Goal: Task Accomplishment & Management: Complete application form

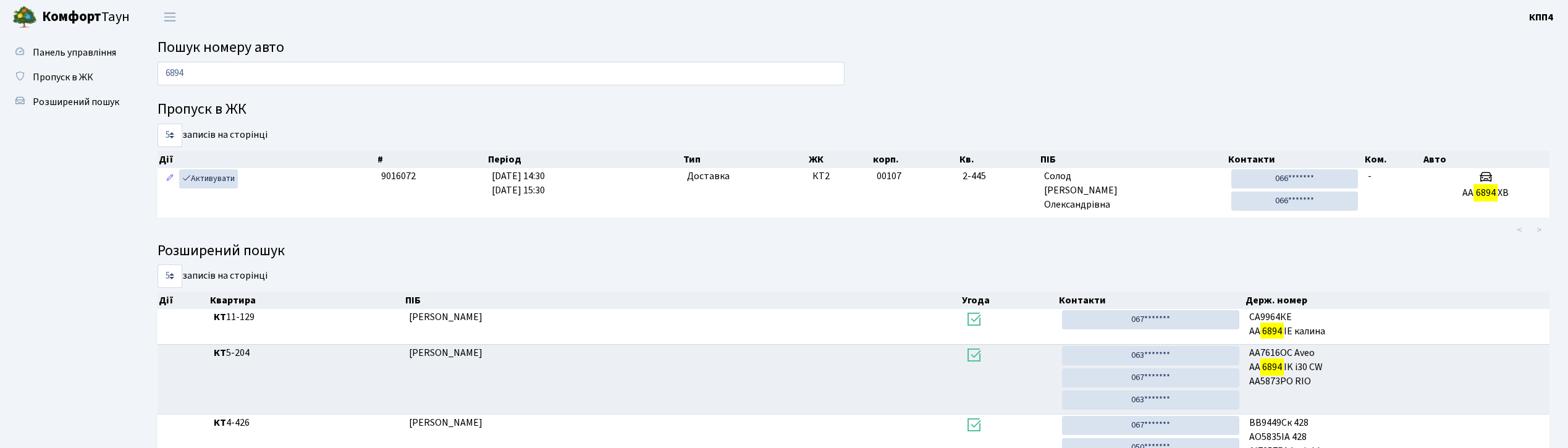
scroll to position [67, 0]
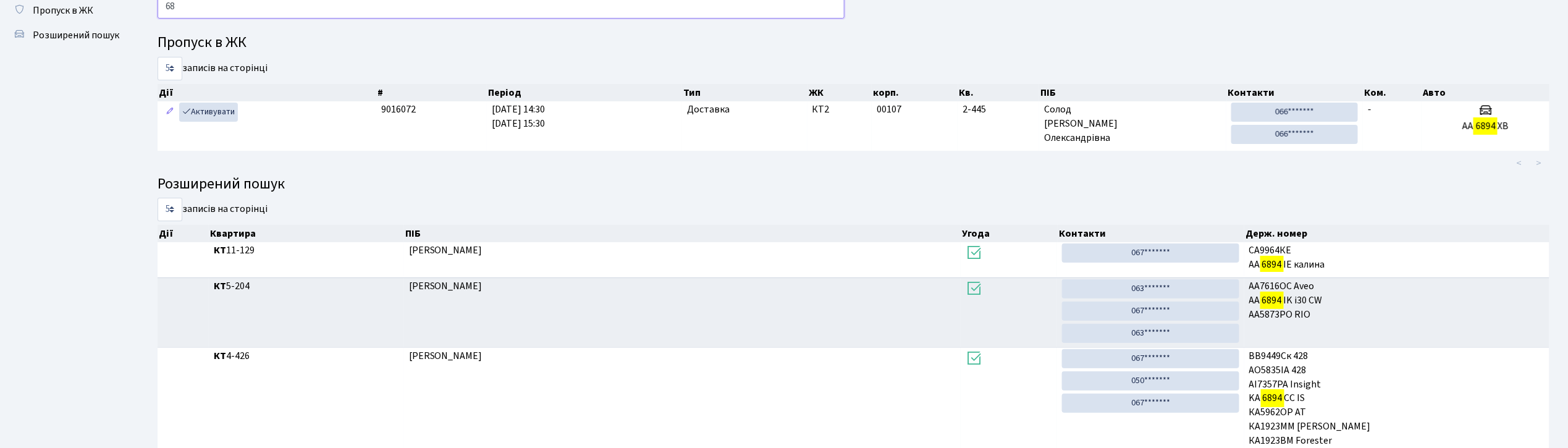
type input "6"
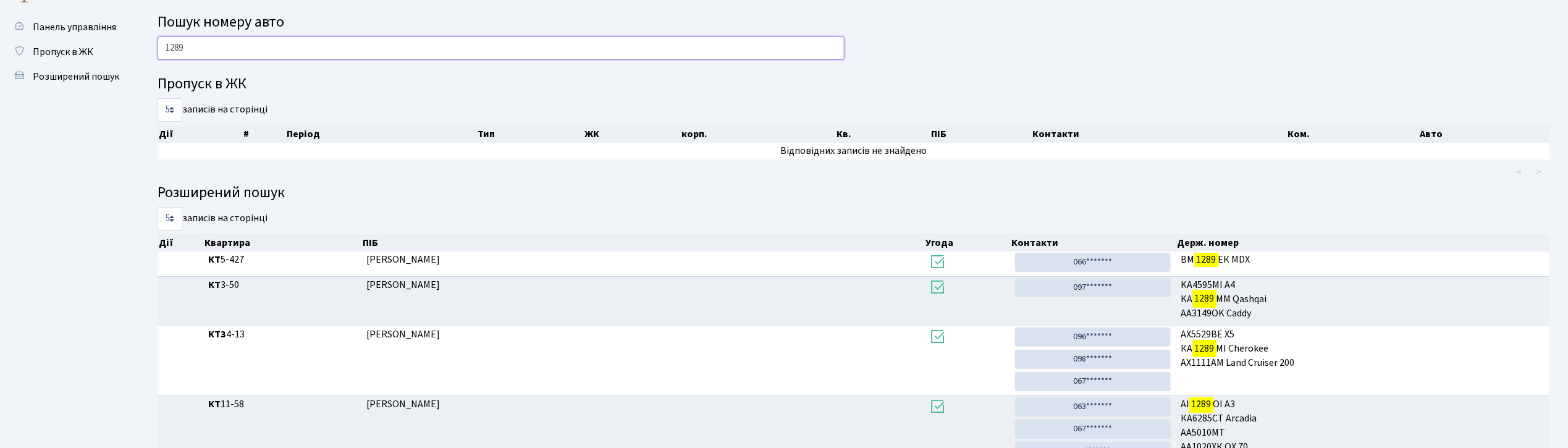
scroll to position [0, 0]
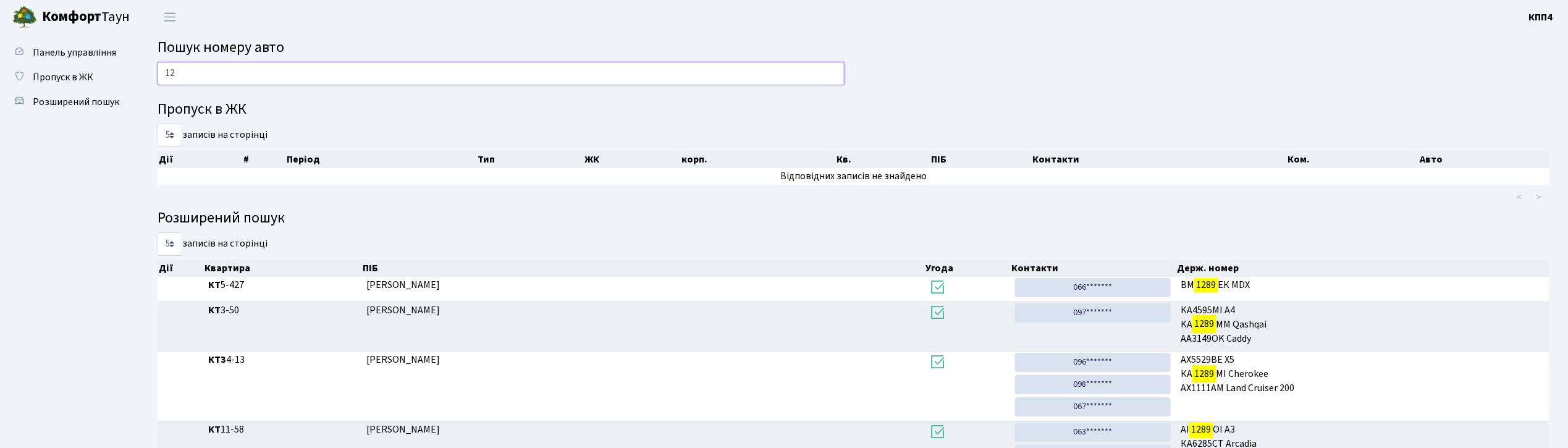
type input "1"
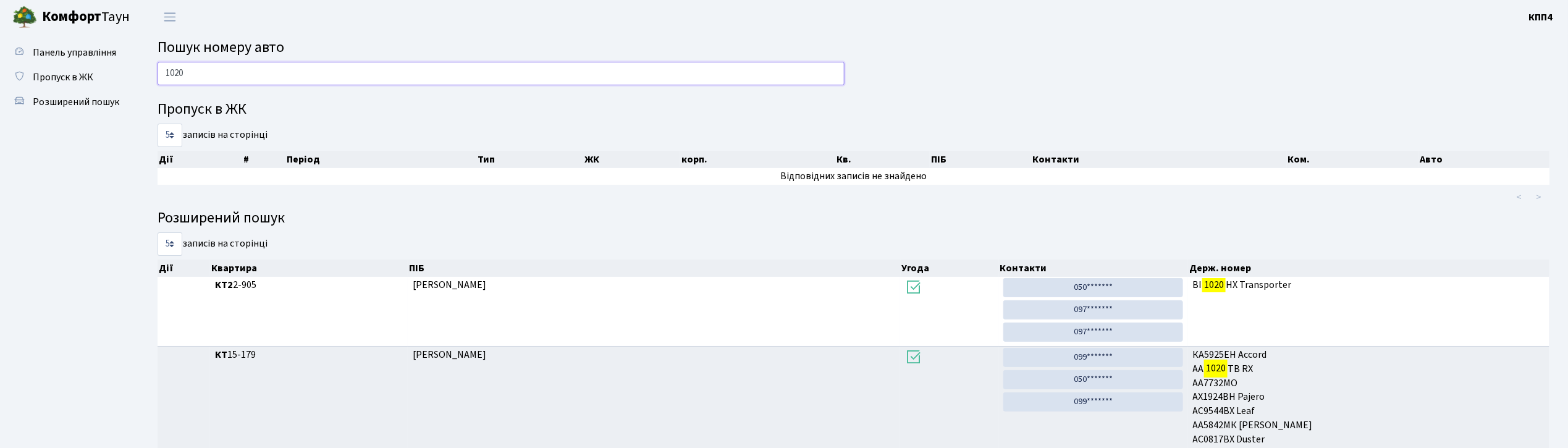
click at [287, 76] on input "1020" at bounding box center [501, 74] width 687 height 24
type input "1"
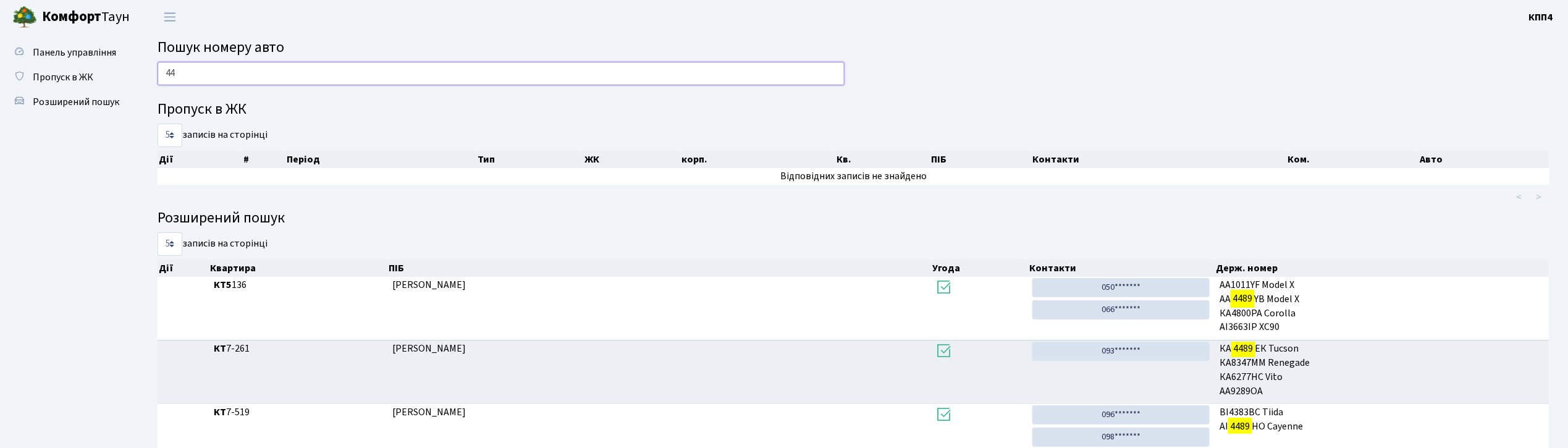
type input "4"
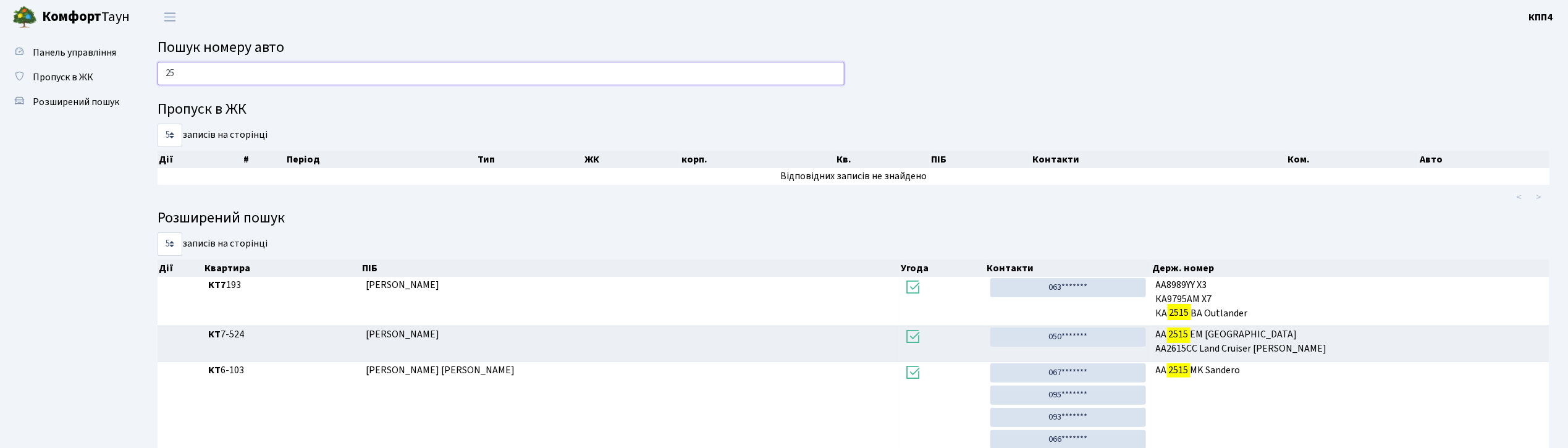
type input "2"
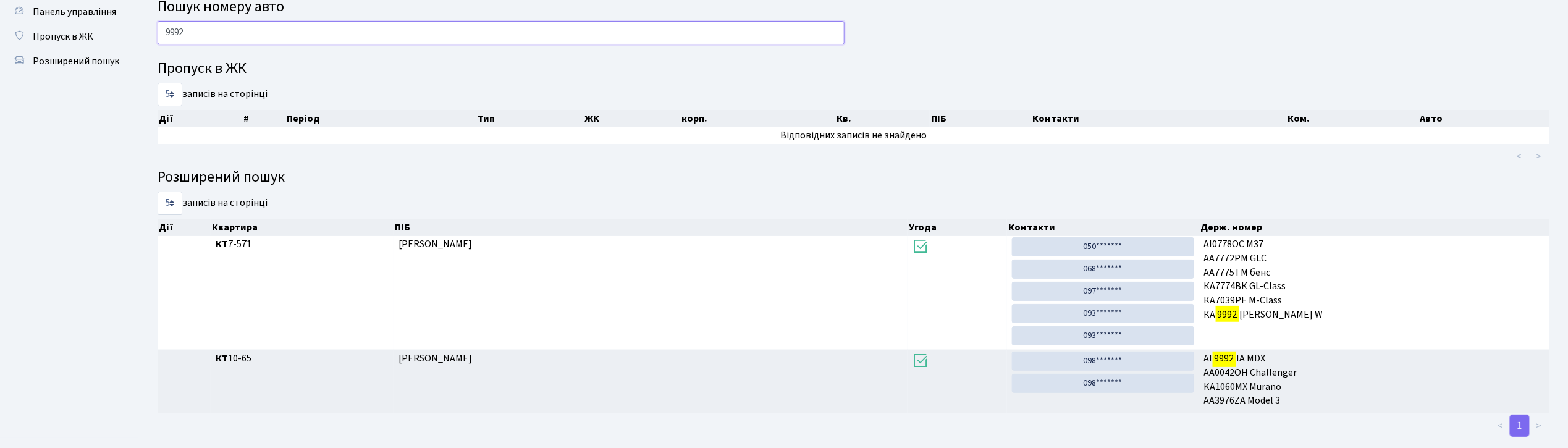
scroll to position [64, 0]
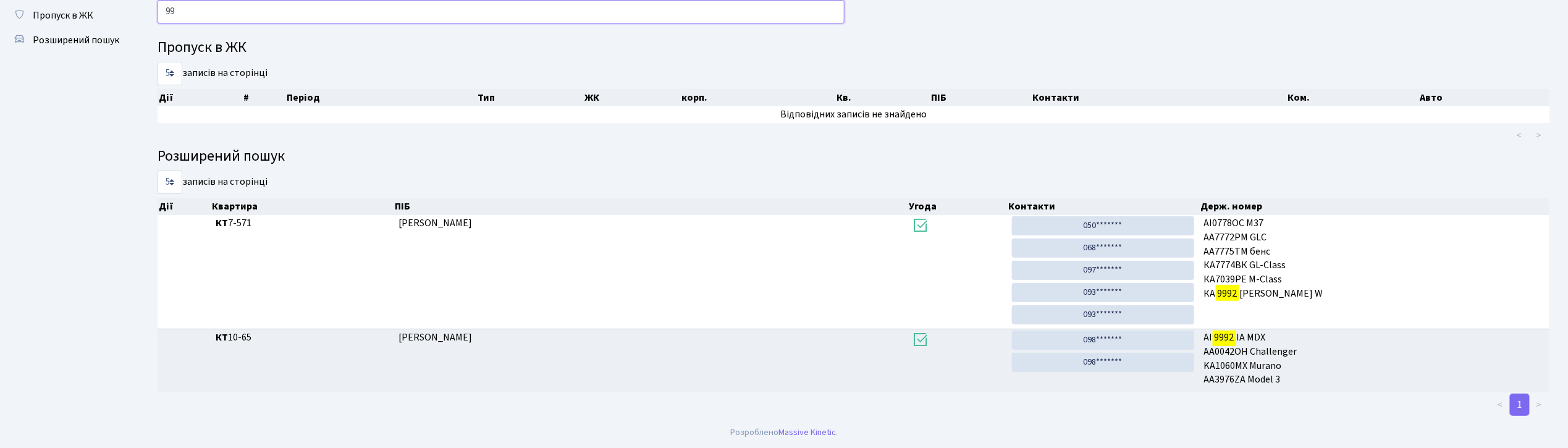
type input "9"
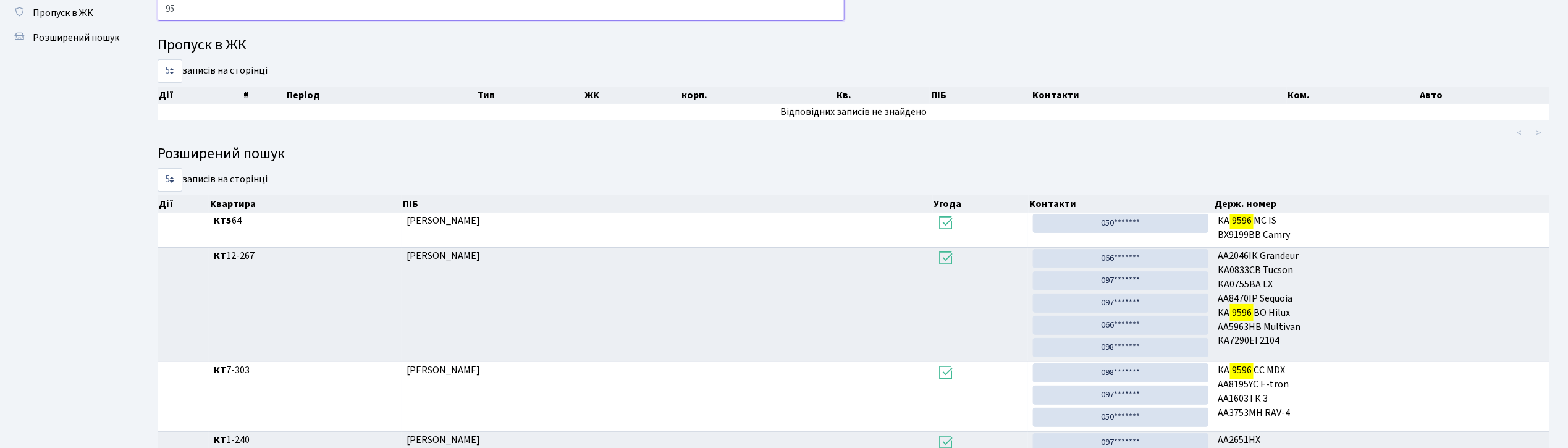
type input "9"
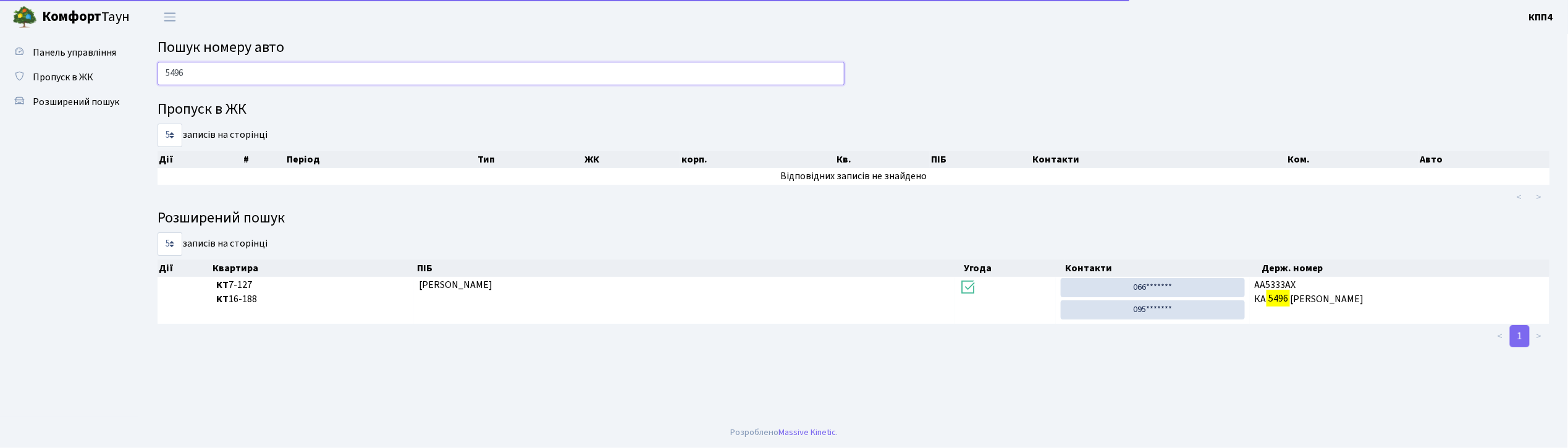
scroll to position [0, 0]
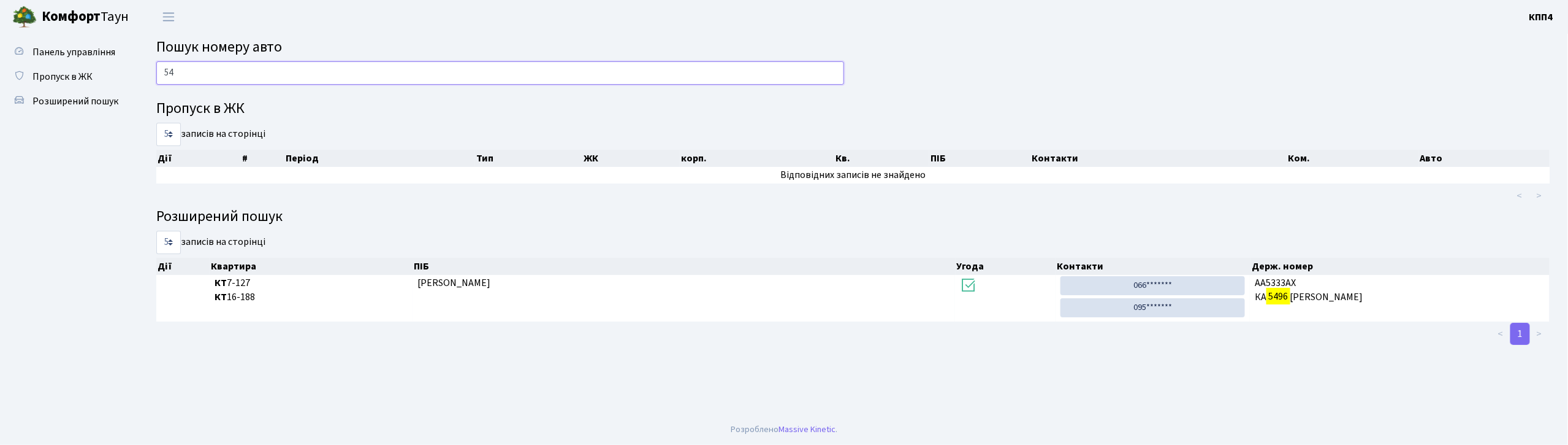
type input "5"
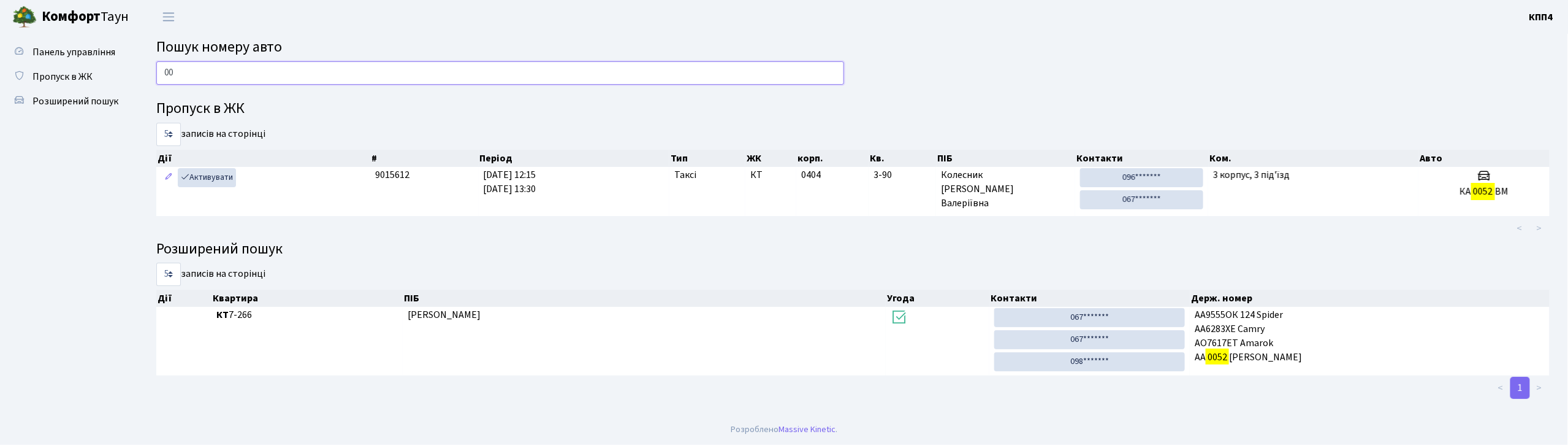
type input "0"
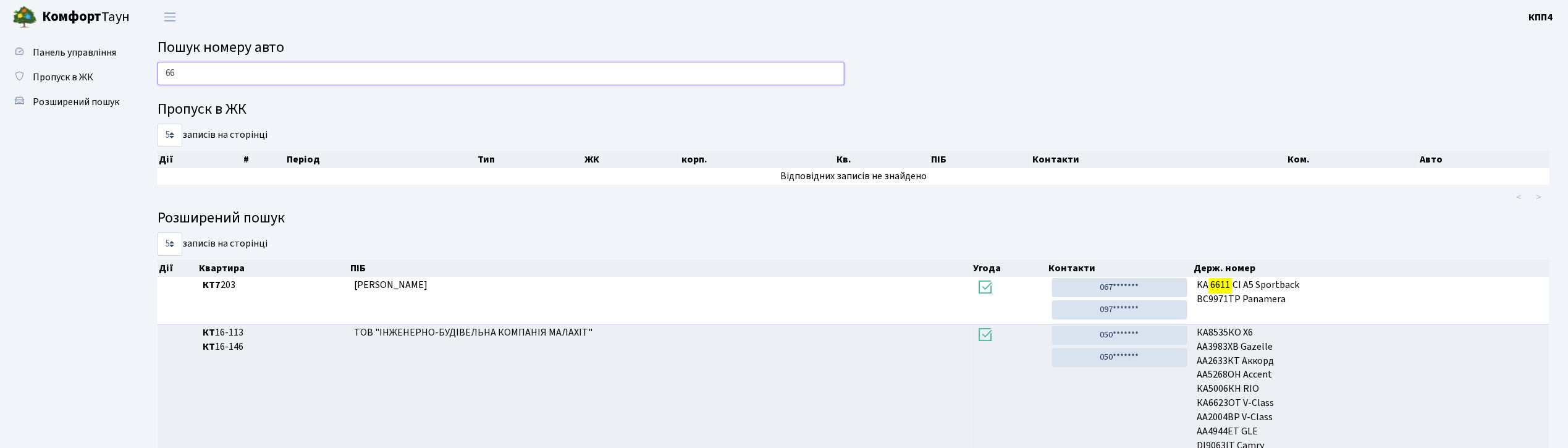
type input "6"
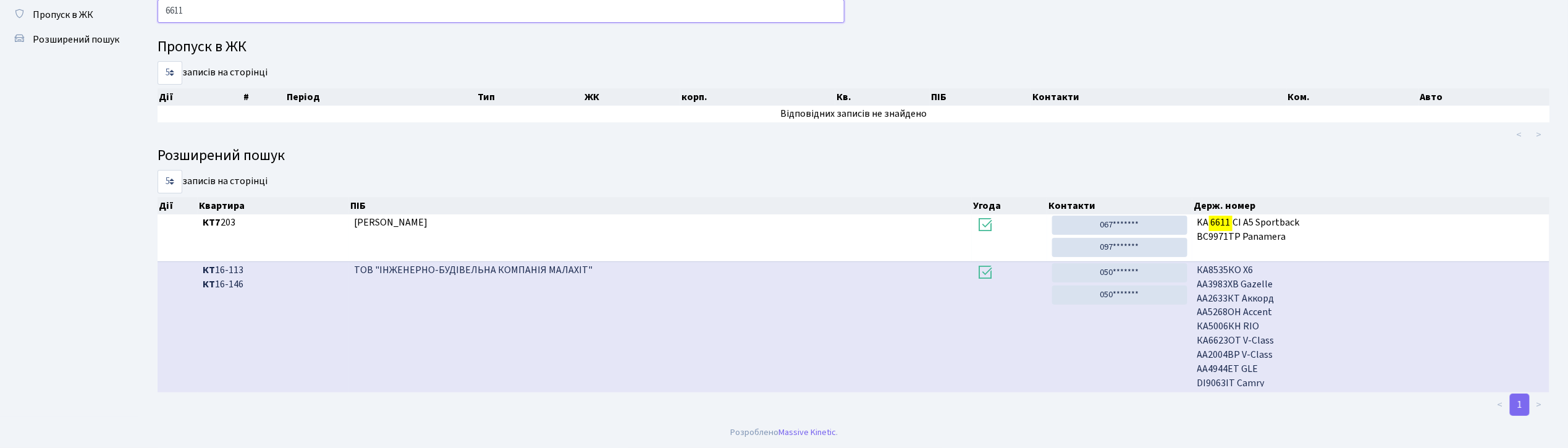
scroll to position [20, 0]
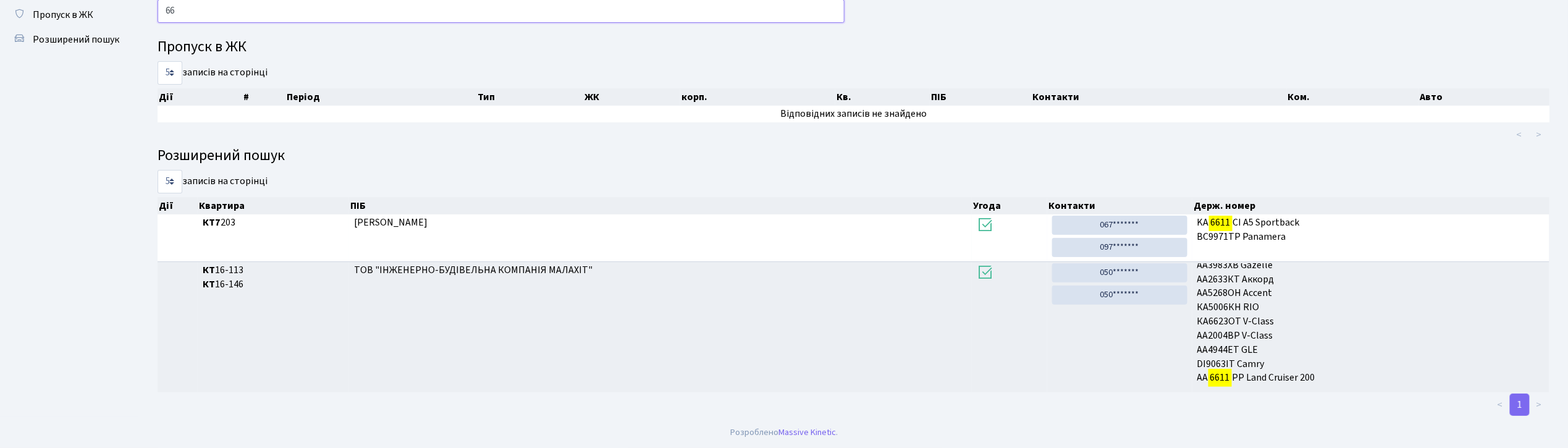
type input "6"
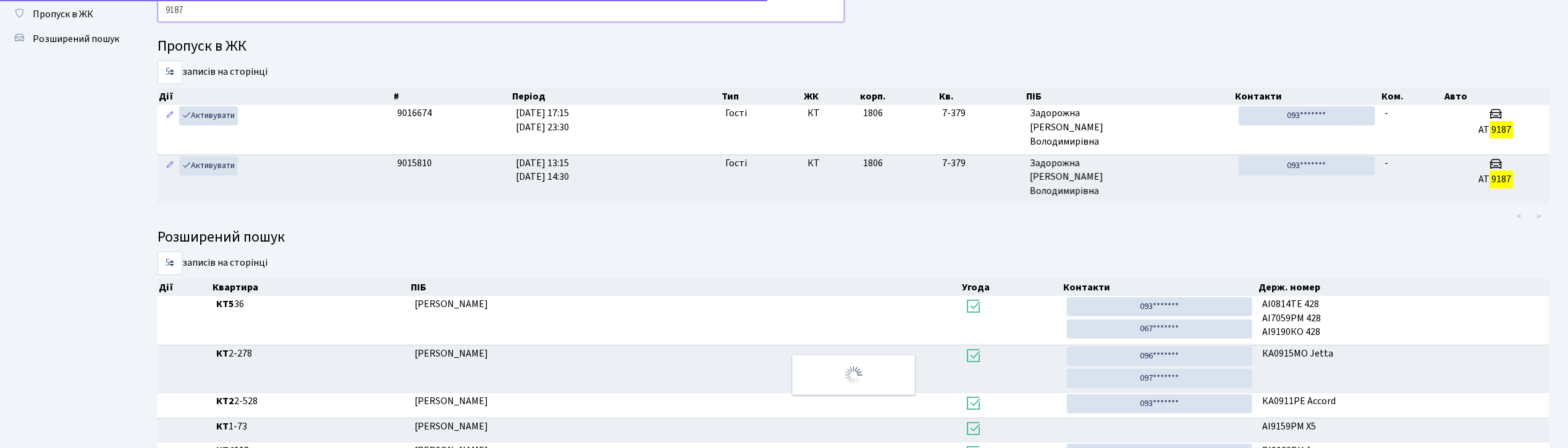
scroll to position [16, 0]
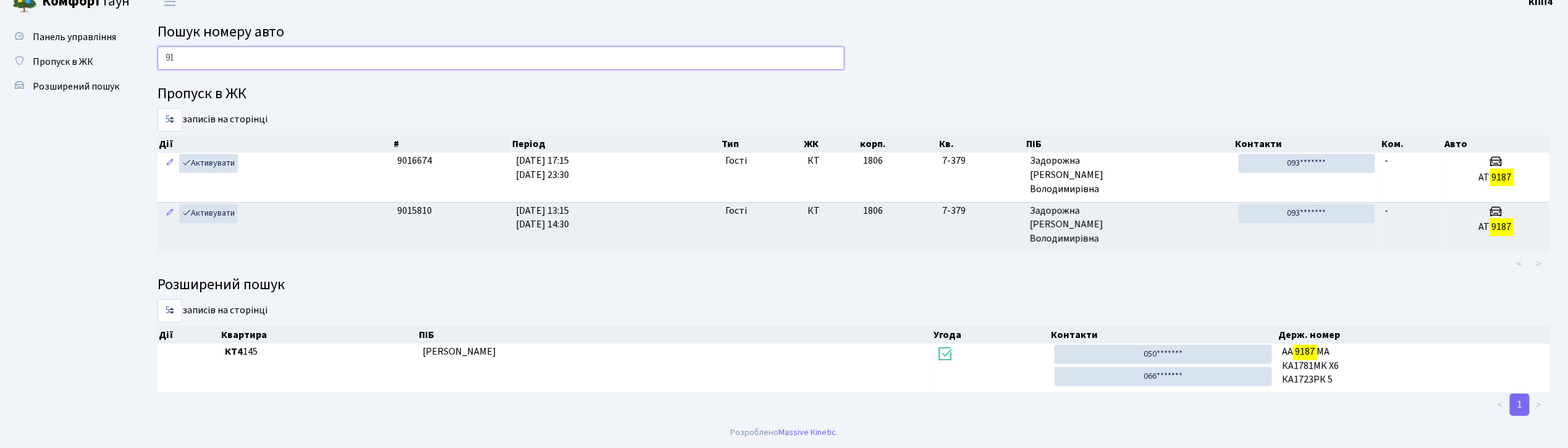
type input "9"
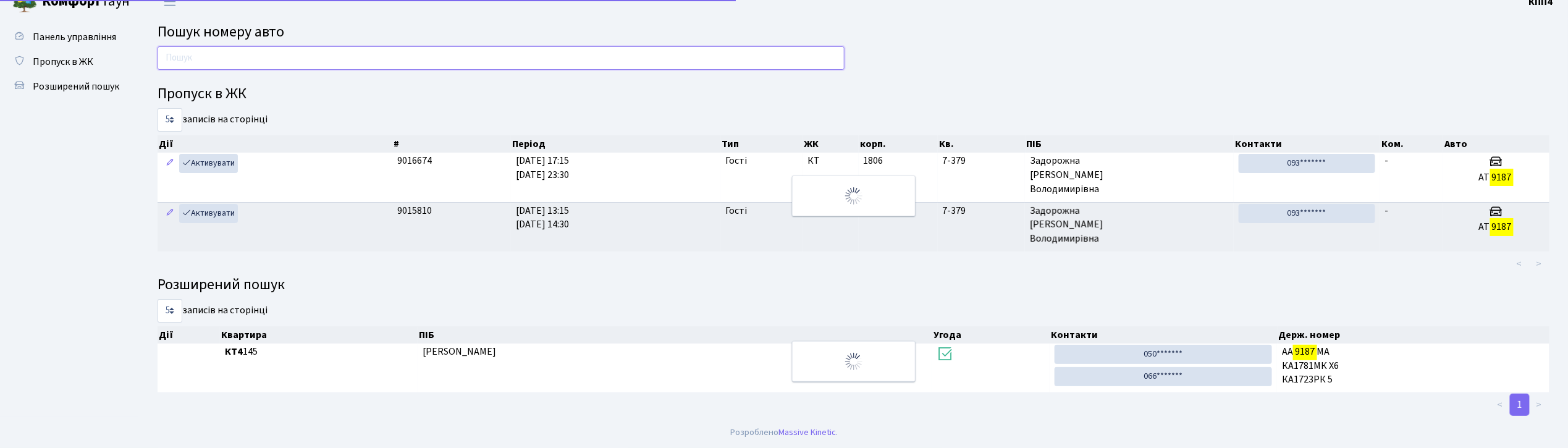
scroll to position [63, 0]
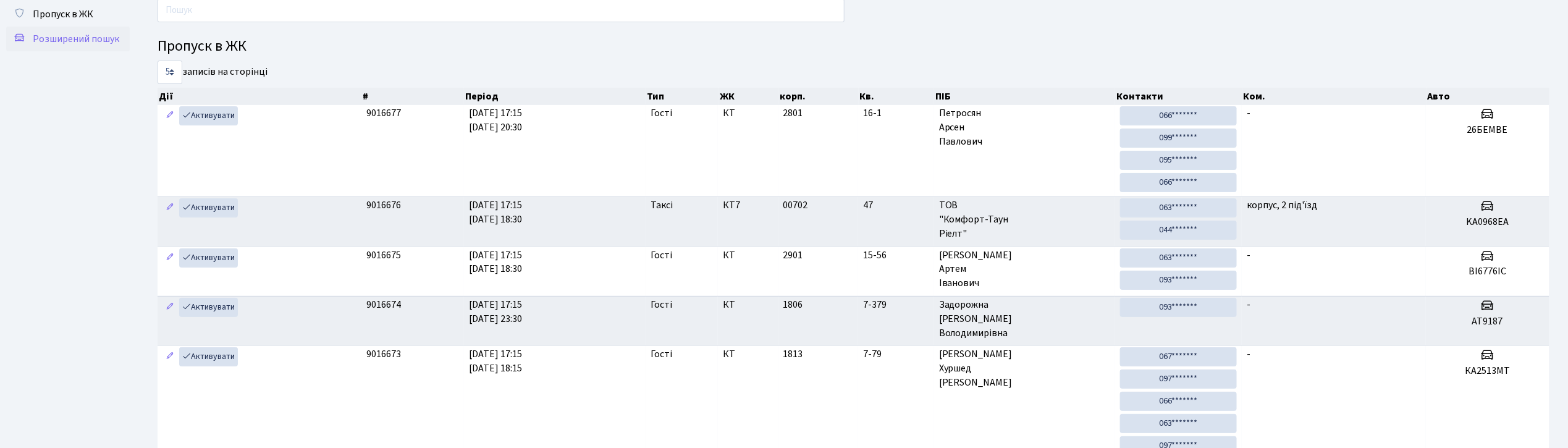
click at [60, 41] on span "Розширений пошук" at bounding box center [76, 39] width 86 height 14
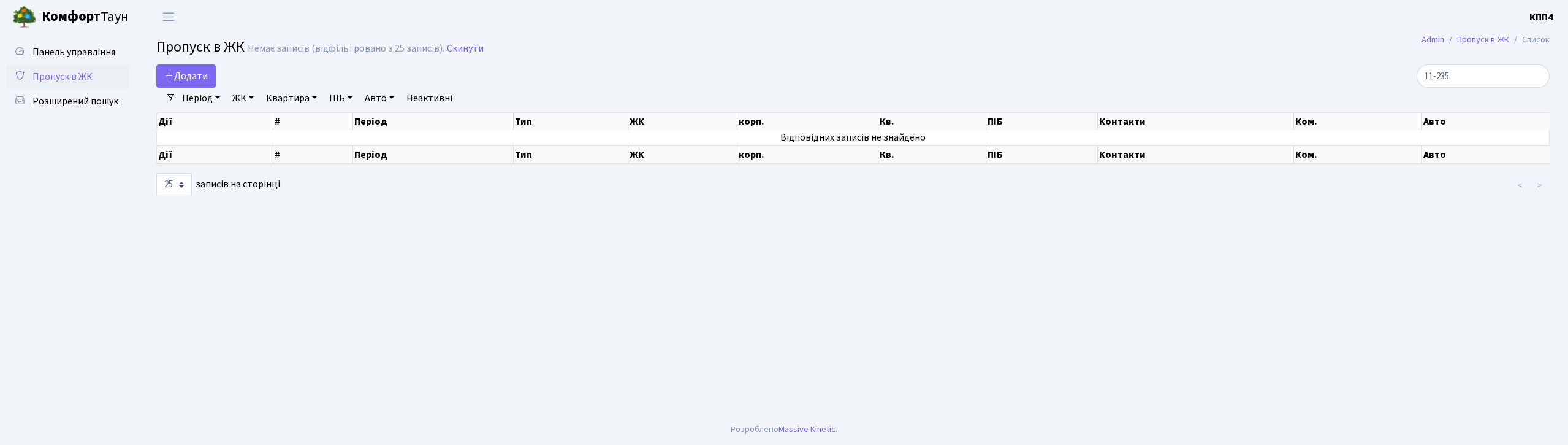
select select "25"
click at [1473, 79] on input "11-235" at bounding box center [1482, 76] width 133 height 23
type input "1"
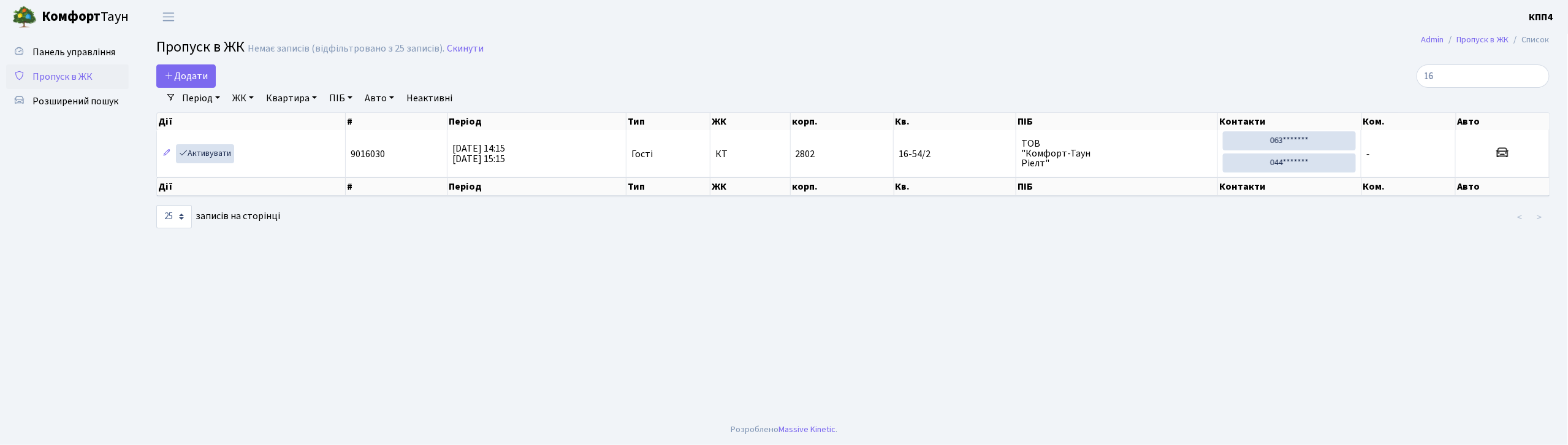
type input "1"
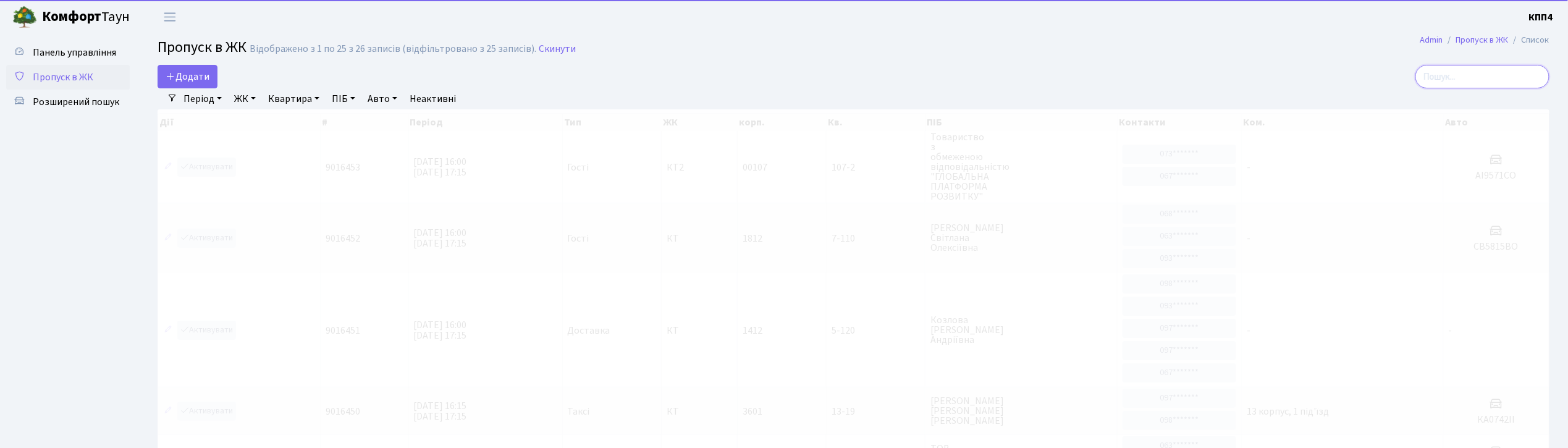
click at [1485, 79] on input "search" at bounding box center [1483, 76] width 134 height 24
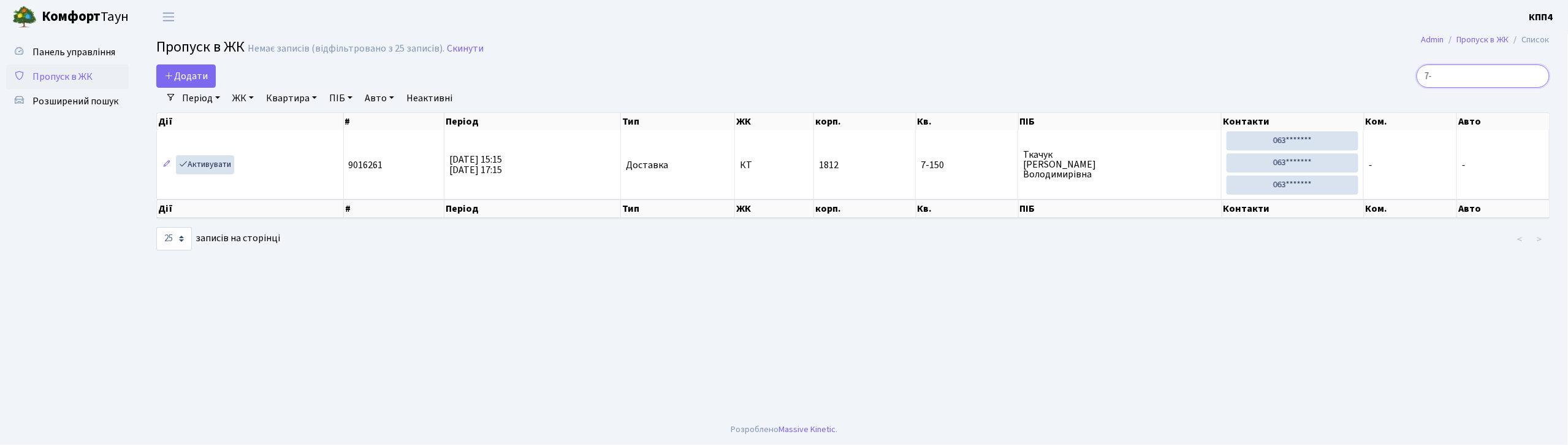
type input "7"
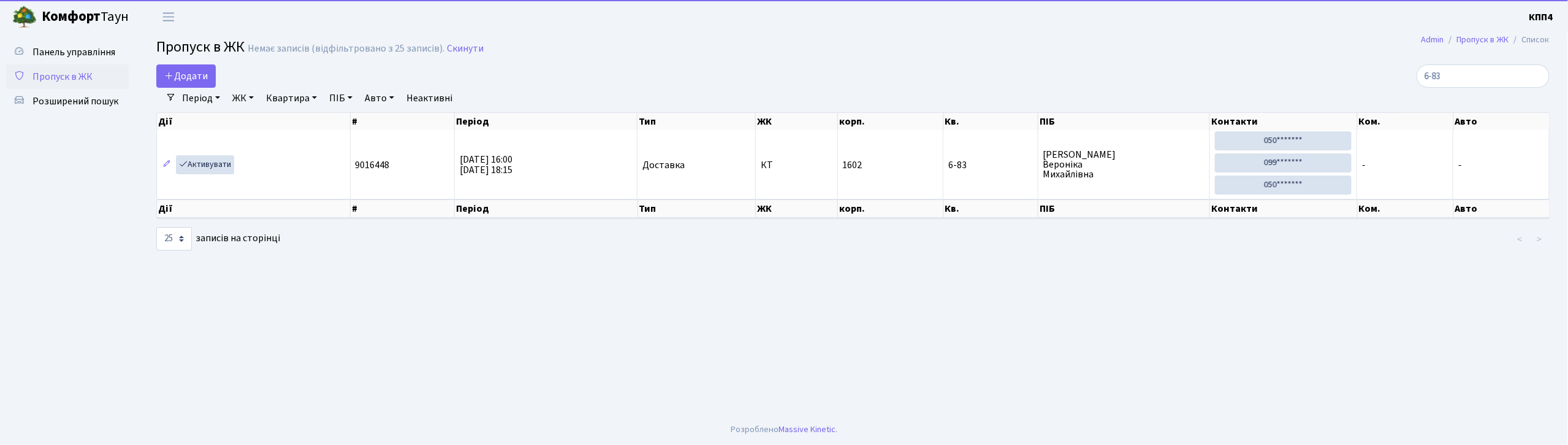
click at [1489, 89] on div "Період 26.09.2025 - 26.09.2025 ЖК - КТ, вул. Регенераторна, 4 КТ2, просп. Собор…" at bounding box center [857, 97] width 1364 height 20
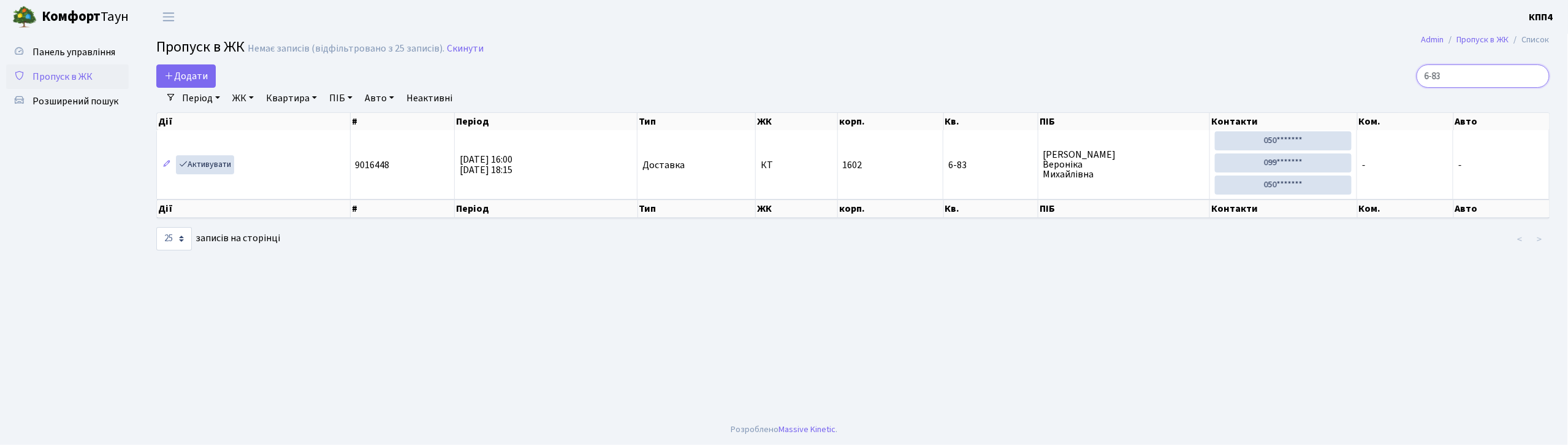
click at [1489, 75] on input "6-83" at bounding box center [1482, 76] width 133 height 23
type input "6"
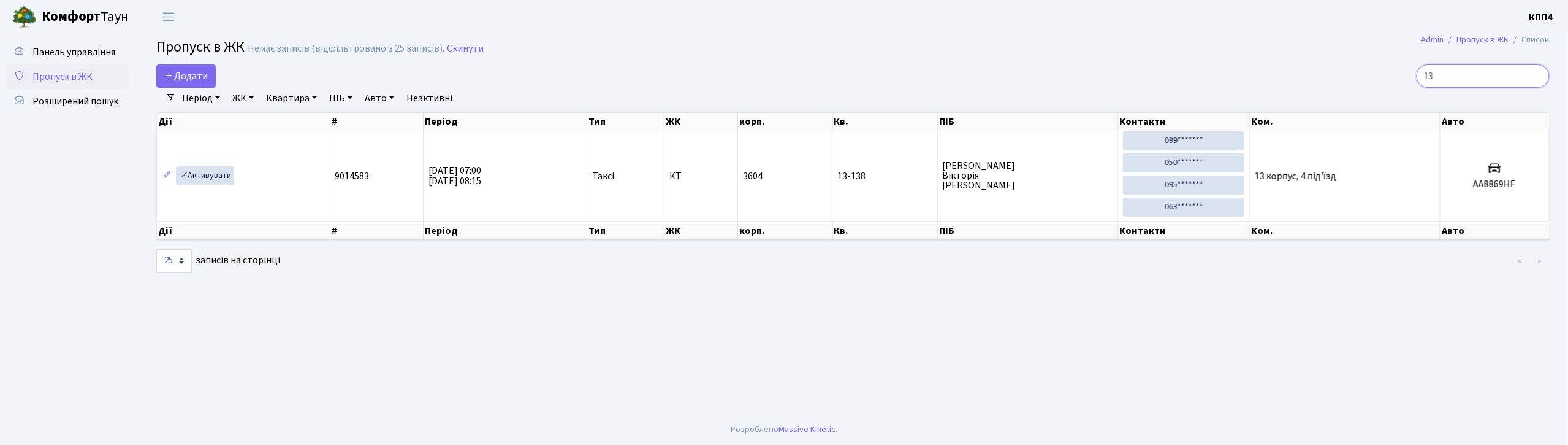
type input "1"
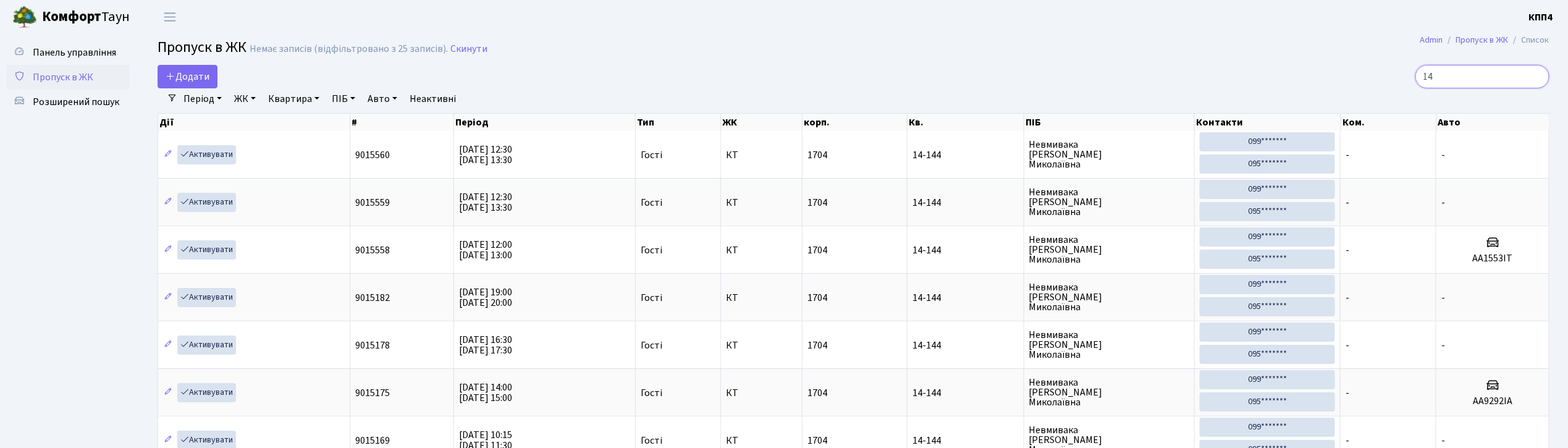
type input "1"
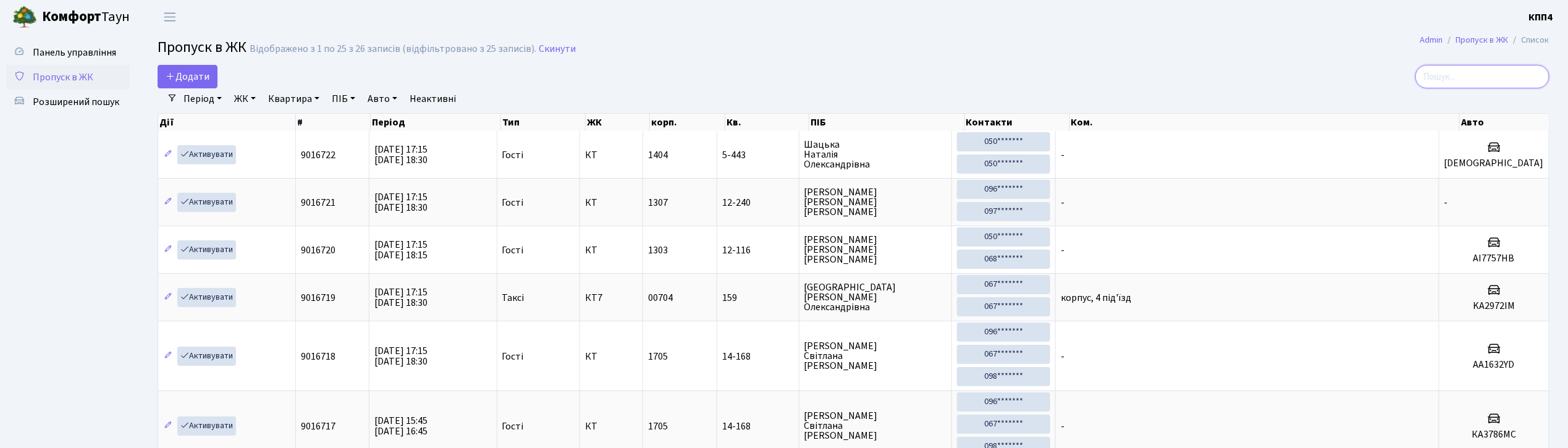
click at [1461, 80] on input "search" at bounding box center [1483, 76] width 134 height 24
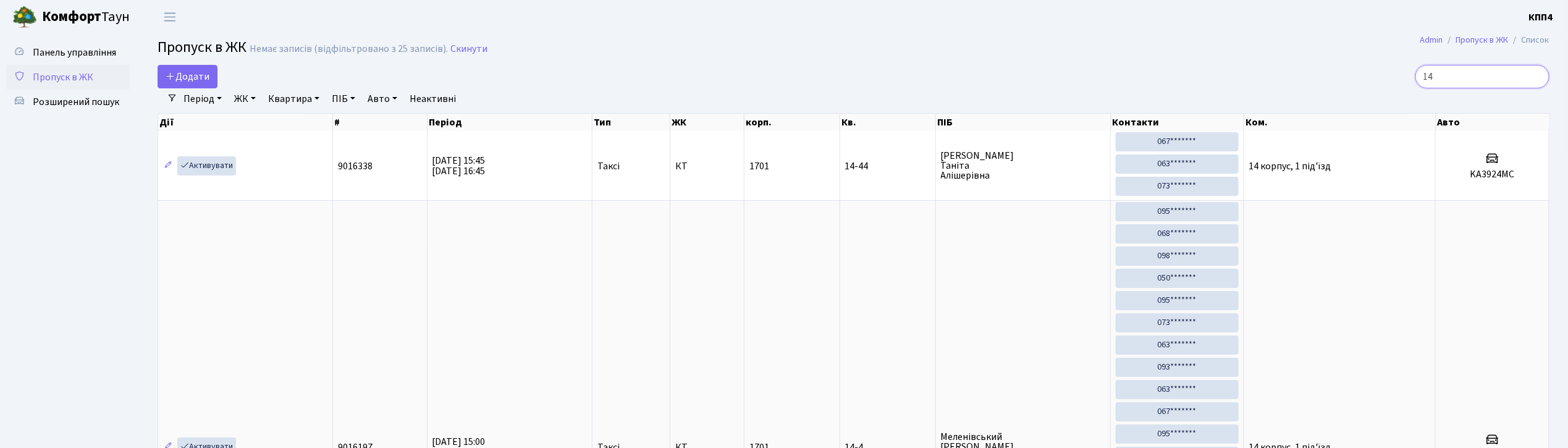
type input "1"
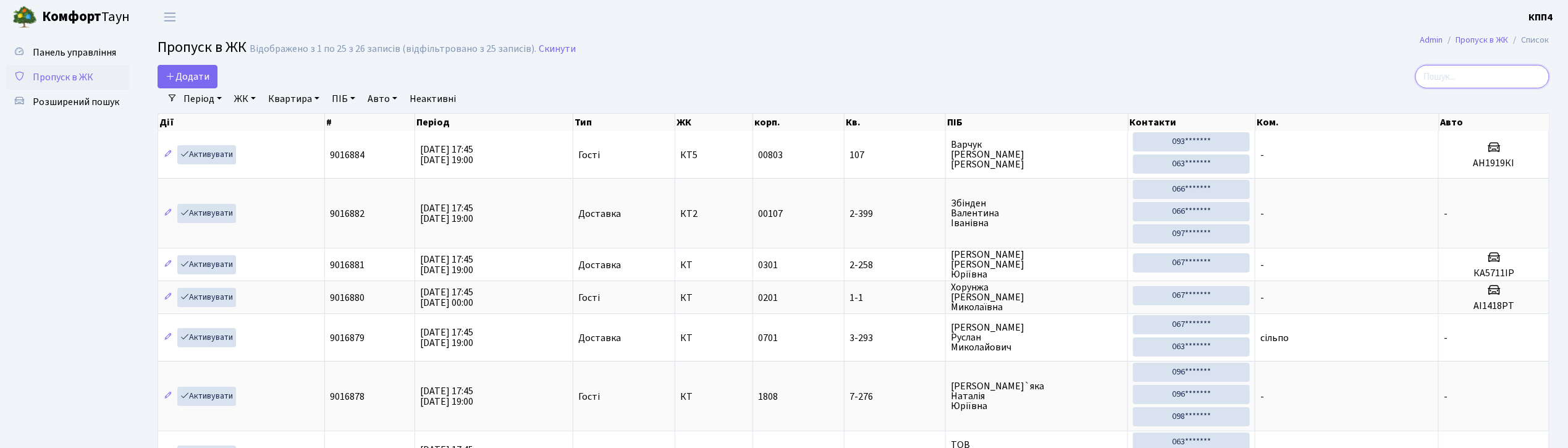
click at [1489, 76] on input "search" at bounding box center [1483, 76] width 134 height 24
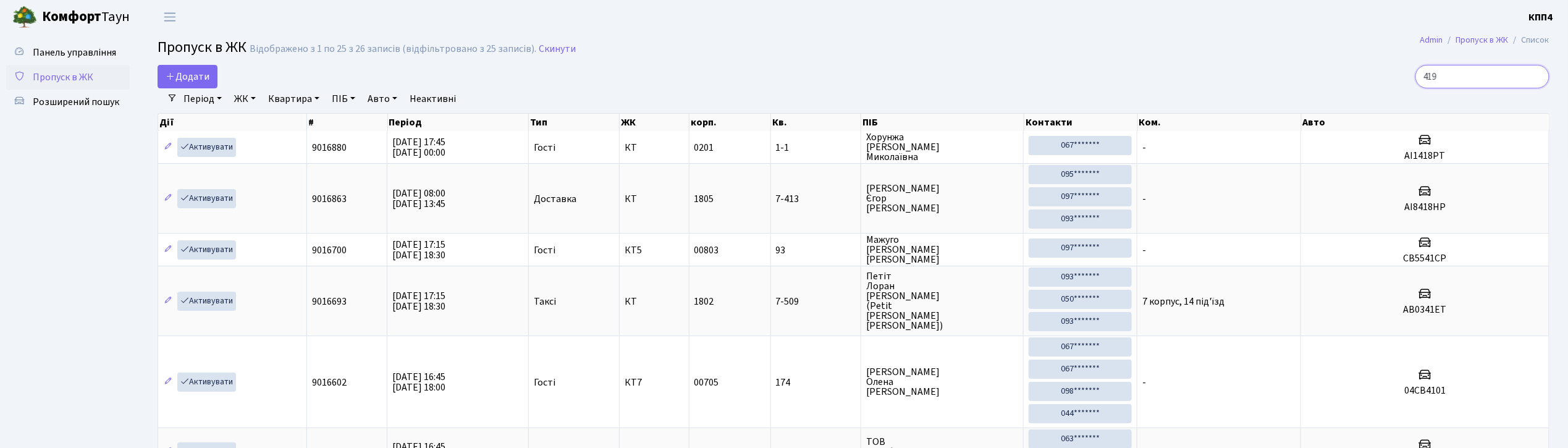
type input "4192"
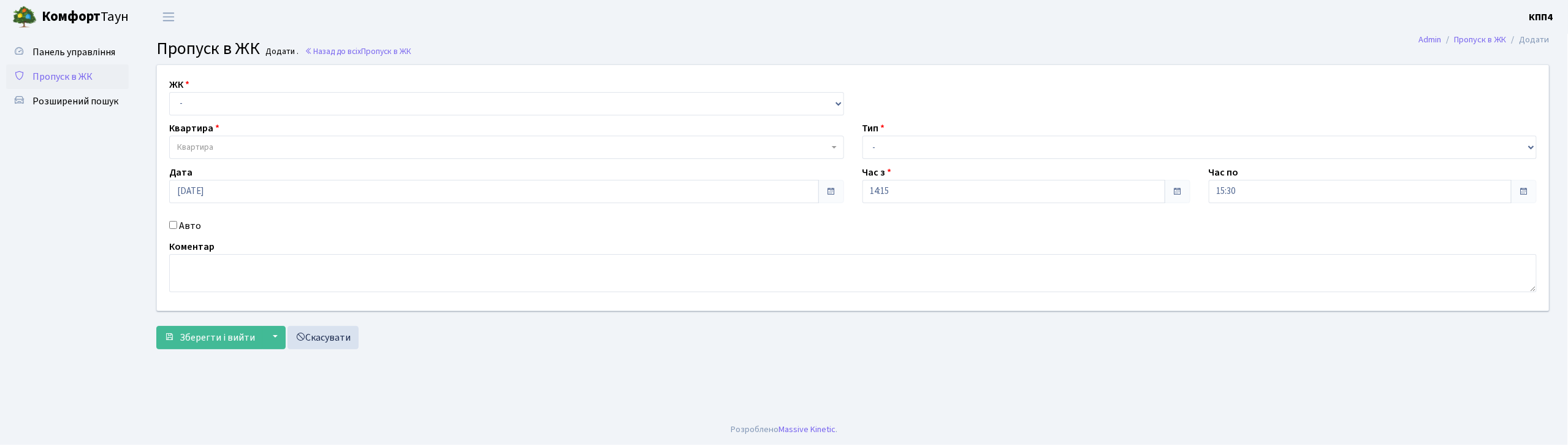
click at [171, 226] on input "Авто" at bounding box center [173, 225] width 8 height 8
checkbox input "true"
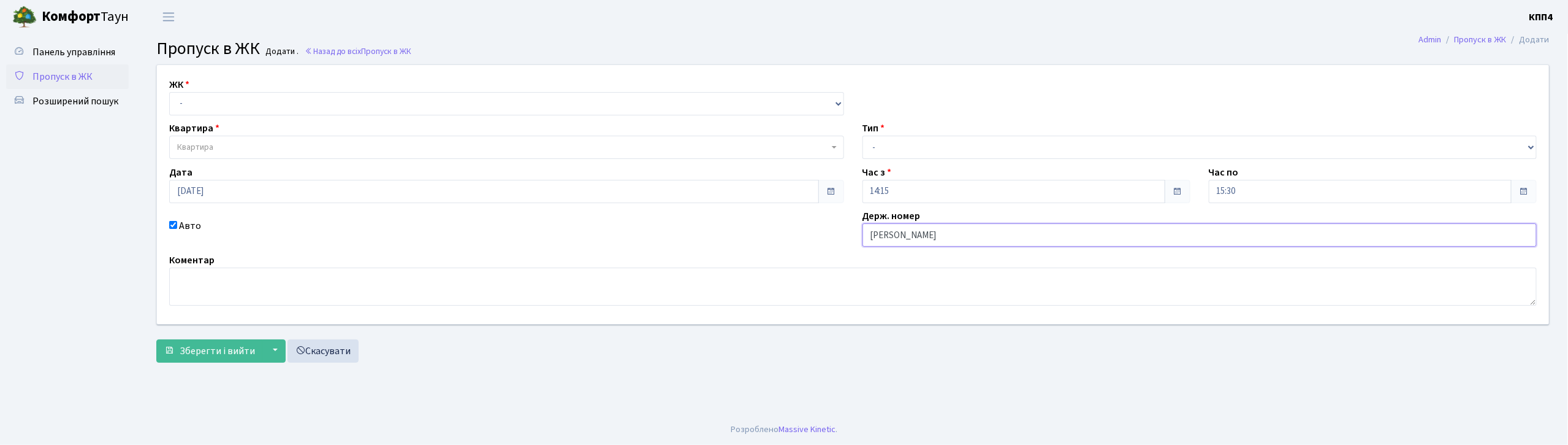
click at [893, 237] on input "Е" at bounding box center [1199, 235] width 675 height 23
click at [950, 236] on input "Е" at bounding box center [1199, 235] width 675 height 23
type input "ЕL7777"
click at [246, 100] on select "- КТ, вул. Регенераторна, 4 КТ2, просп. Соборності, 17 КТ3, вул. Березнева, 16 …" at bounding box center [506, 103] width 675 height 23
click at [257, 98] on select "- КТ, вул. Регенераторна, 4 КТ2, просп. Соборності, 17 КТ3, вул. Березнева, 16 …" at bounding box center [506, 103] width 675 height 23
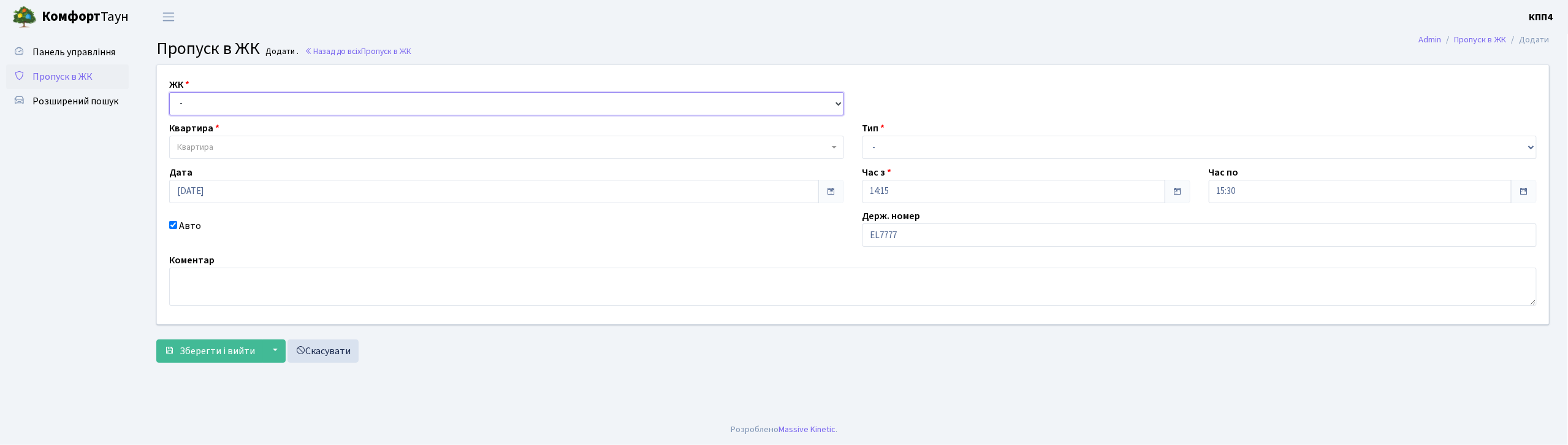
select select "271"
click at [169, 92] on select "- КТ, вул. Регенераторна, 4 КТ2, просп. Соборності, 17 КТ3, вул. Березнева, 16 …" at bounding box center [506, 103] width 675 height 23
select select
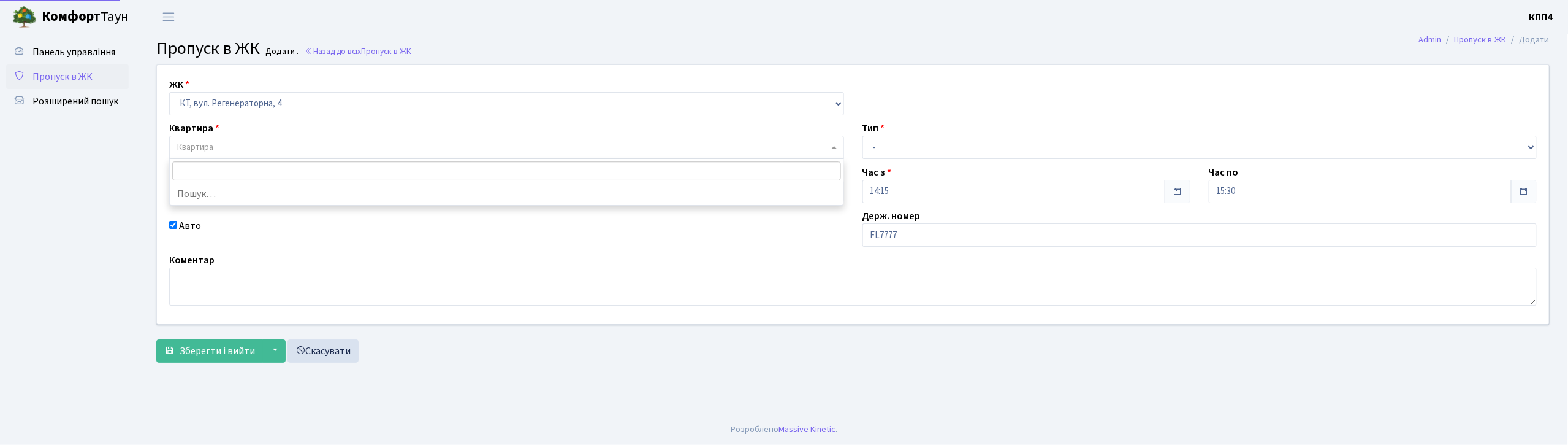
click at [248, 143] on span "Квартира" at bounding box center [502, 147] width 651 height 13
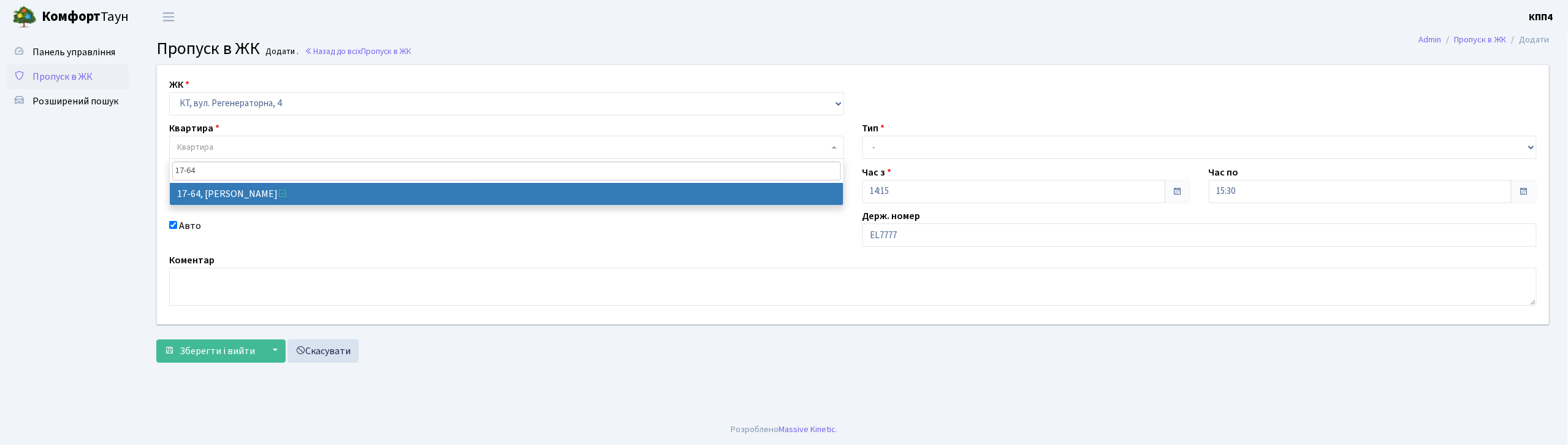
type input "17-64"
select select "9018"
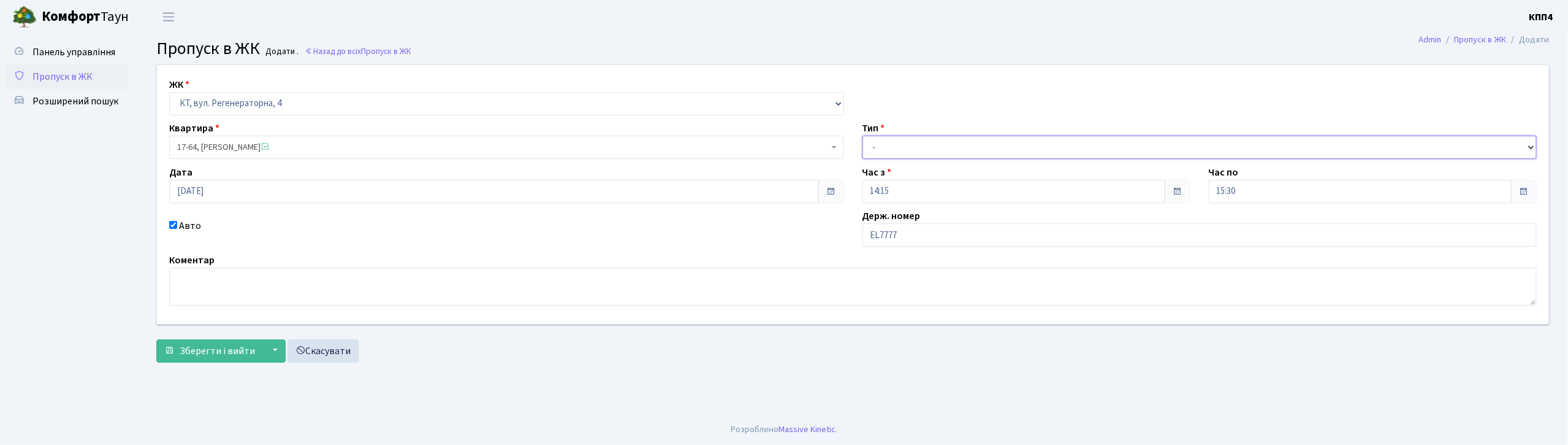
click at [910, 153] on select "- Доставка Таксі Гості Сервіс" at bounding box center [1199, 147] width 675 height 23
select select "3"
click at [862, 135] on select "- Доставка Таксі Гості Сервіс" at bounding box center [1199, 147] width 675 height 23
click at [202, 349] on span "Зберегти і вийти" at bounding box center [216, 351] width 75 height 14
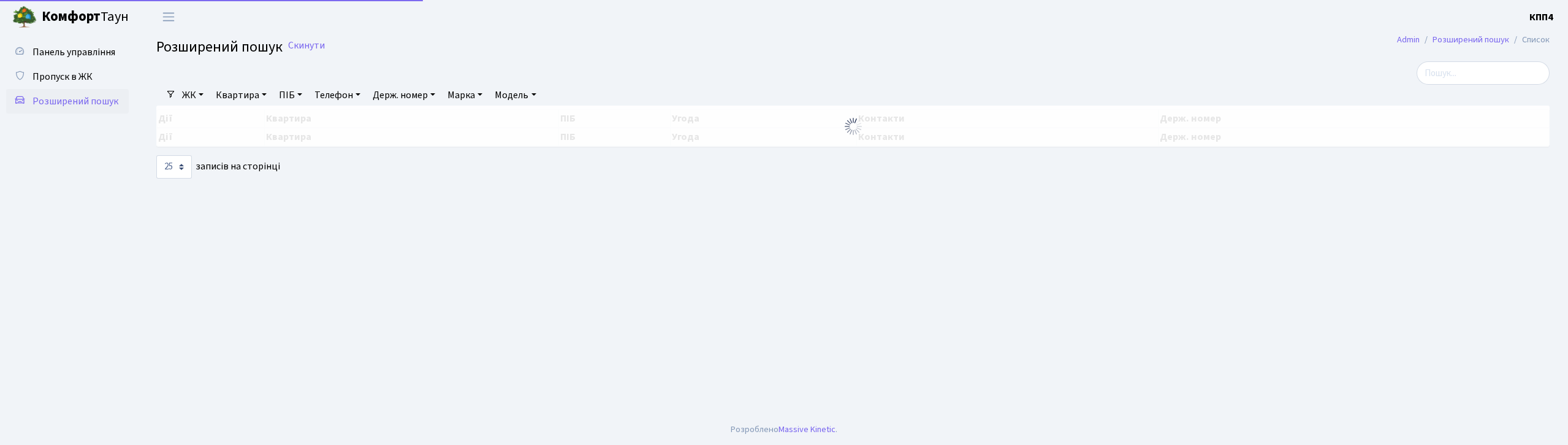
select select "25"
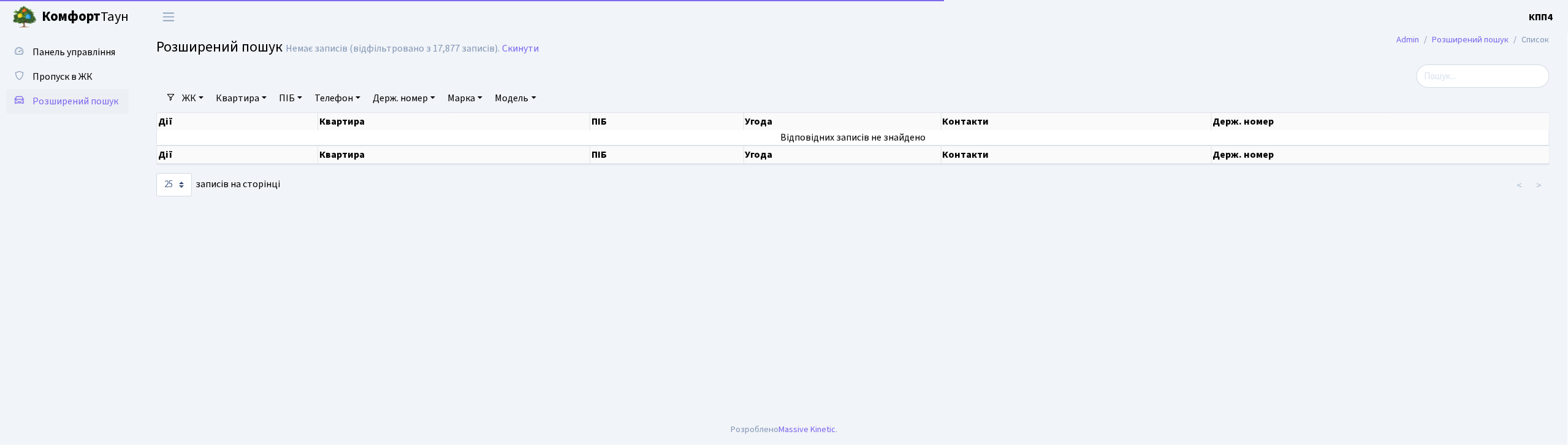
click at [241, 96] on link "Квартира" at bounding box center [241, 97] width 60 height 20
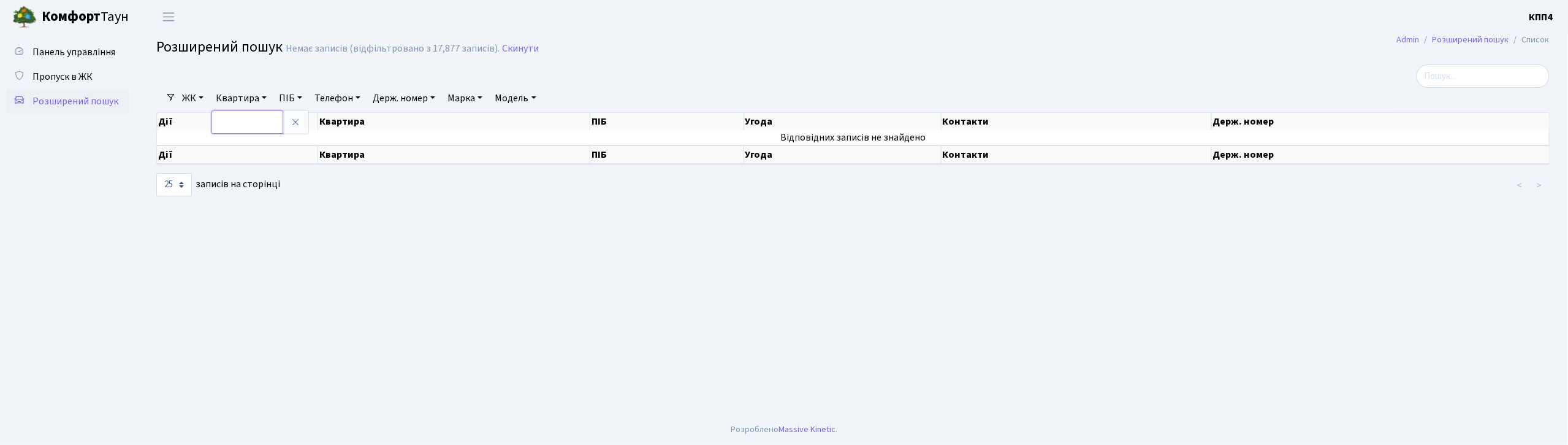
click at [261, 125] on input "text" at bounding box center [247, 122] width 72 height 23
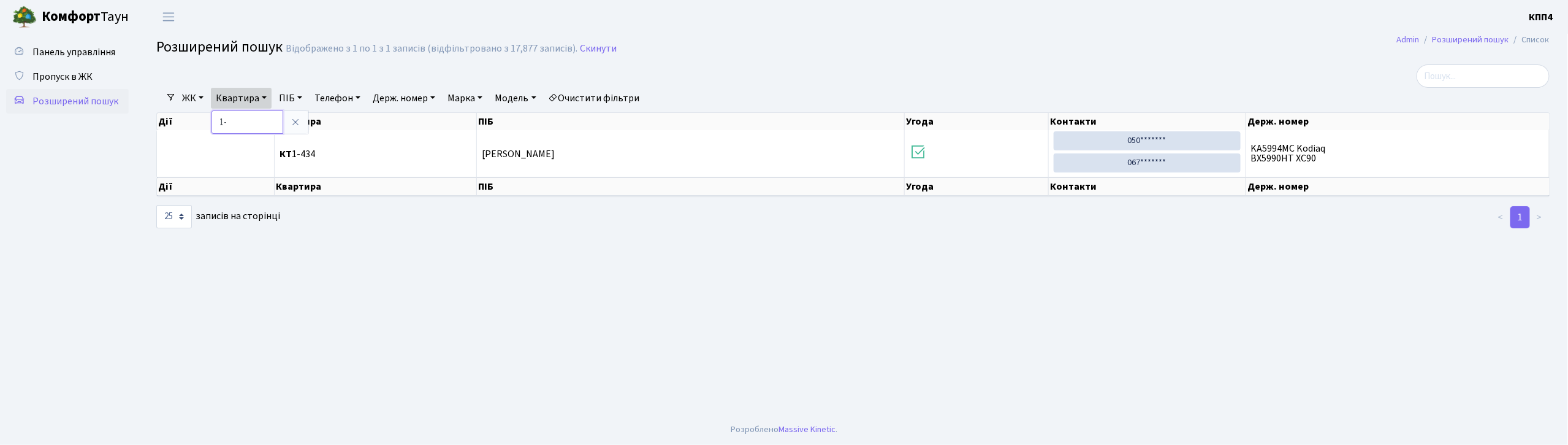
type input "1"
click at [299, 117] on icon at bounding box center [295, 122] width 10 height 10
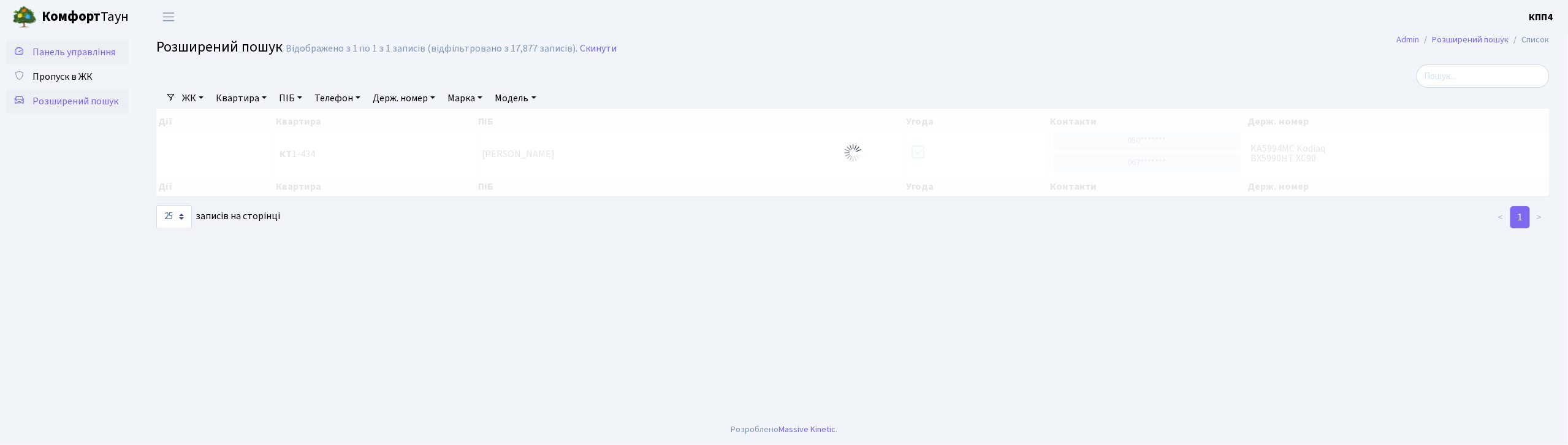
click at [82, 49] on span "Панель управління" at bounding box center [73, 53] width 83 height 14
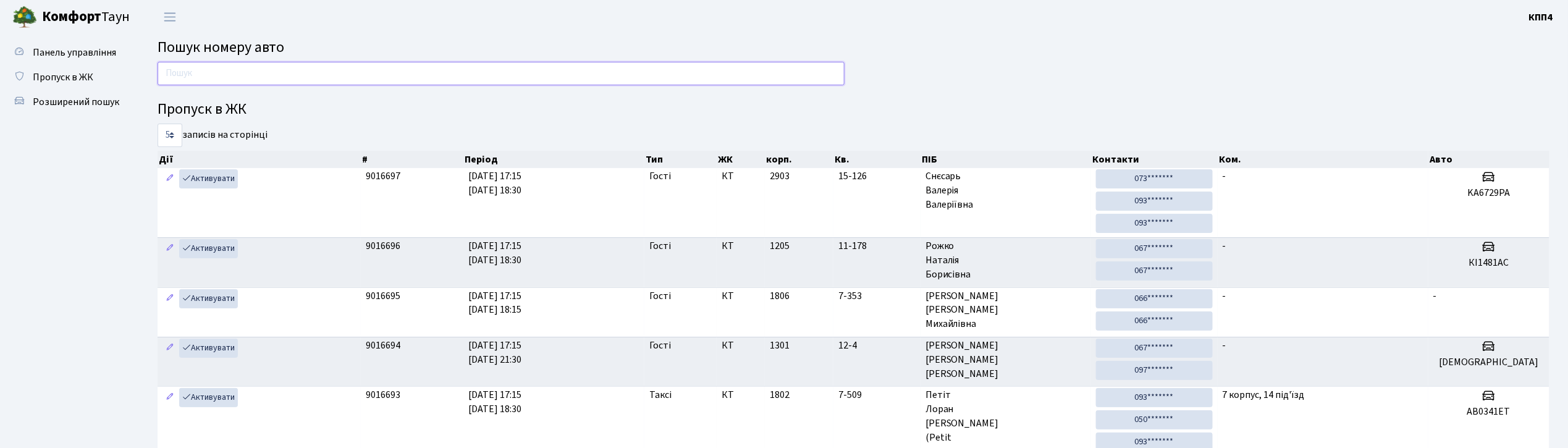
drag, startPoint x: 235, startPoint y: 73, endPoint x: 261, endPoint y: 70, distance: 26.2
click at [235, 73] on input "text" at bounding box center [501, 74] width 687 height 24
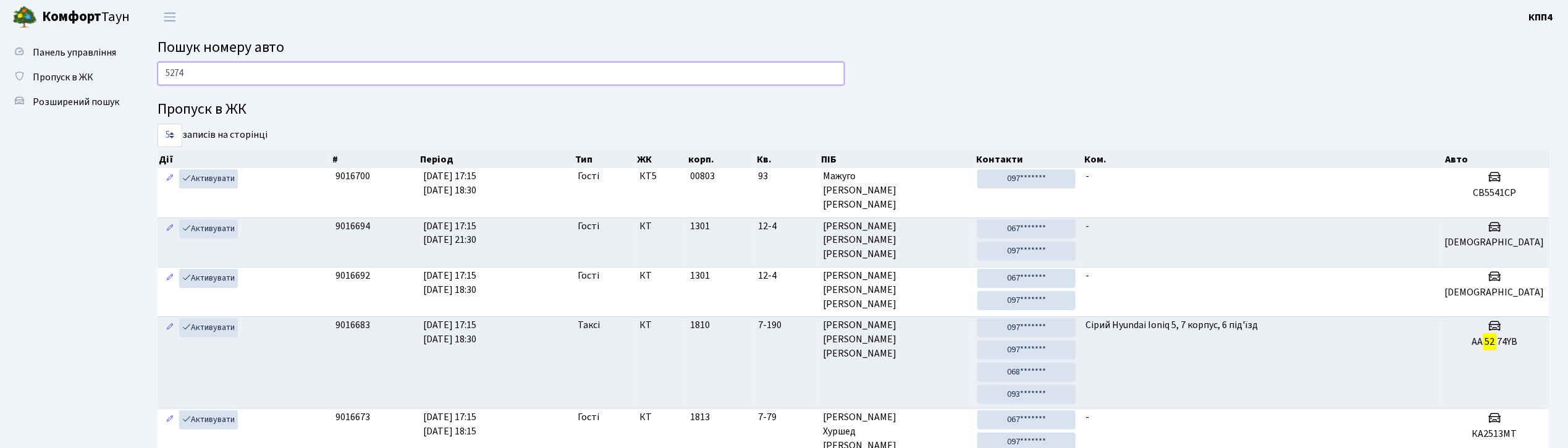
type input "5274"
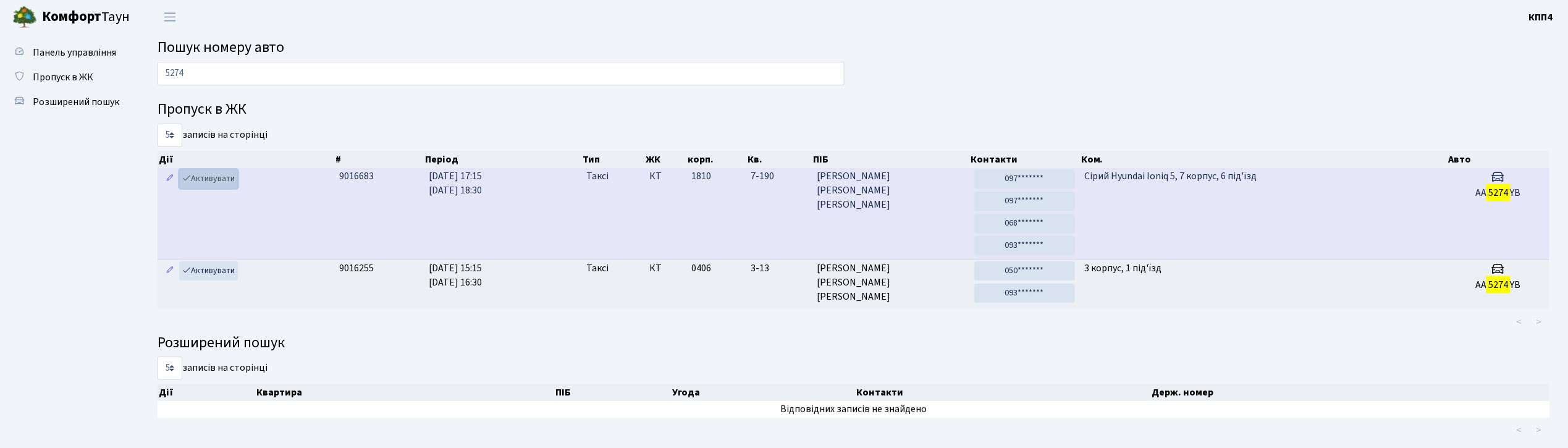
click at [216, 178] on link "Активувати" at bounding box center [209, 179] width 59 height 20
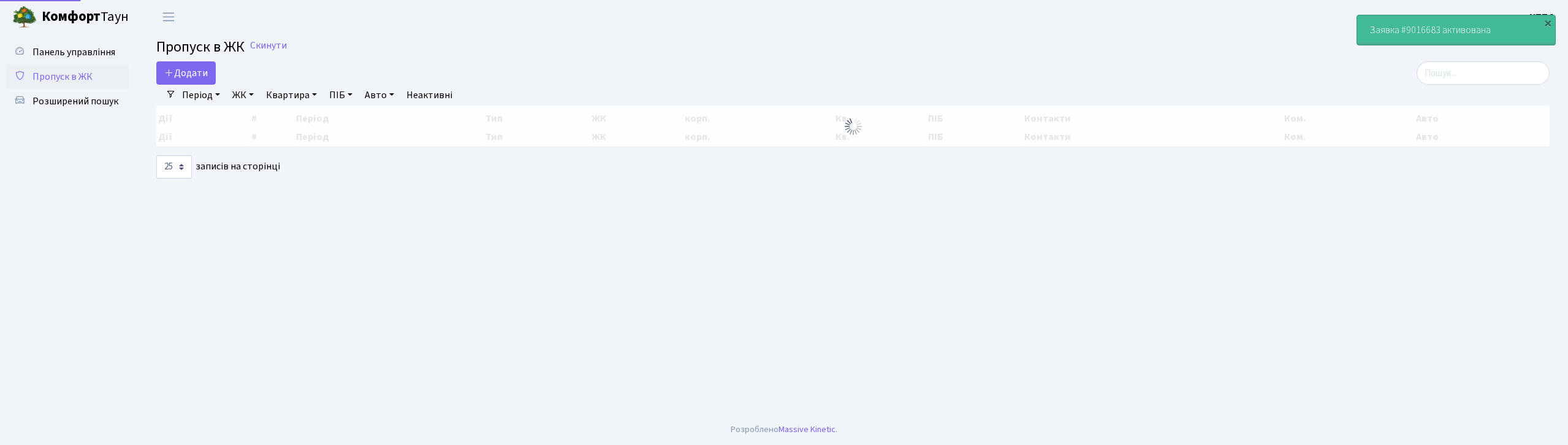
select select "25"
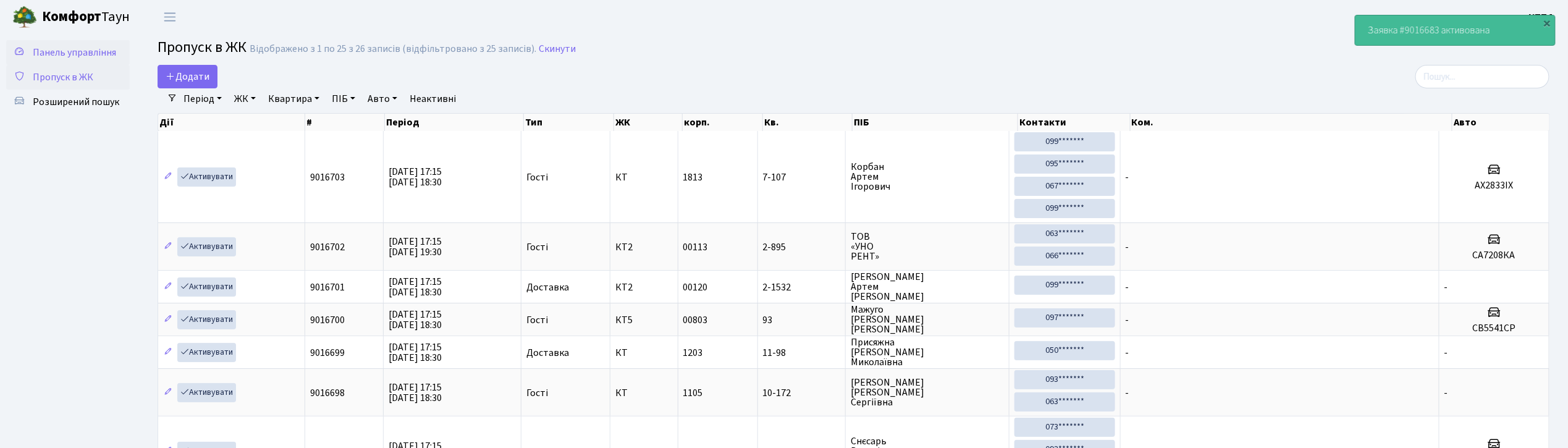
click at [80, 47] on span "Панель управління" at bounding box center [74, 53] width 83 height 14
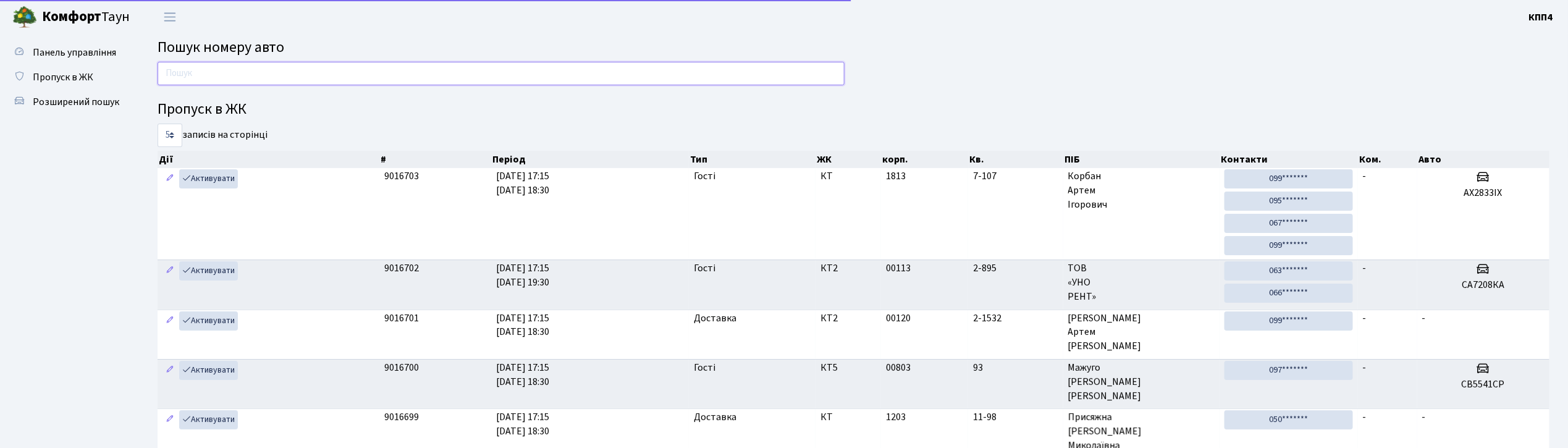
drag, startPoint x: 490, startPoint y: 77, endPoint x: 535, endPoint y: 77, distance: 45.0
click at [490, 77] on input "text" at bounding box center [501, 74] width 687 height 24
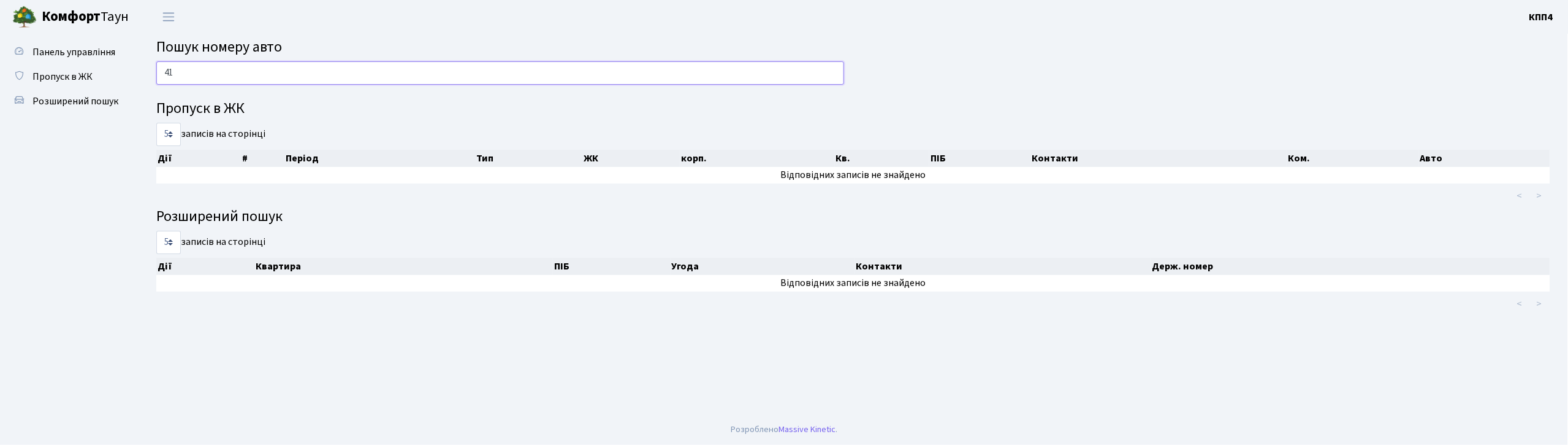
type input "4"
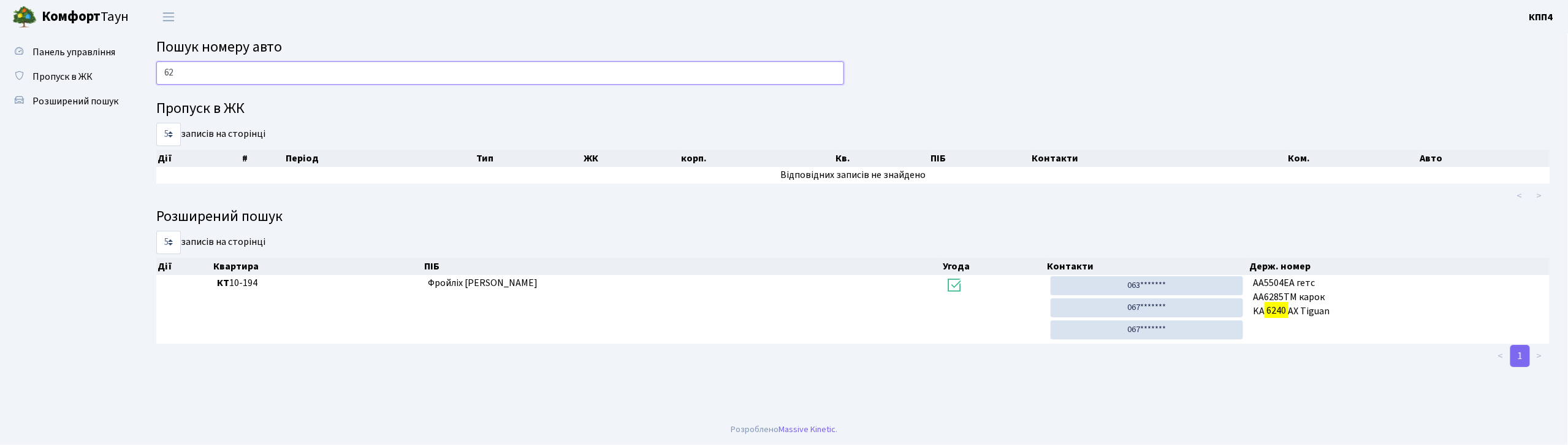
type input "6"
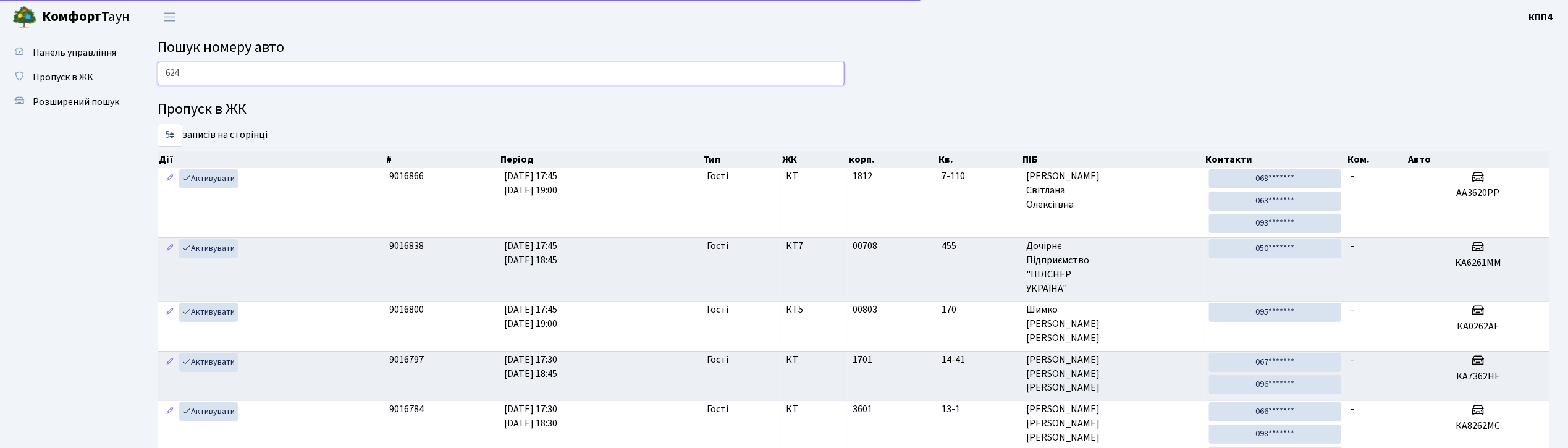
type input "6240"
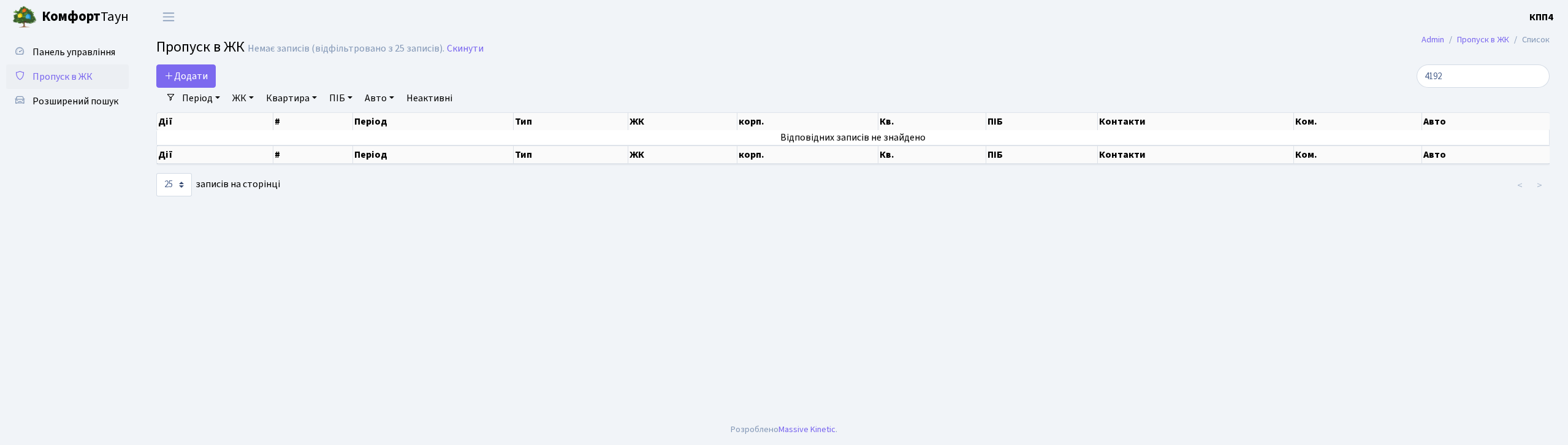
select select "25"
click at [1478, 72] on input "4192" at bounding box center [1482, 76] width 133 height 23
type input "4"
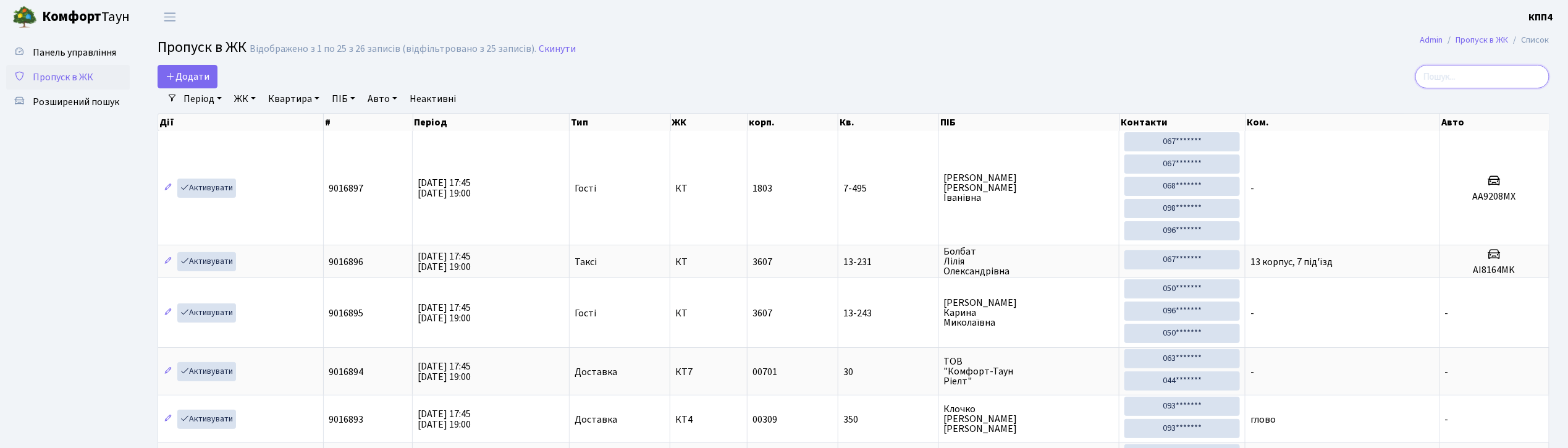
click at [1484, 79] on input "search" at bounding box center [1483, 76] width 134 height 24
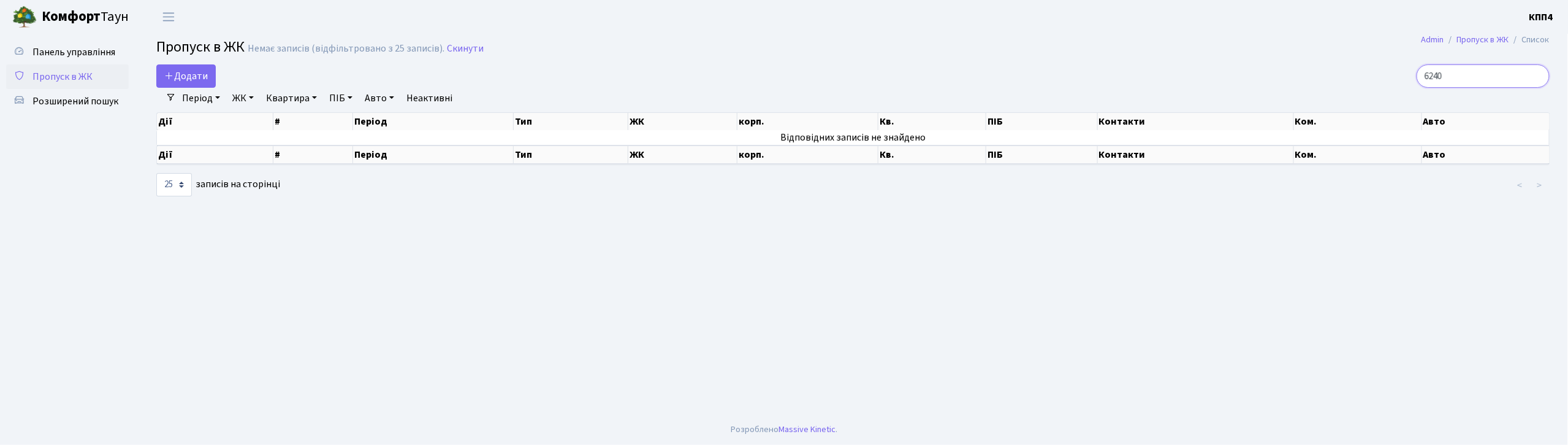
type input "6240"
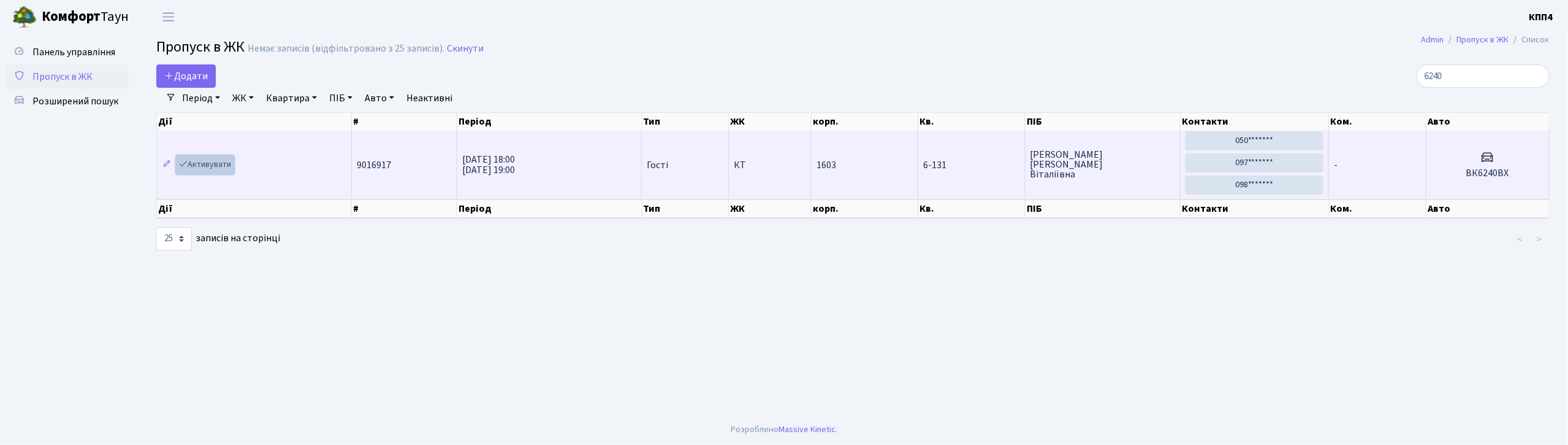
click at [212, 165] on link "Активувати" at bounding box center [205, 165] width 58 height 19
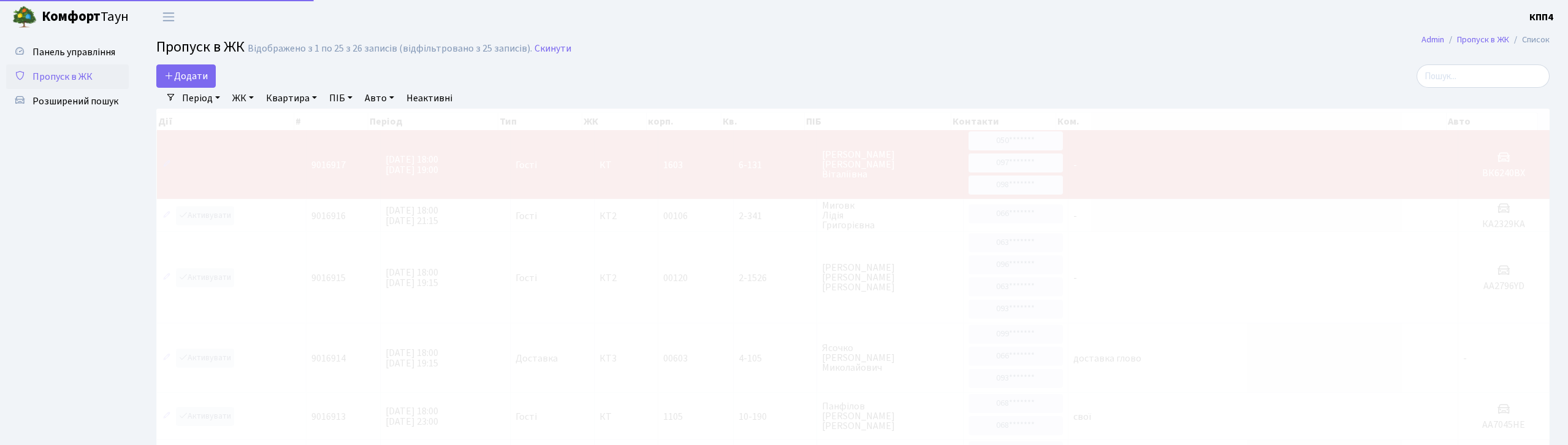
select select "25"
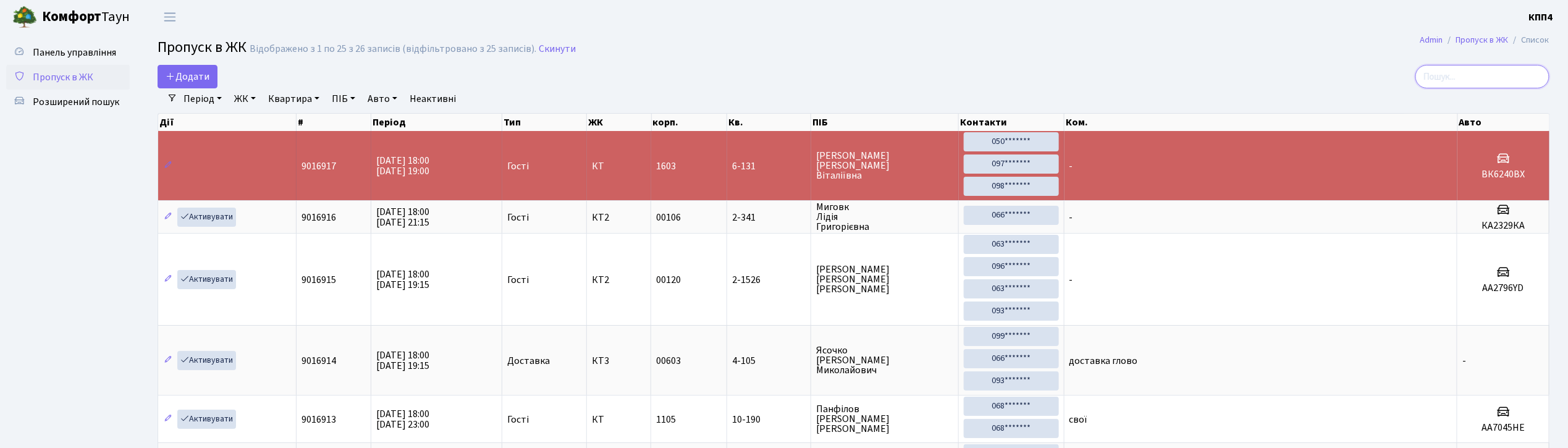
drag, startPoint x: 1476, startPoint y: 80, endPoint x: 1459, endPoint y: 68, distance: 20.8
click at [1476, 77] on input "search" at bounding box center [1483, 76] width 134 height 24
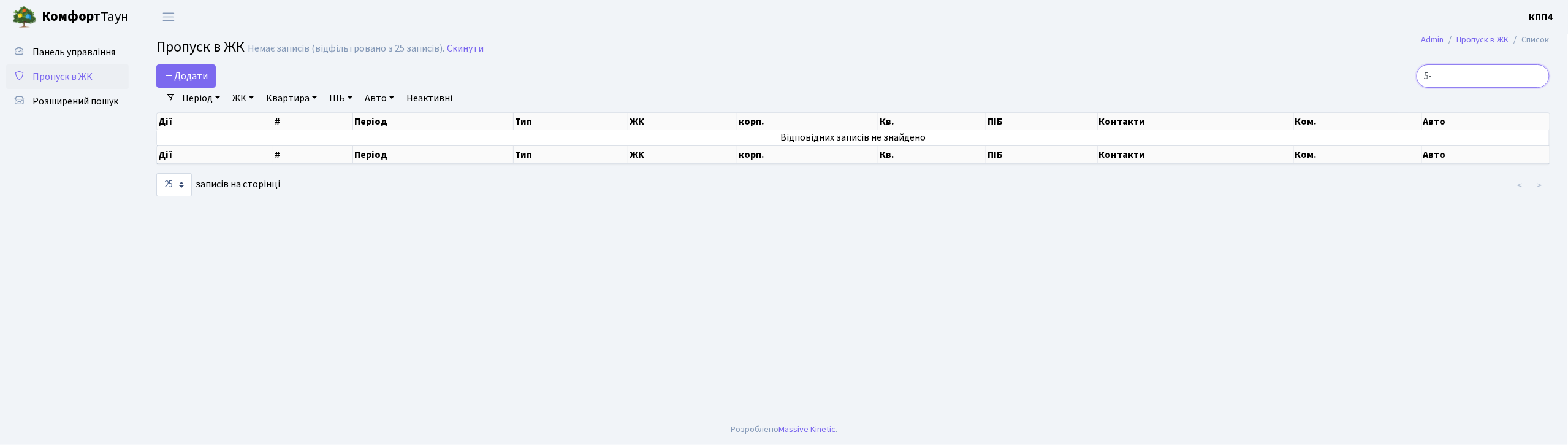
type input "5"
type input "1"
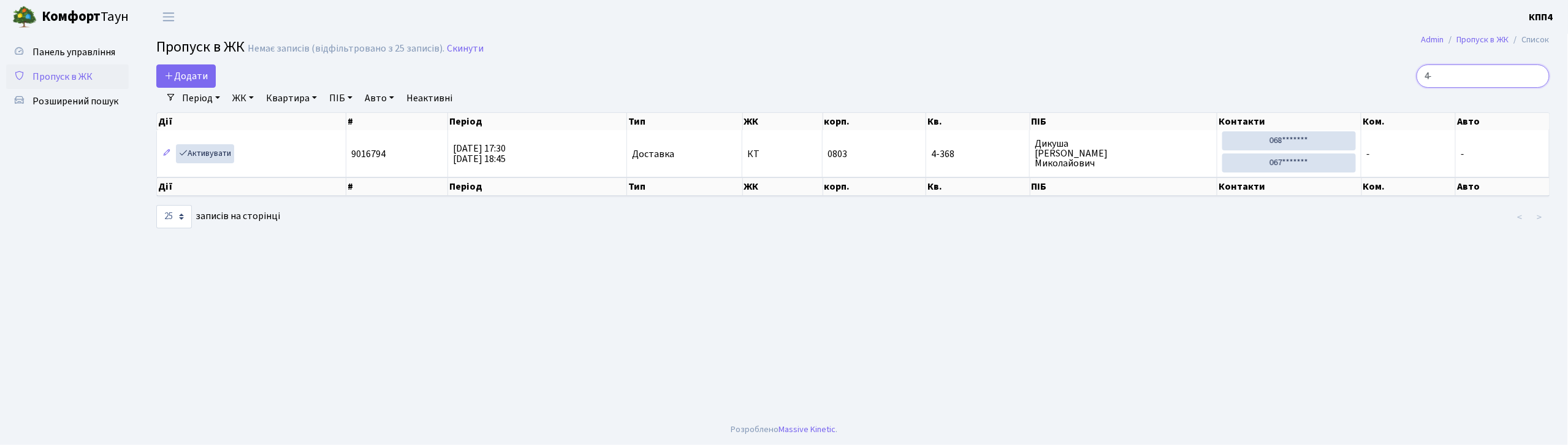
type input "4"
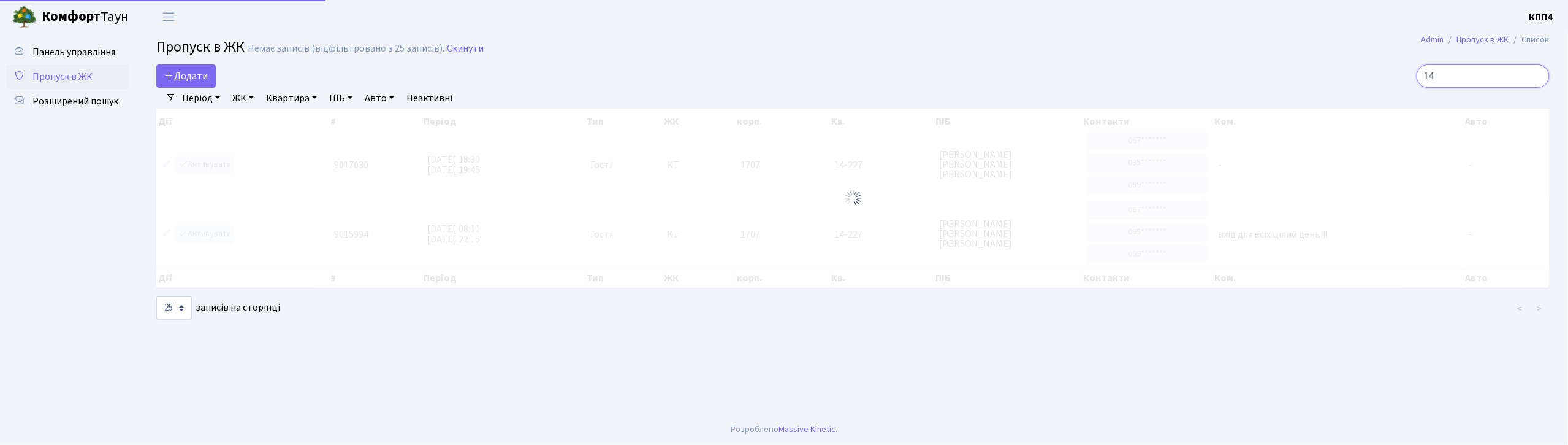
type input "1"
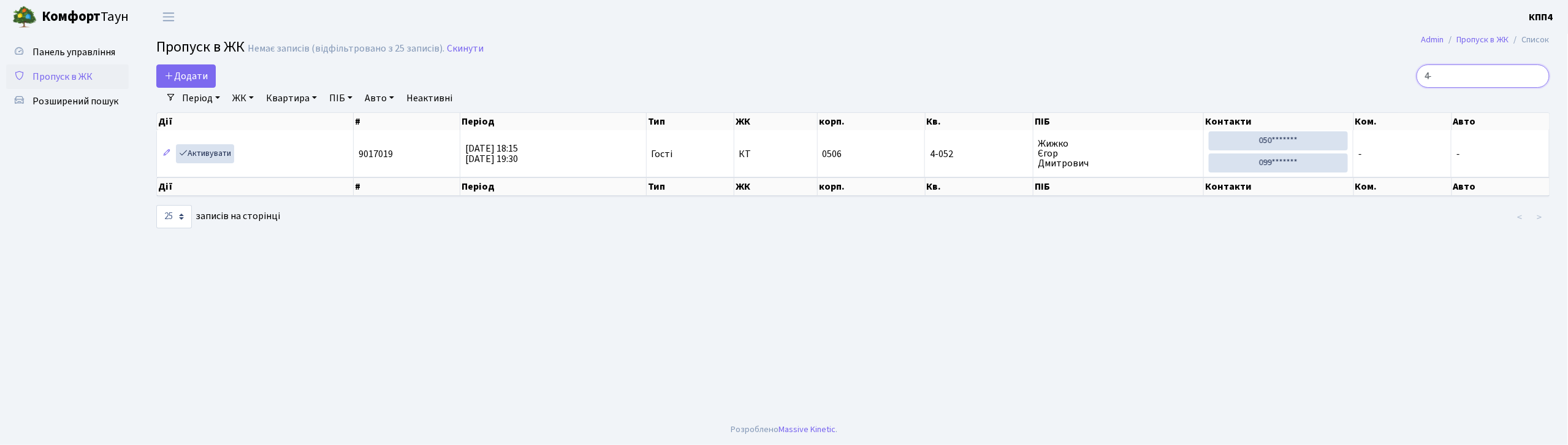
type input "4"
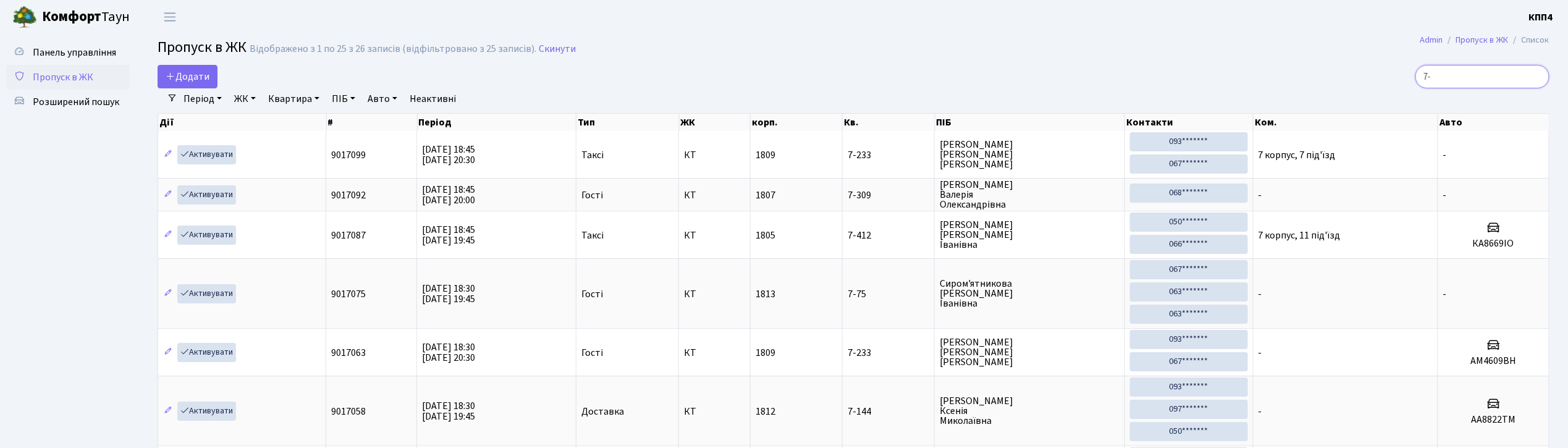
type input "7"
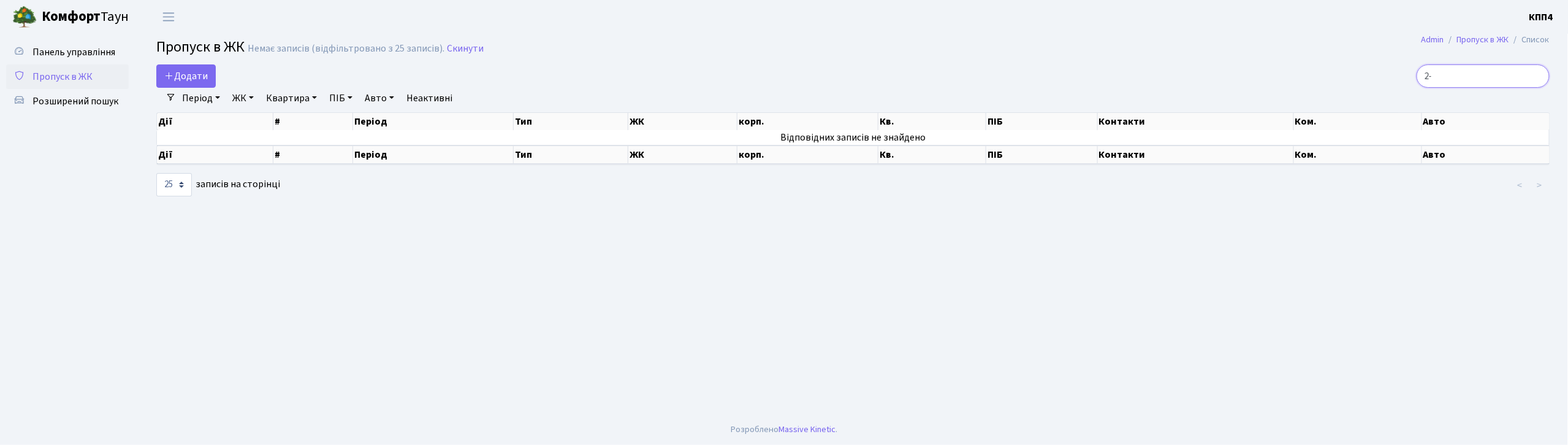
type input "2"
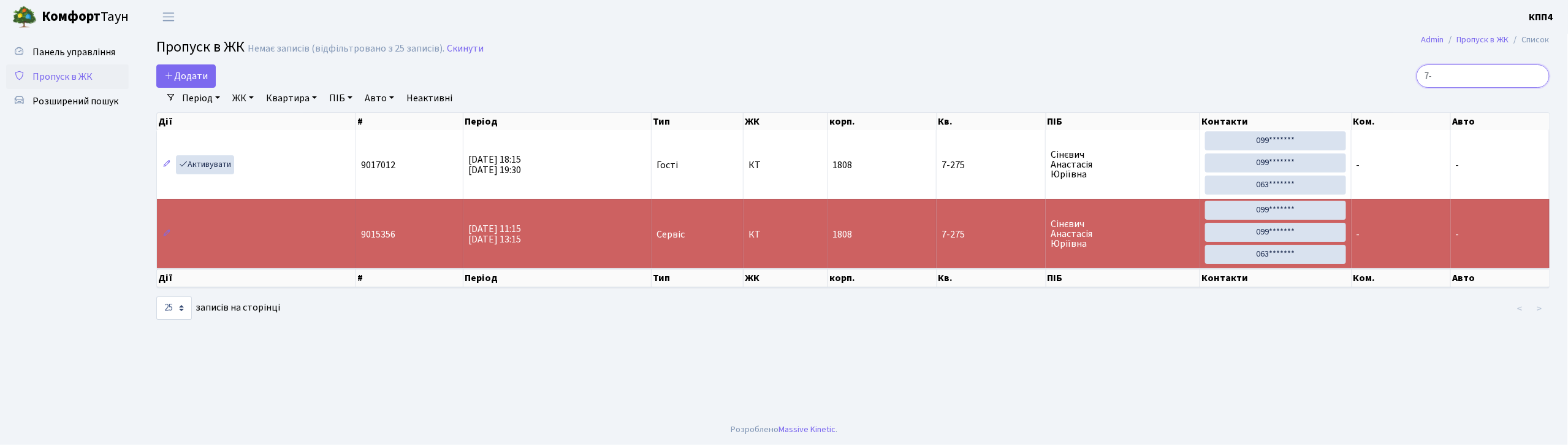
type input "7"
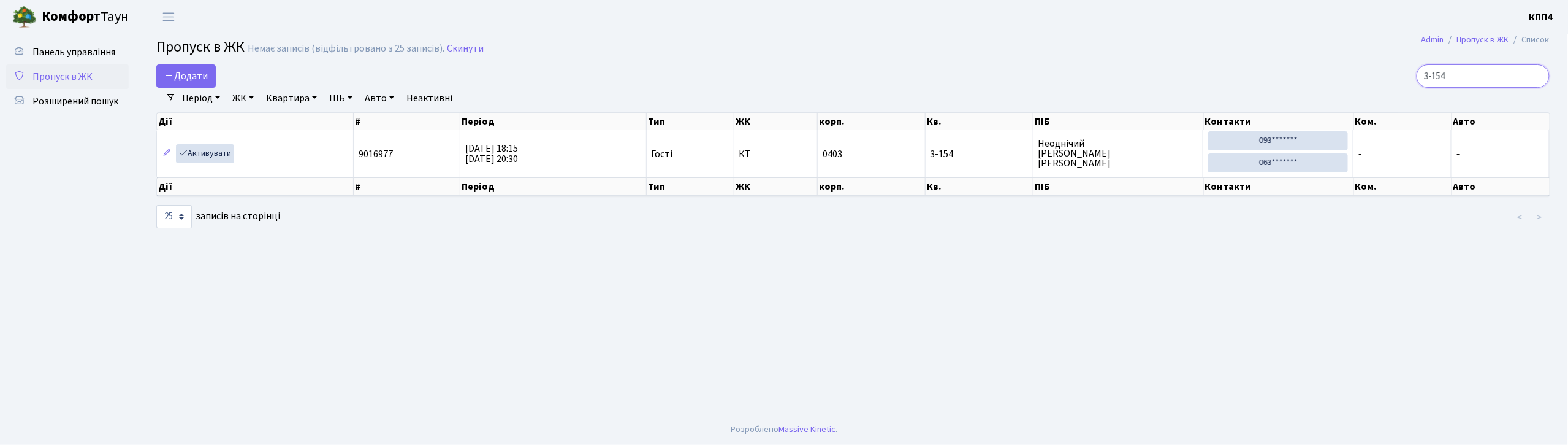
click at [1470, 72] on input "3-154" at bounding box center [1482, 76] width 133 height 23
type input "3"
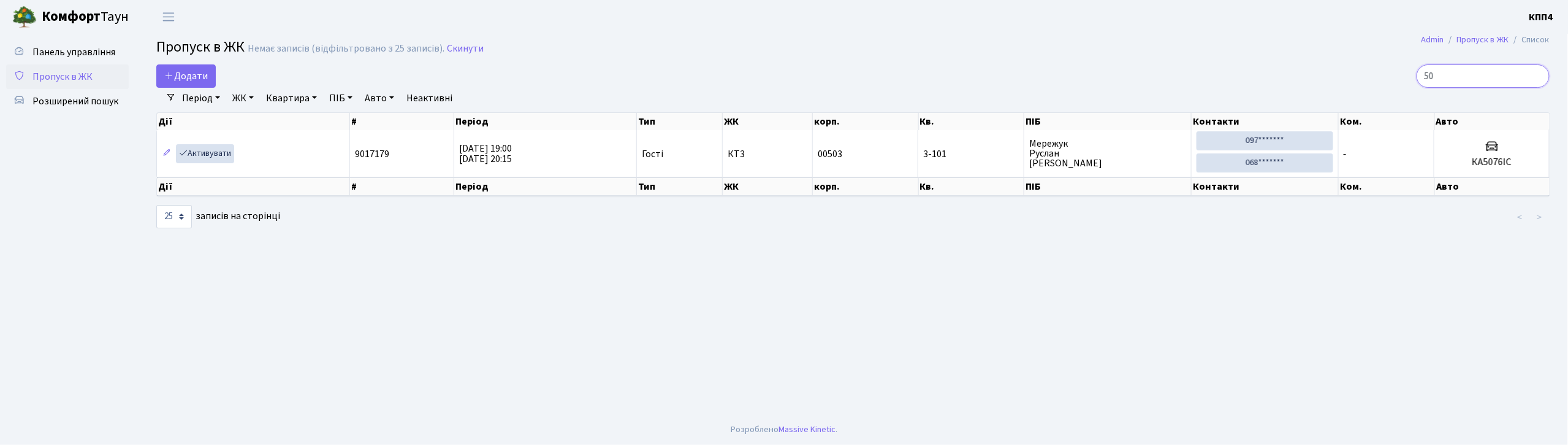
type input "5"
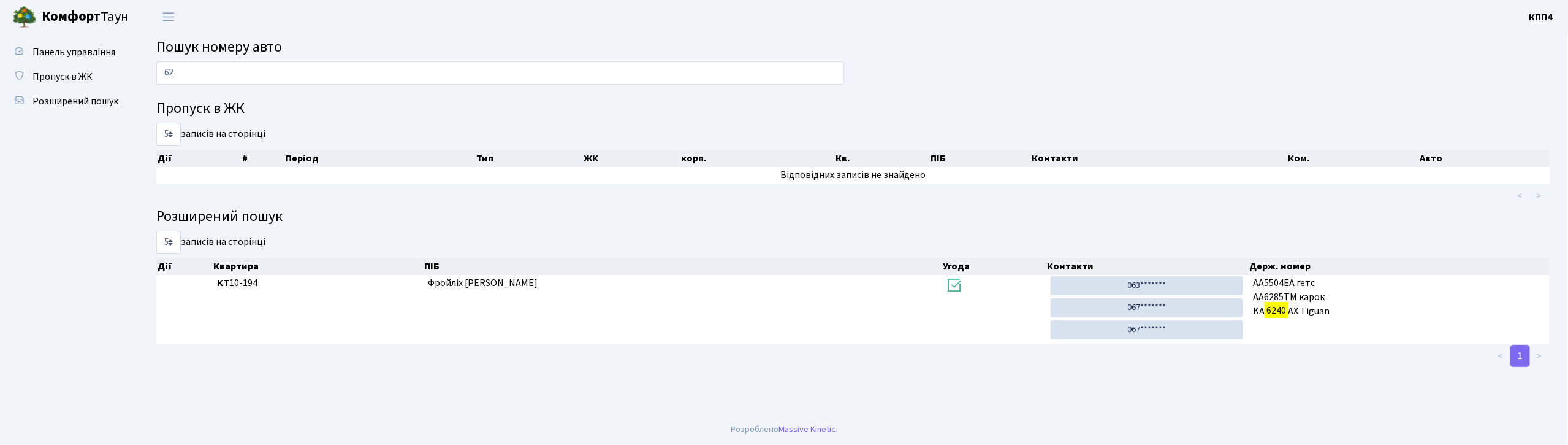
type input "6"
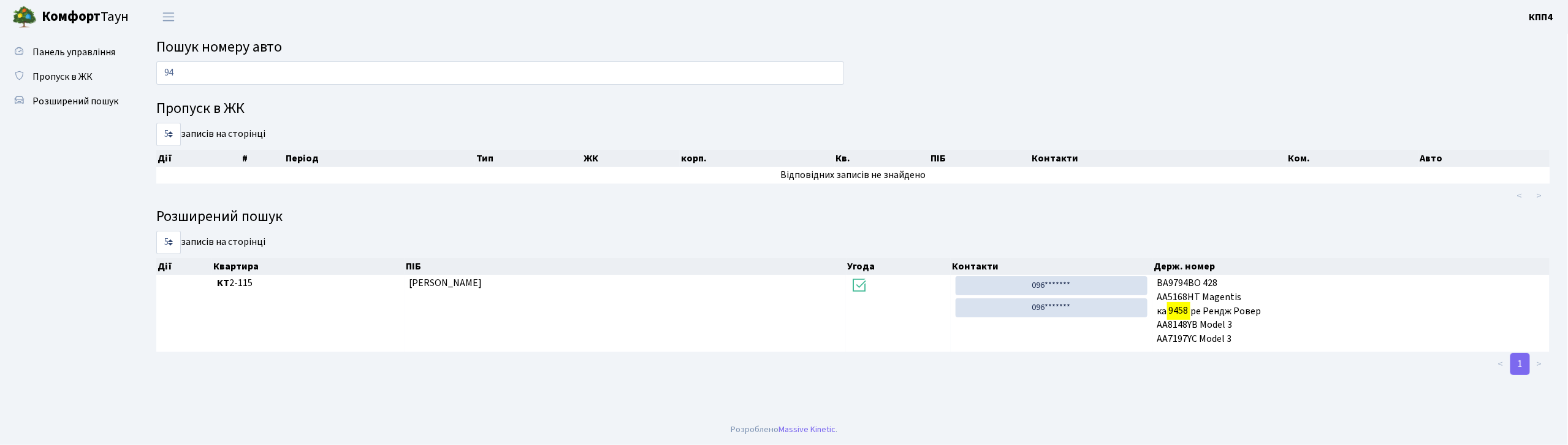
type input "9"
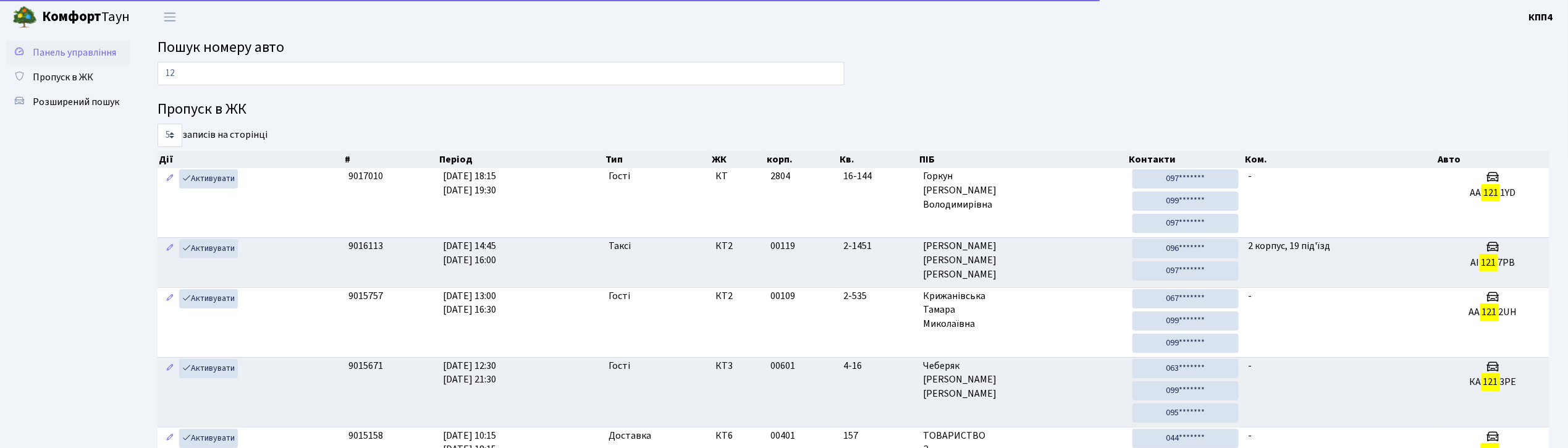
type input "1"
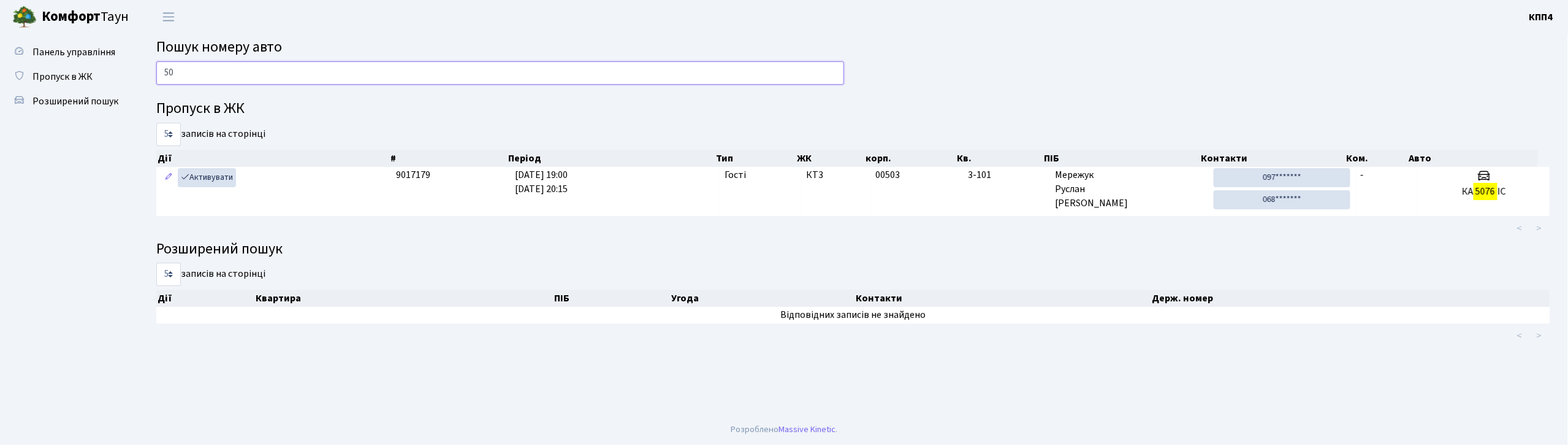
type input "5"
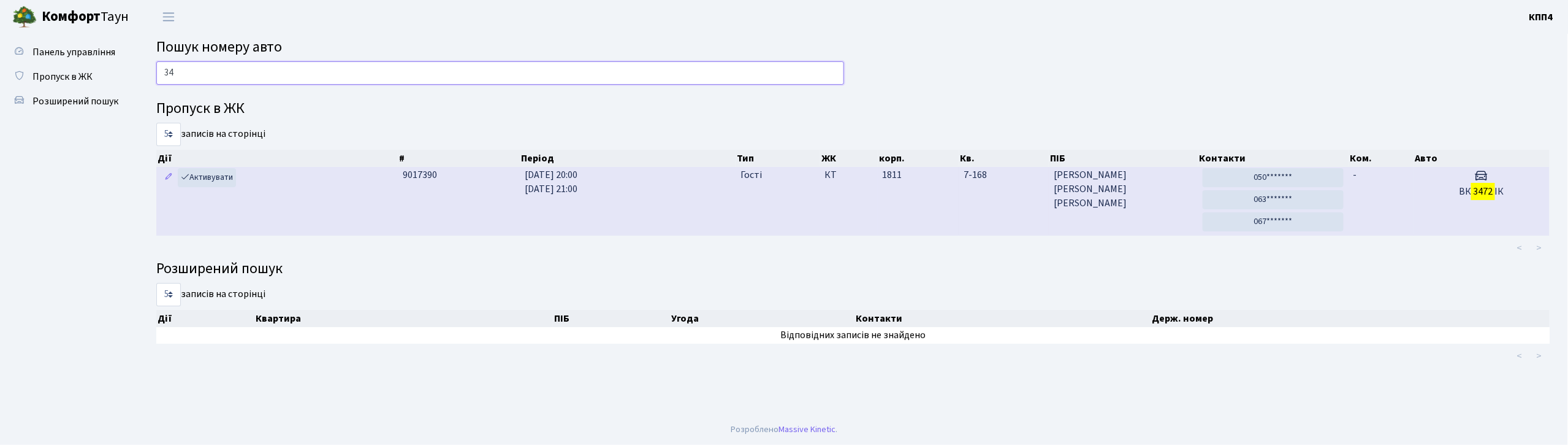
type input "3"
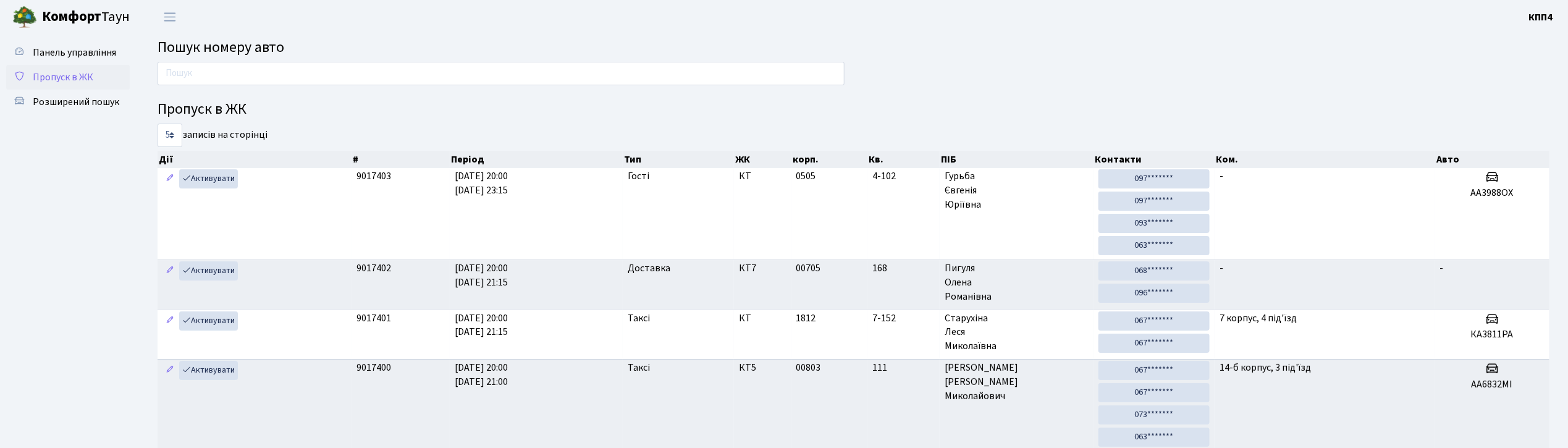
click at [62, 65] on link "Пропуск в ЖК" at bounding box center [68, 76] width 124 height 25
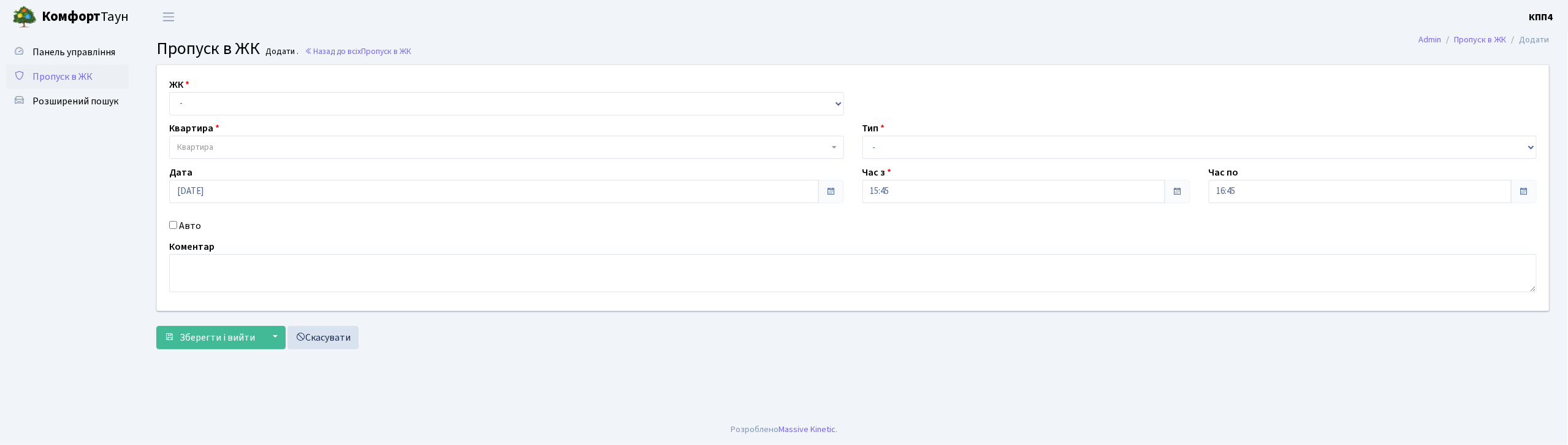
click at [174, 226] on input "Авто" at bounding box center [173, 225] width 8 height 8
checkbox input "true"
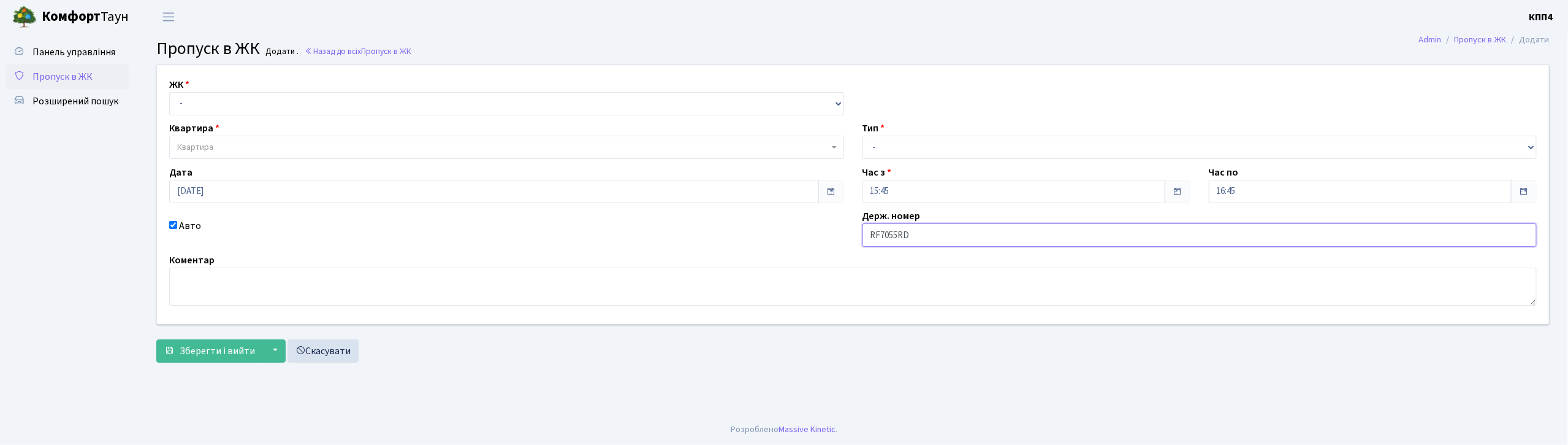
click at [879, 235] on input "RF7055RD" at bounding box center [1199, 235] width 675 height 23
click at [915, 234] on input "КА7055RD" at bounding box center [1199, 235] width 675 height 23
type input "КА7055КВ"
drag, startPoint x: 925, startPoint y: 148, endPoint x: 923, endPoint y: 156, distance: 8.2
click at [925, 148] on select "- Доставка Таксі Гості Сервіс" at bounding box center [1199, 147] width 675 height 23
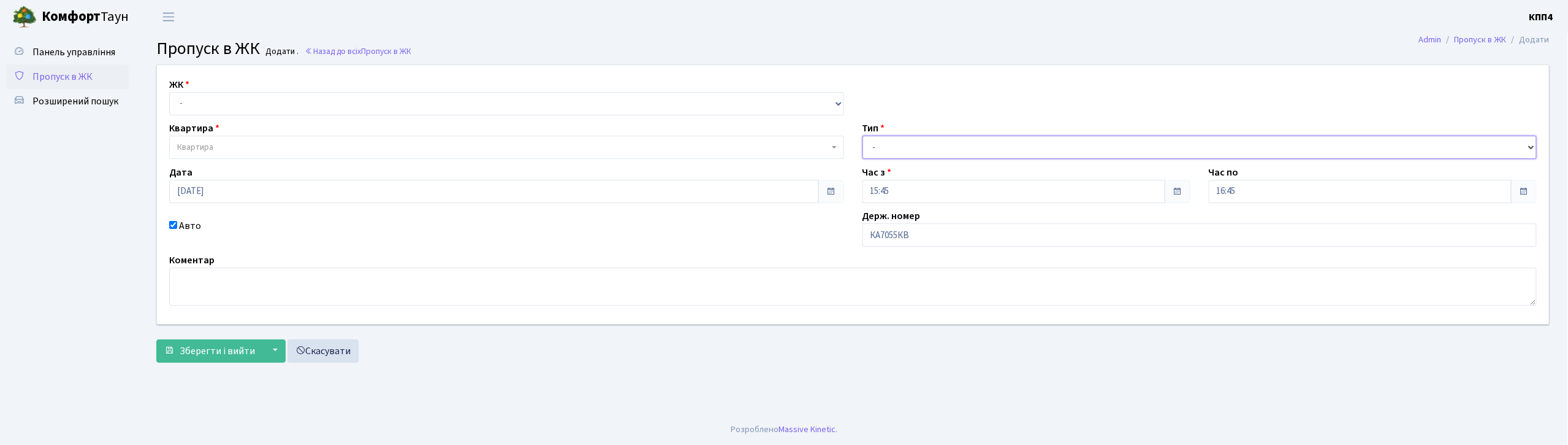
select select "2"
click at [862, 135] on select "- Доставка Таксі Гості Сервіс" at bounding box center [1199, 147] width 675 height 23
click at [312, 105] on select "- КТ, вул. Регенераторна, 4 КТ2, просп. [STREET_ADDRESS] [STREET_ADDRESS] [PERS…" at bounding box center [506, 103] width 675 height 23
select select "271"
click at [169, 92] on select "- КТ, вул. Регенераторна, 4 КТ2, просп. [STREET_ADDRESS] [STREET_ADDRESS] [PERS…" at bounding box center [506, 103] width 675 height 23
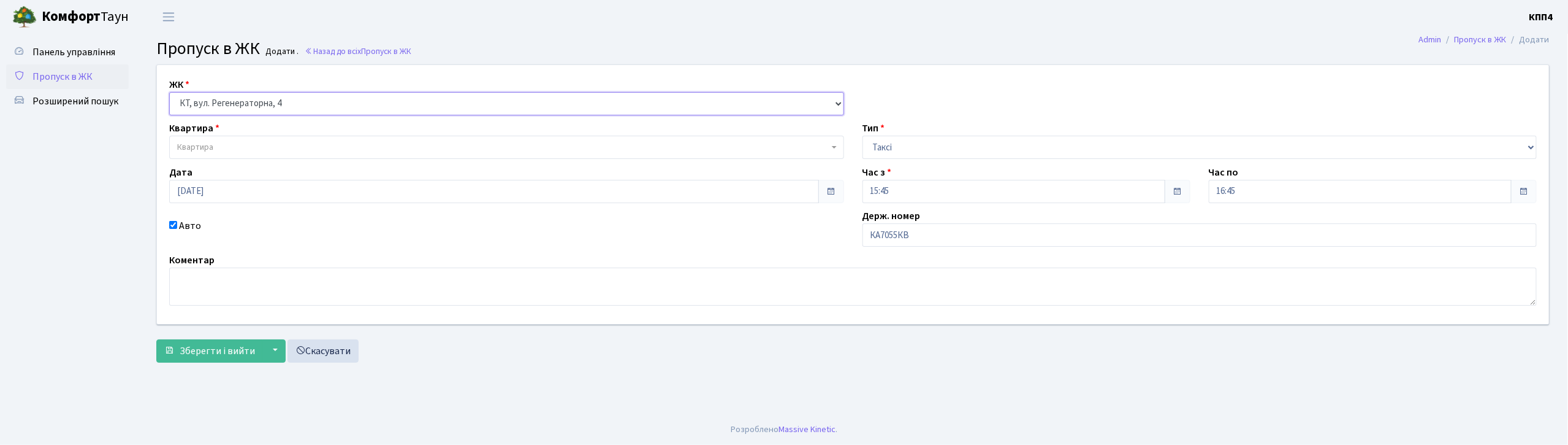
select select
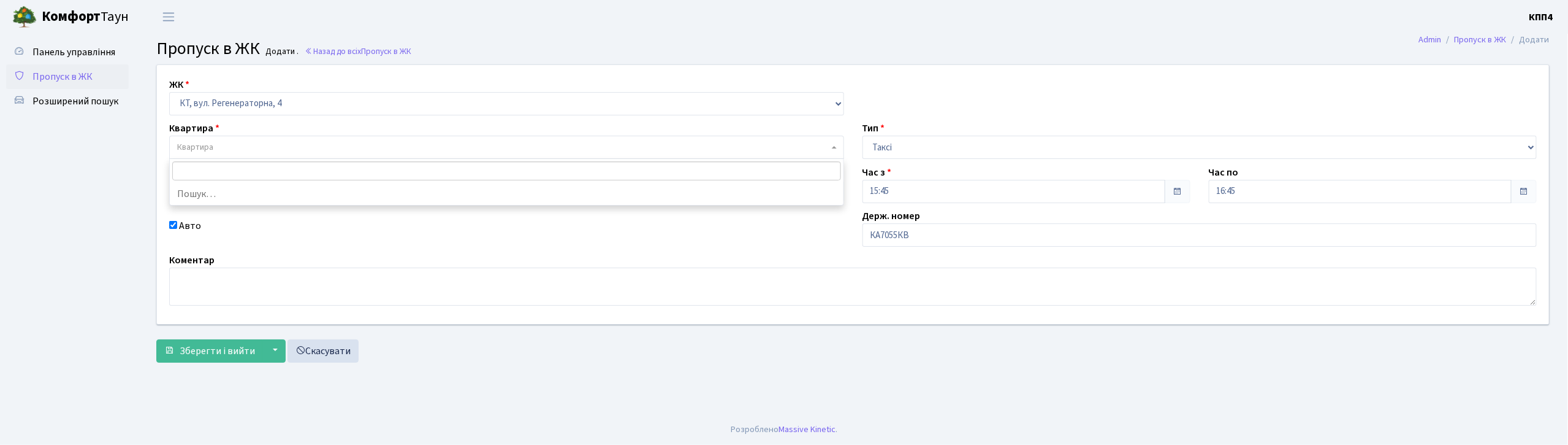
click at [302, 146] on span "Квартира" at bounding box center [502, 147] width 651 height 13
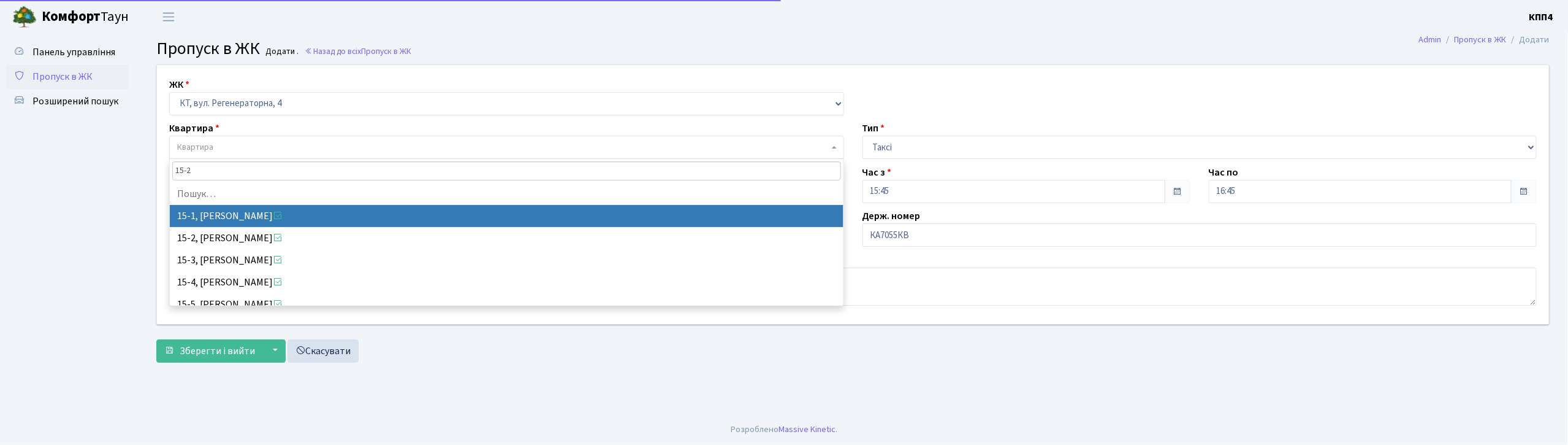
type input "15-25"
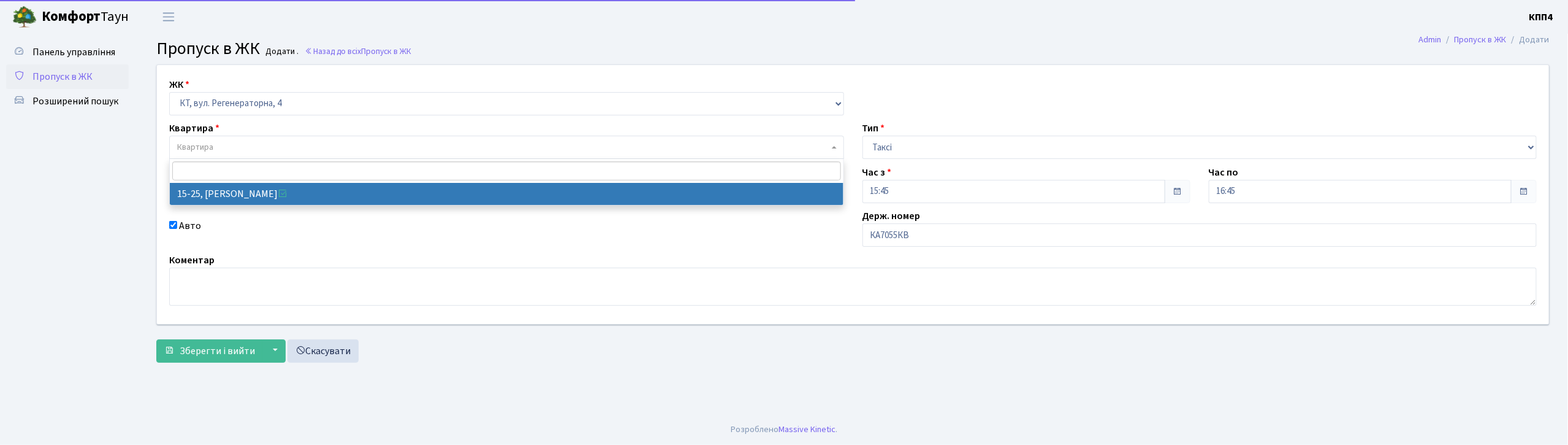
select select "8800"
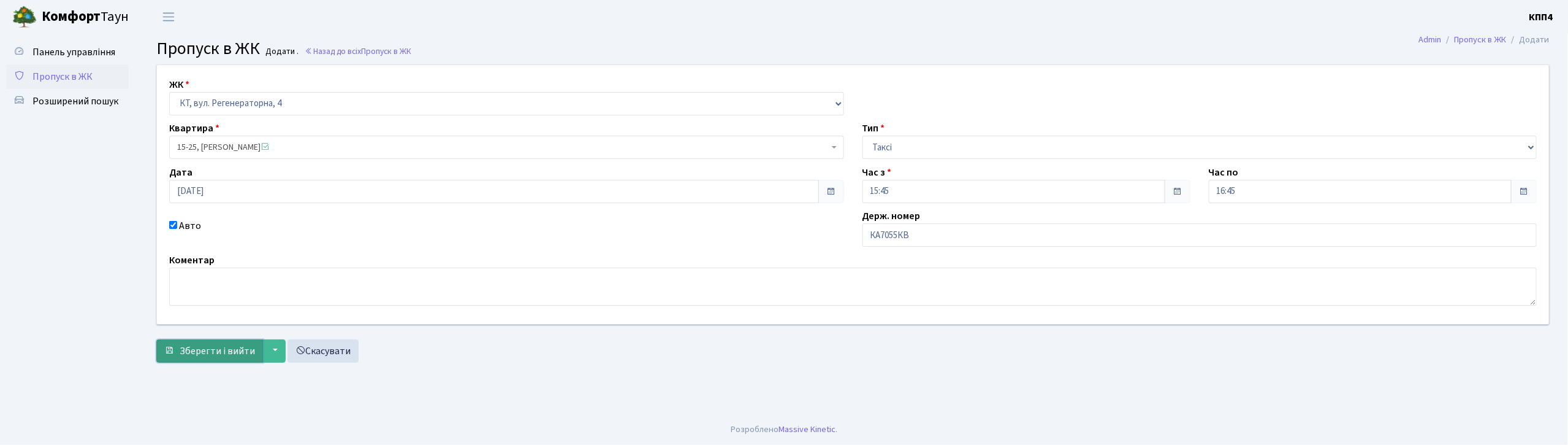
click at [231, 346] on span "Зберегти і вийти" at bounding box center [216, 351] width 75 height 14
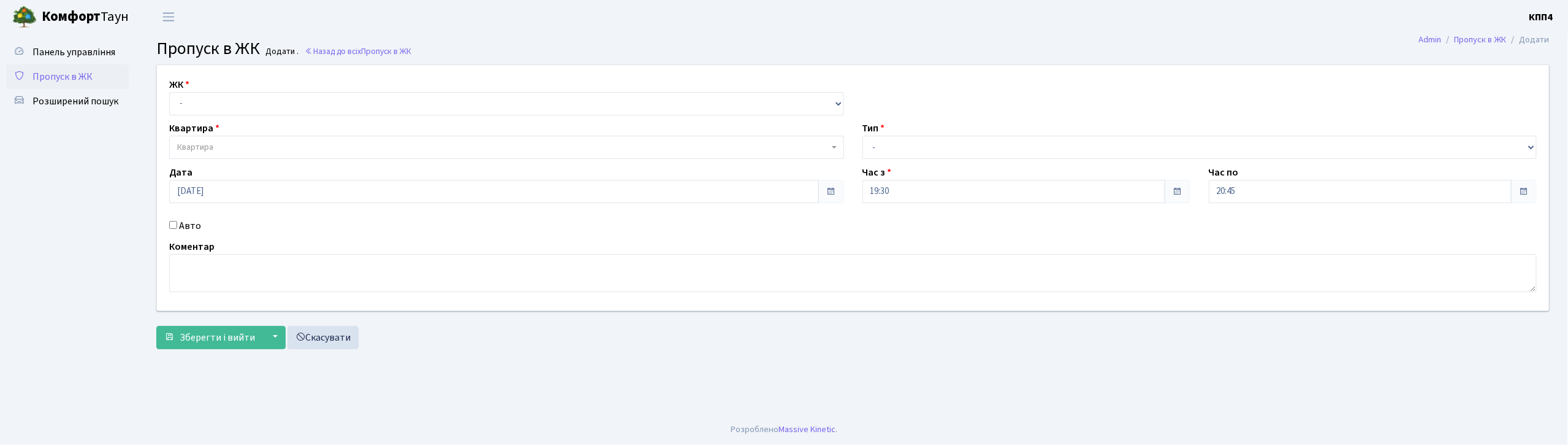
click at [172, 227] on input "Авто" at bounding box center [173, 225] width 8 height 8
checkbox input "true"
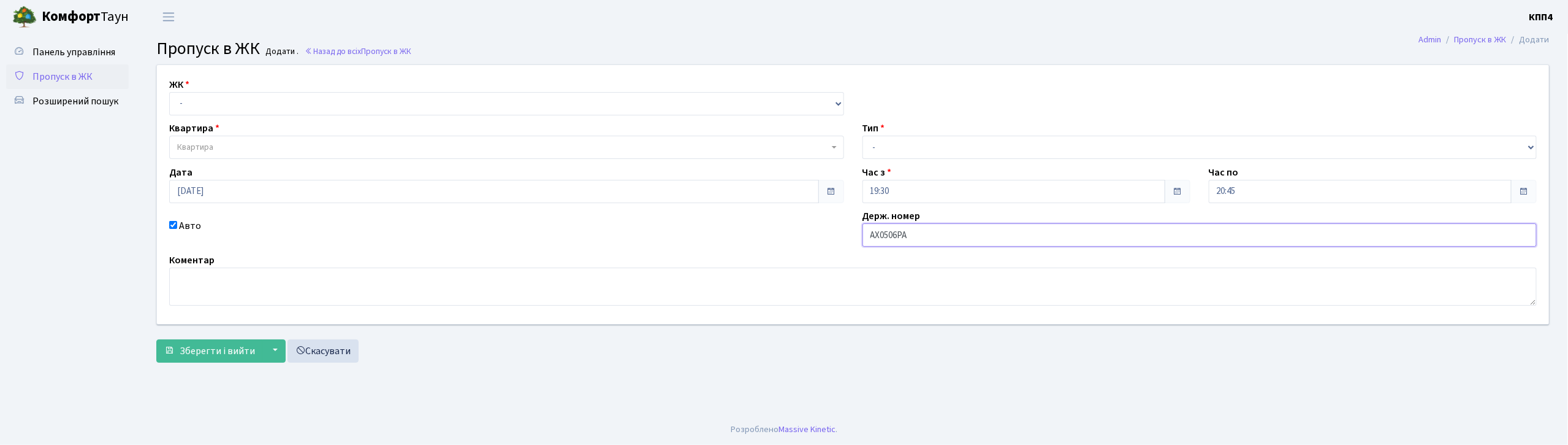
type input "АХ0506РА"
click at [307, 114] on select "- КТ, вул. Регенераторна, 4 КТ2, просп. [STREET_ADDRESS] [STREET_ADDRESS] [PERS…" at bounding box center [506, 103] width 675 height 23
select select "271"
click at [169, 92] on select "- КТ, вул. Регенераторна, 4 КТ2, просп. [STREET_ADDRESS] [STREET_ADDRESS] [PERS…" at bounding box center [506, 103] width 675 height 23
select select
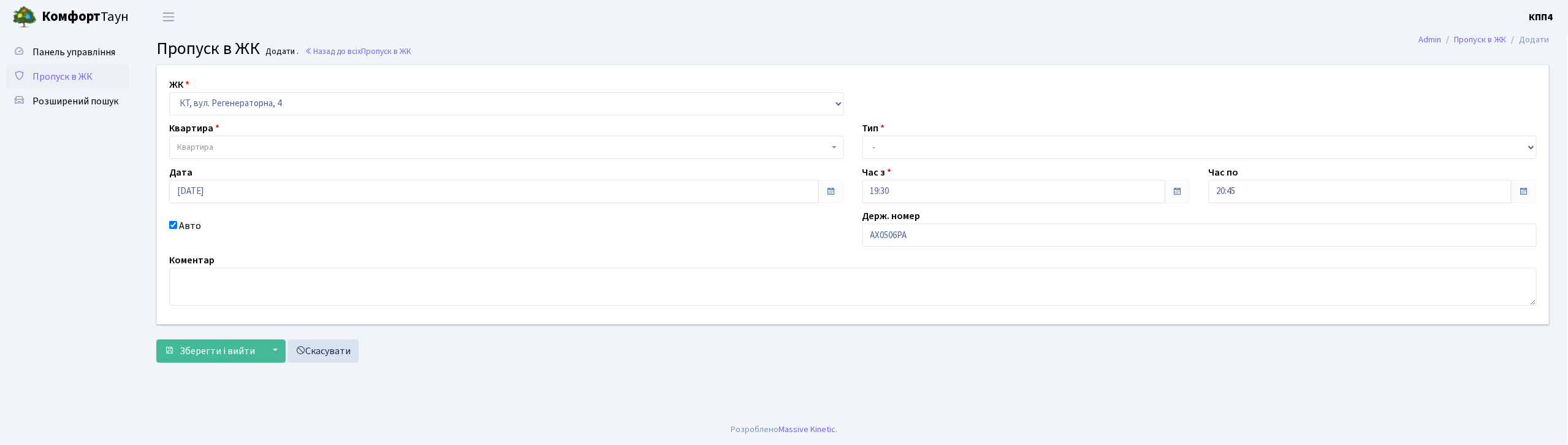
click at [302, 145] on span "Квартира" at bounding box center [502, 147] width 651 height 13
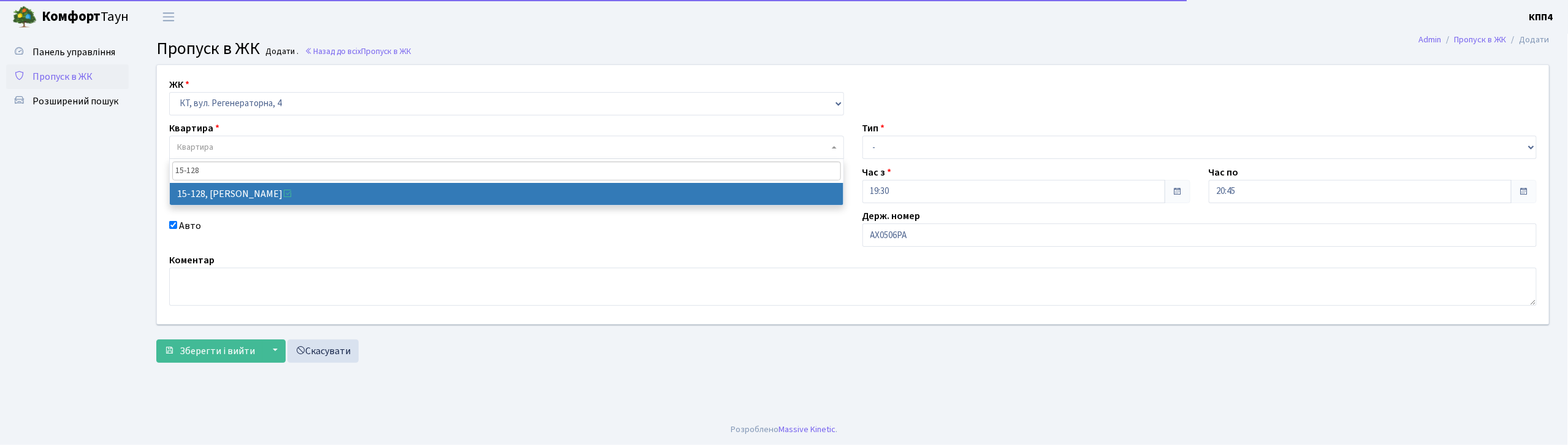
type input "15-128"
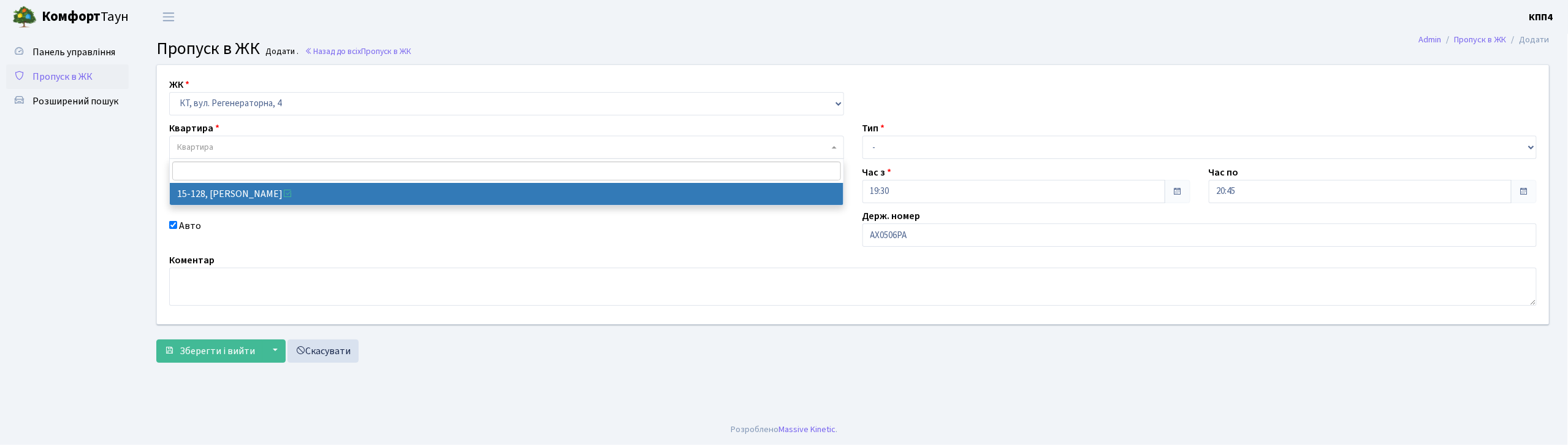
select select "8903"
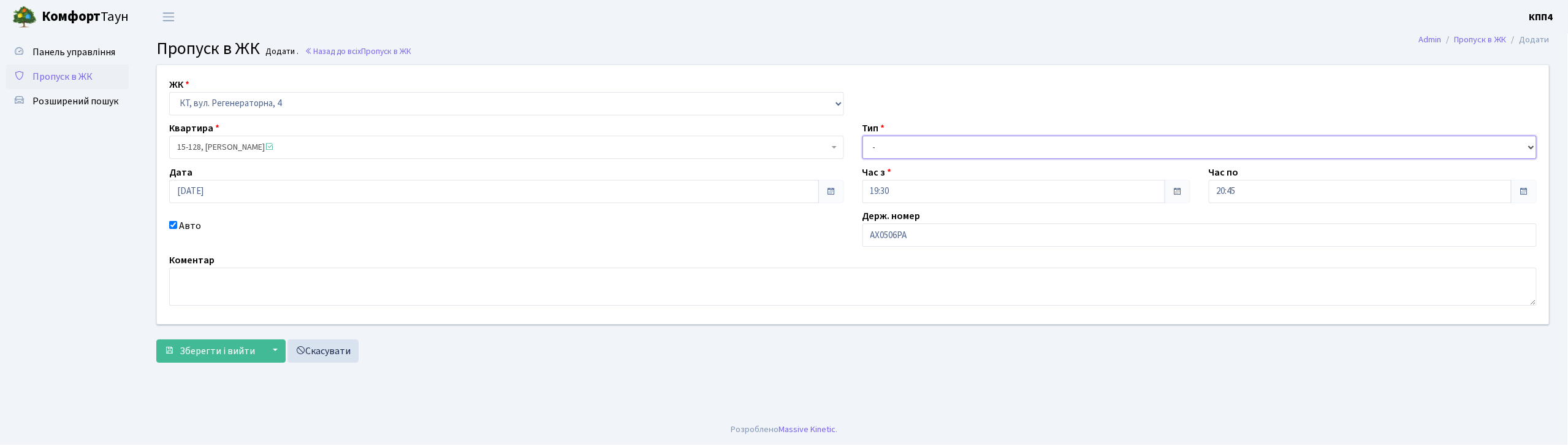
drag, startPoint x: 911, startPoint y: 148, endPoint x: 908, endPoint y: 158, distance: 10.4
click at [911, 148] on select "- Доставка Таксі Гості Сервіс" at bounding box center [1199, 147] width 675 height 23
select select "2"
click at [862, 135] on select "- Доставка Таксі Гості Сервіс" at bounding box center [1199, 147] width 675 height 23
drag, startPoint x: 222, startPoint y: 354, endPoint x: 226, endPoint y: 341, distance: 13.6
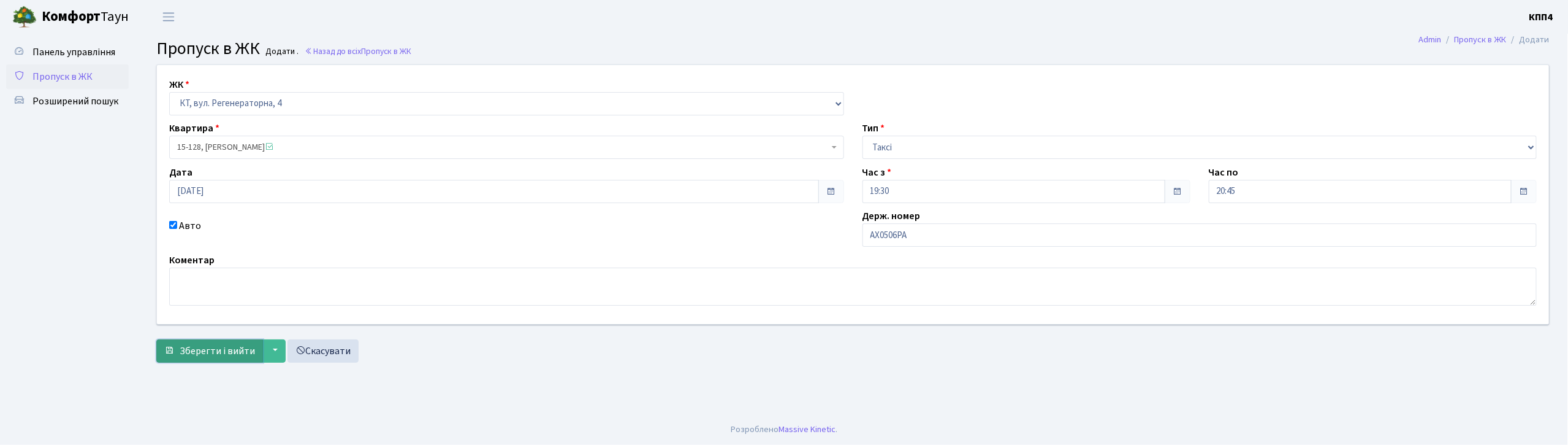
click at [223, 354] on span "Зберегти і вийти" at bounding box center [216, 351] width 75 height 14
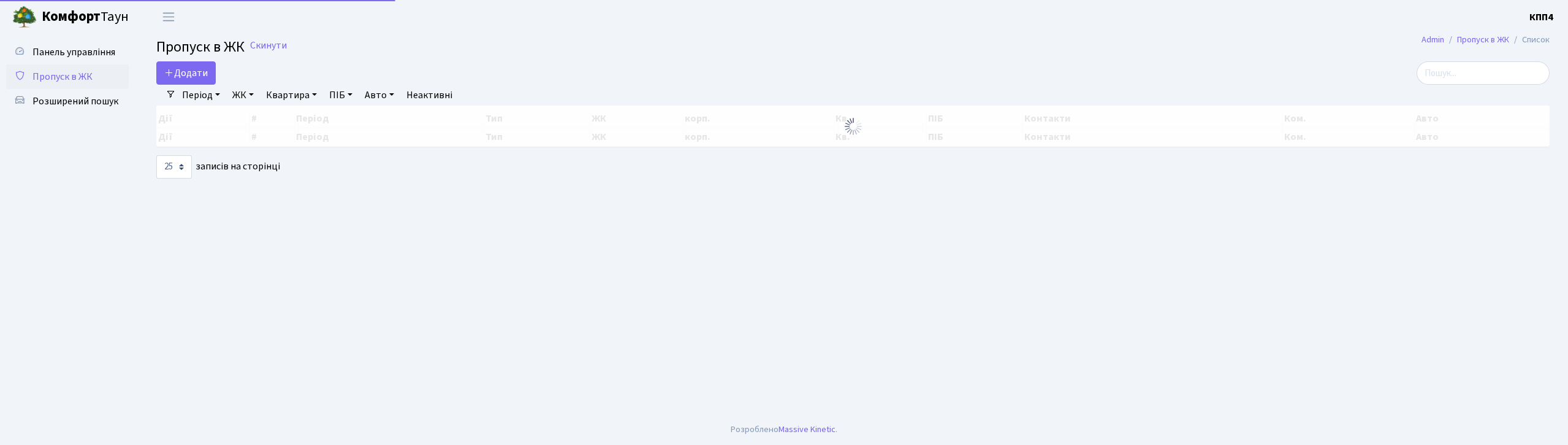
select select "25"
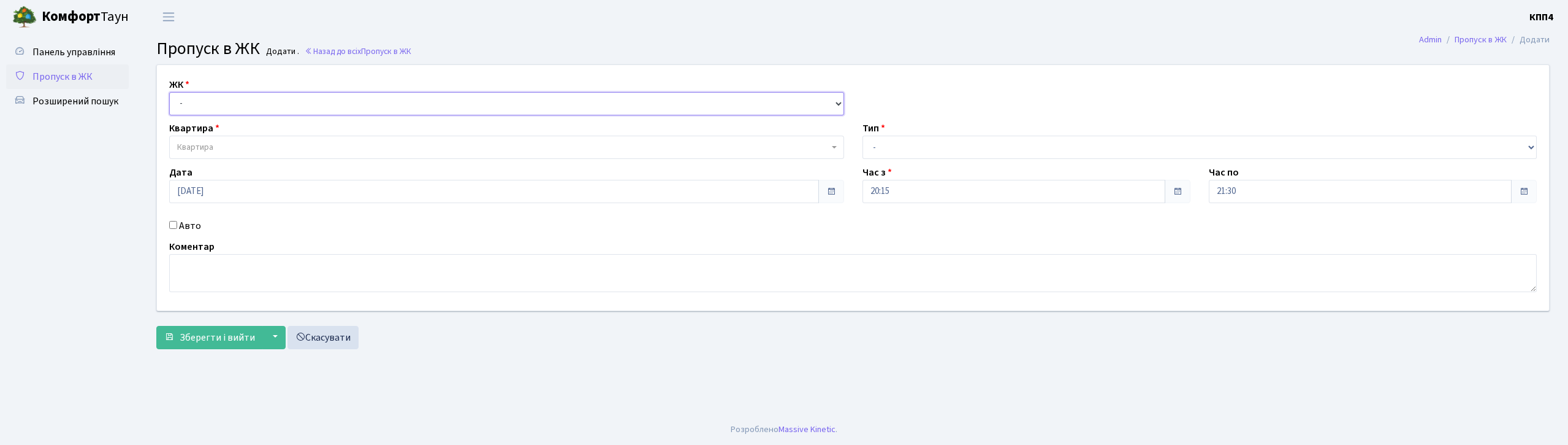
drag, startPoint x: 0, startPoint y: 0, endPoint x: 206, endPoint y: 113, distance: 235.0
click at [204, 107] on select "- КТ, вул. Регенераторна, 4 КТ2, просп. [STREET_ADDRESS] [STREET_ADDRESS] [PERS…" at bounding box center [506, 103] width 675 height 23
select select "271"
click at [169, 92] on select "- КТ, вул. Регенераторна, 4 КТ2, просп. [STREET_ADDRESS] [STREET_ADDRESS] [PERS…" at bounding box center [506, 103] width 675 height 23
select select
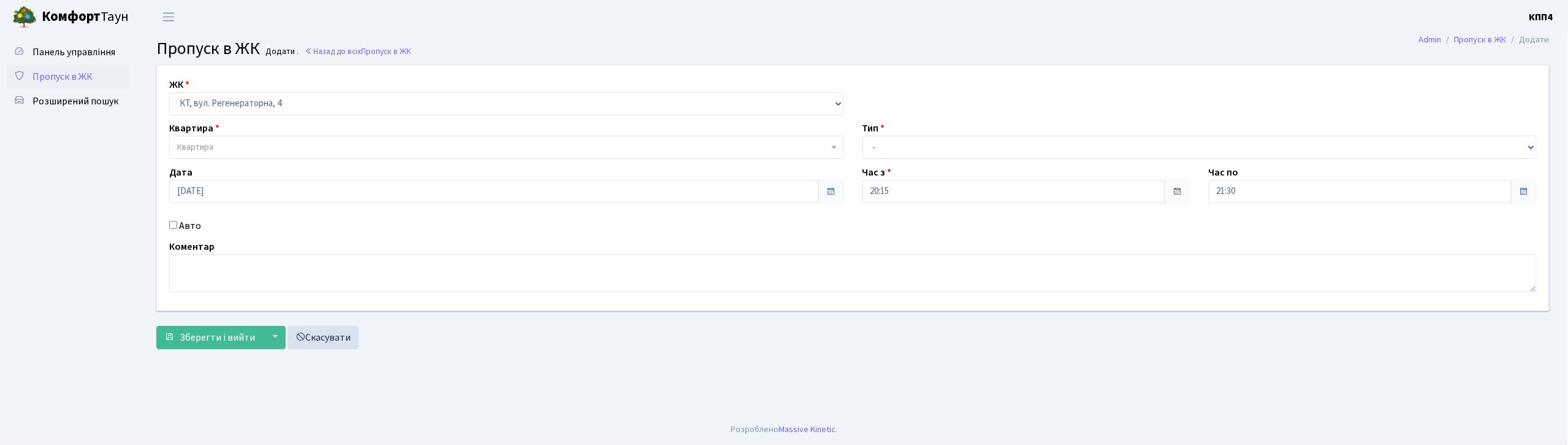
click at [185, 227] on label "Авто" at bounding box center [190, 225] width 22 height 15
click at [177, 227] on input "Авто" at bounding box center [173, 225] width 8 height 8
checkbox input "true"
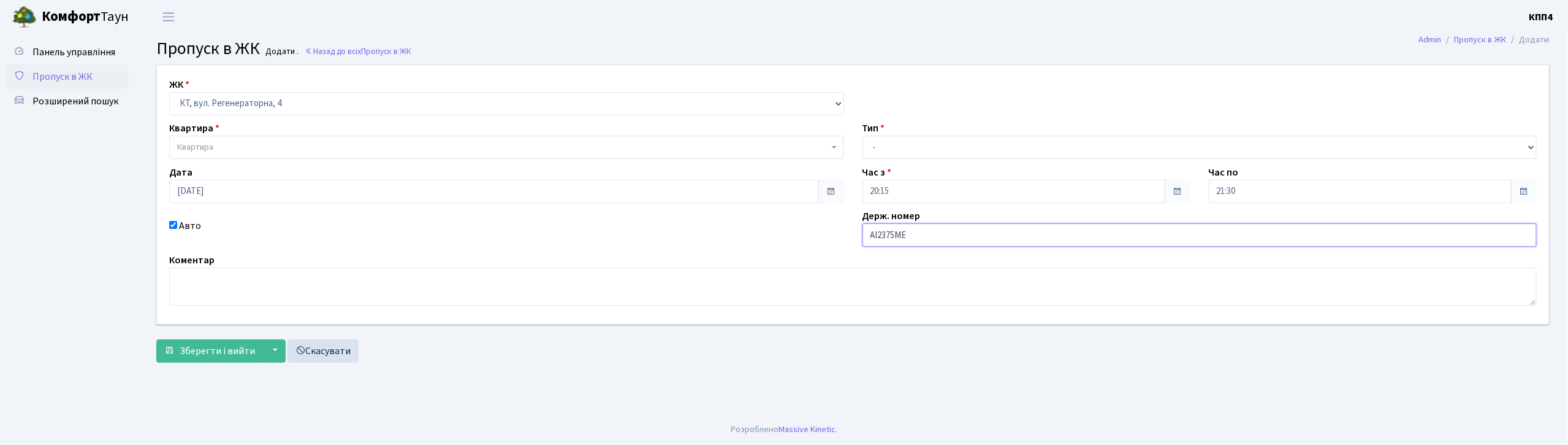
type input "АІ2375МЕ"
click at [903, 151] on select "- Доставка Таксі Гості Сервіс" at bounding box center [1199, 147] width 675 height 23
select select "2"
click at [862, 135] on select "- Доставка Таксі Гості Сервіс" at bounding box center [1199, 147] width 675 height 23
click at [231, 145] on span "Квартира" at bounding box center [502, 147] width 651 height 13
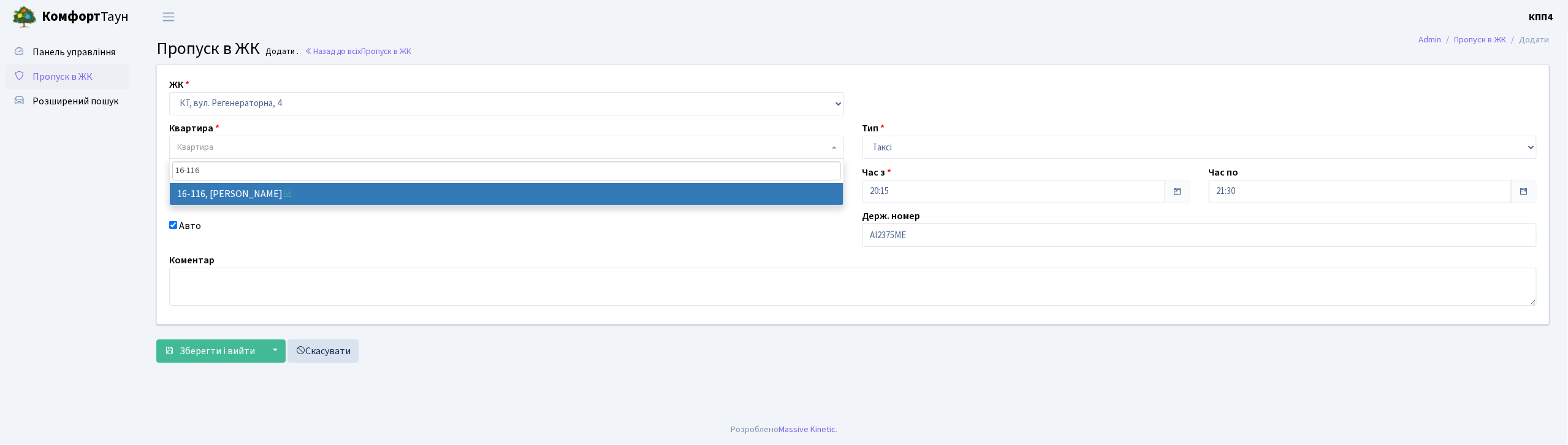
type input "16-116"
select select "8677"
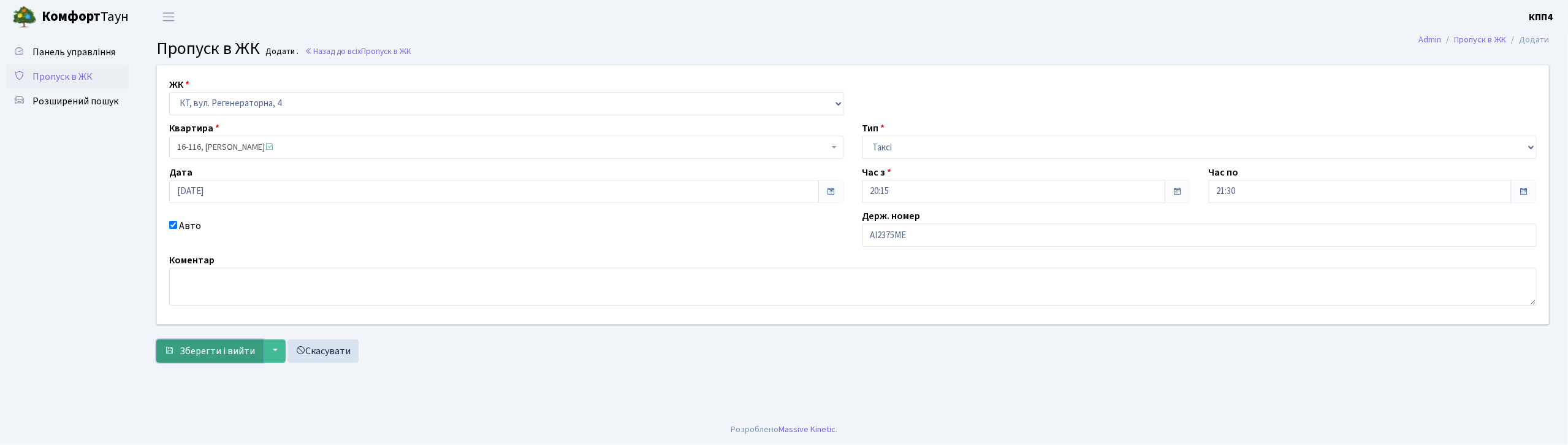
click at [197, 347] on span "Зберегти і вийти" at bounding box center [216, 351] width 75 height 14
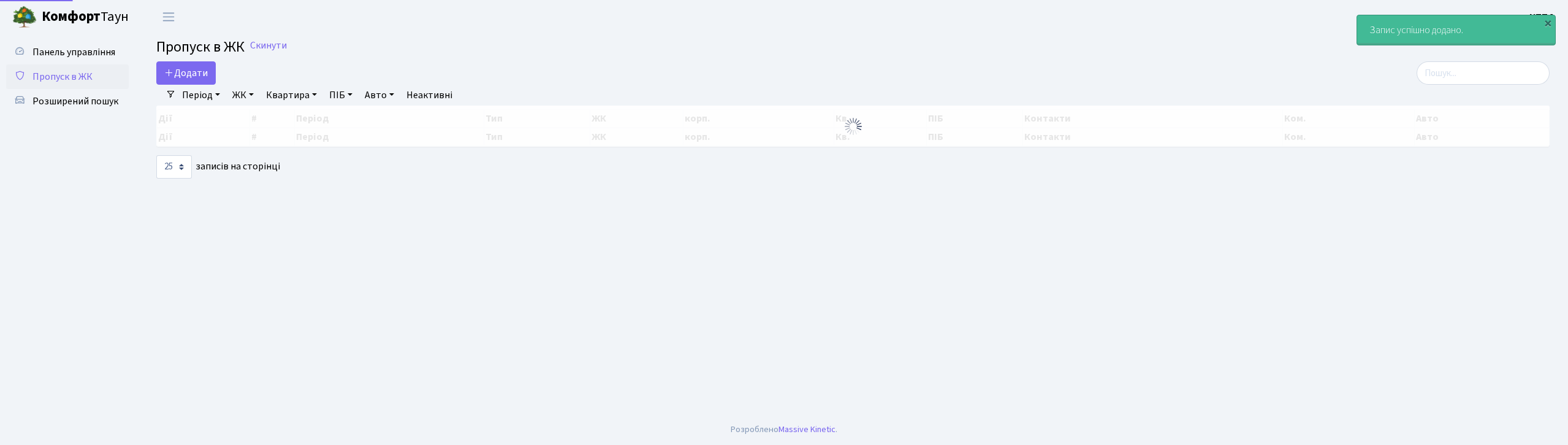
select select "25"
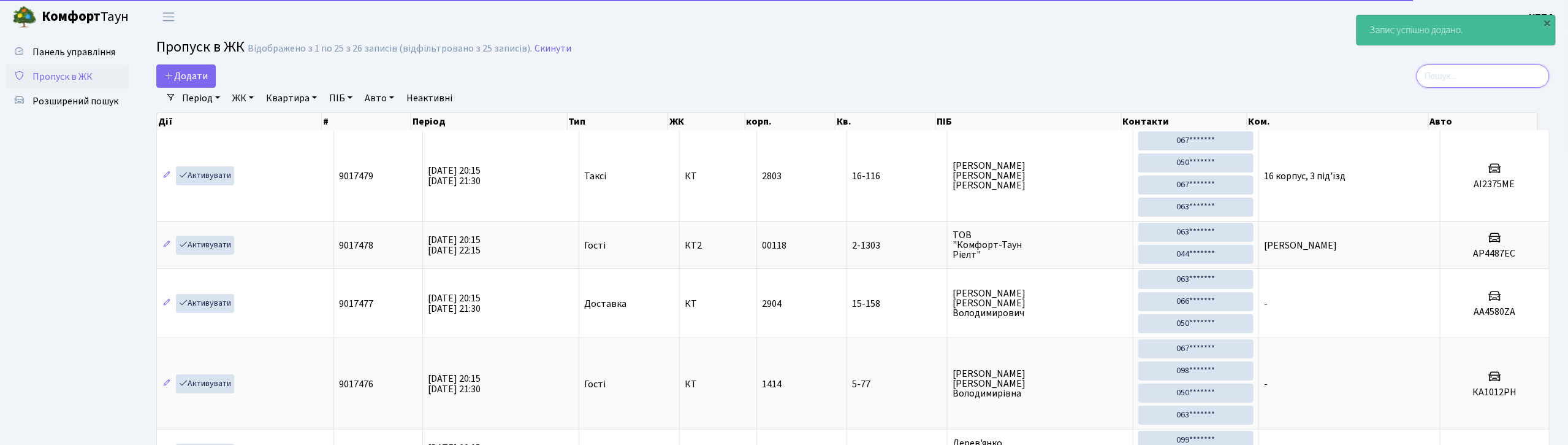
click at [1421, 76] on input "search" at bounding box center [1482, 76] width 133 height 23
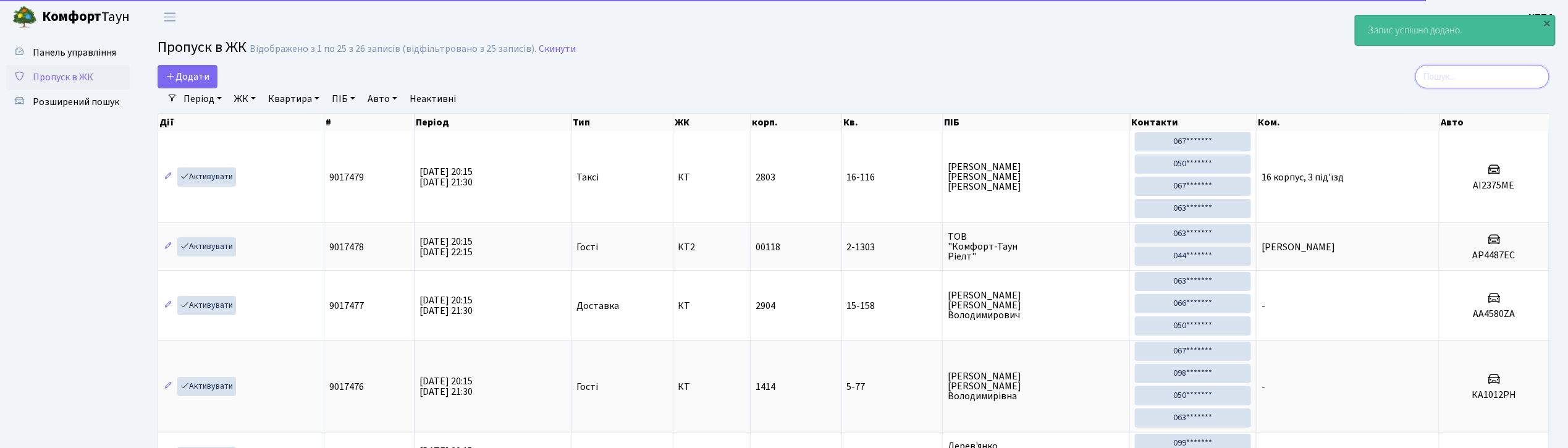
click at [1459, 79] on input "search" at bounding box center [1483, 76] width 134 height 24
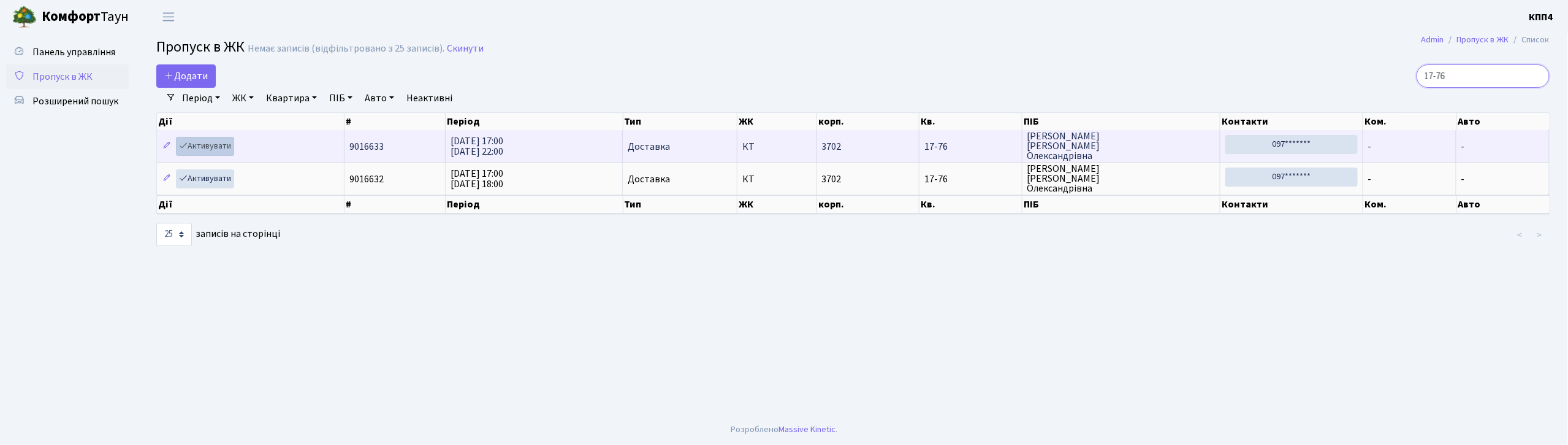
type input "17-76"
click at [212, 143] on link "Активувати" at bounding box center [205, 146] width 58 height 19
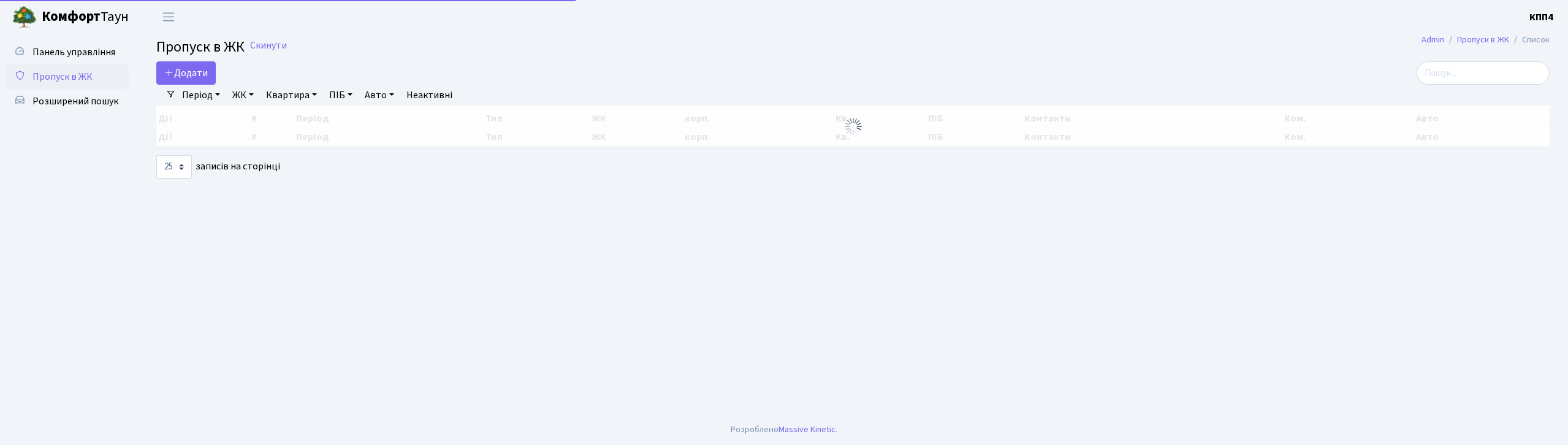
select select "25"
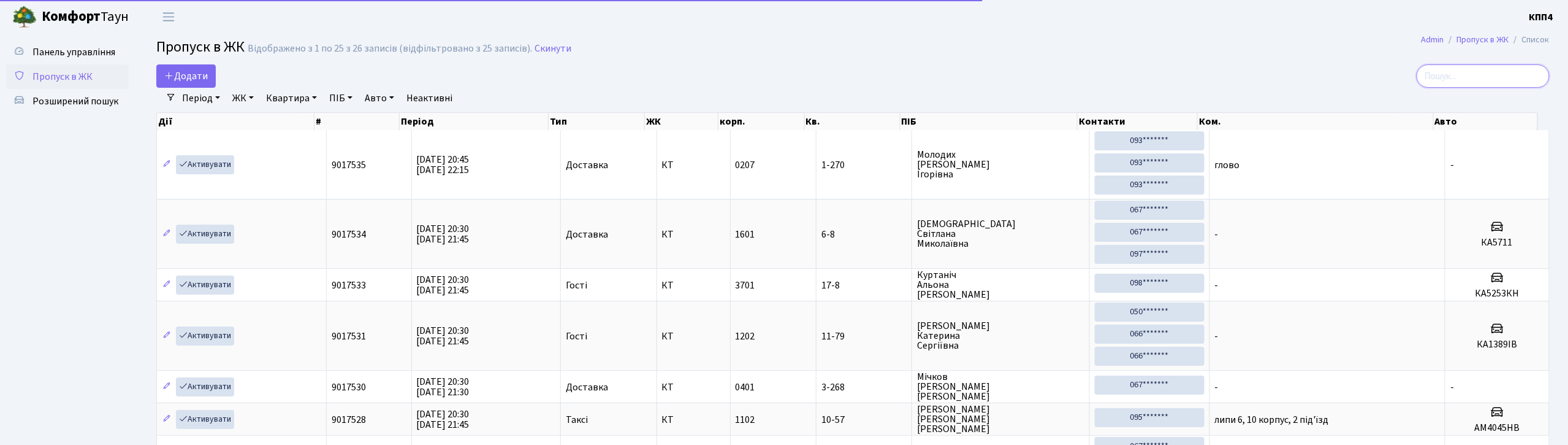
click at [1478, 69] on input "search" at bounding box center [1482, 76] width 133 height 23
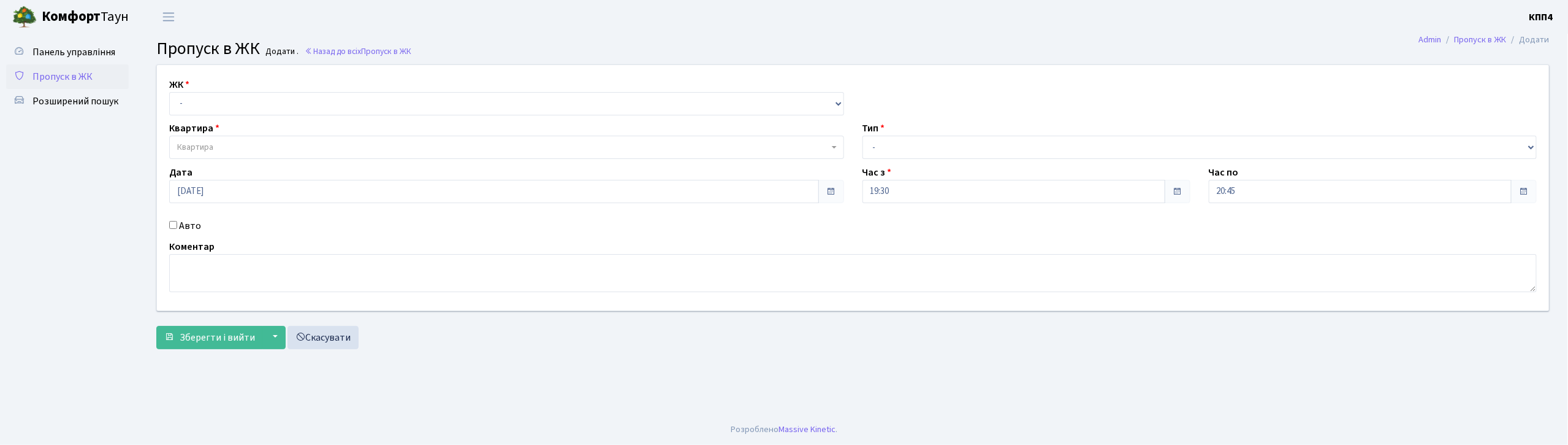
click at [64, 77] on span "Пропуск в ЖК" at bounding box center [62, 77] width 60 height 14
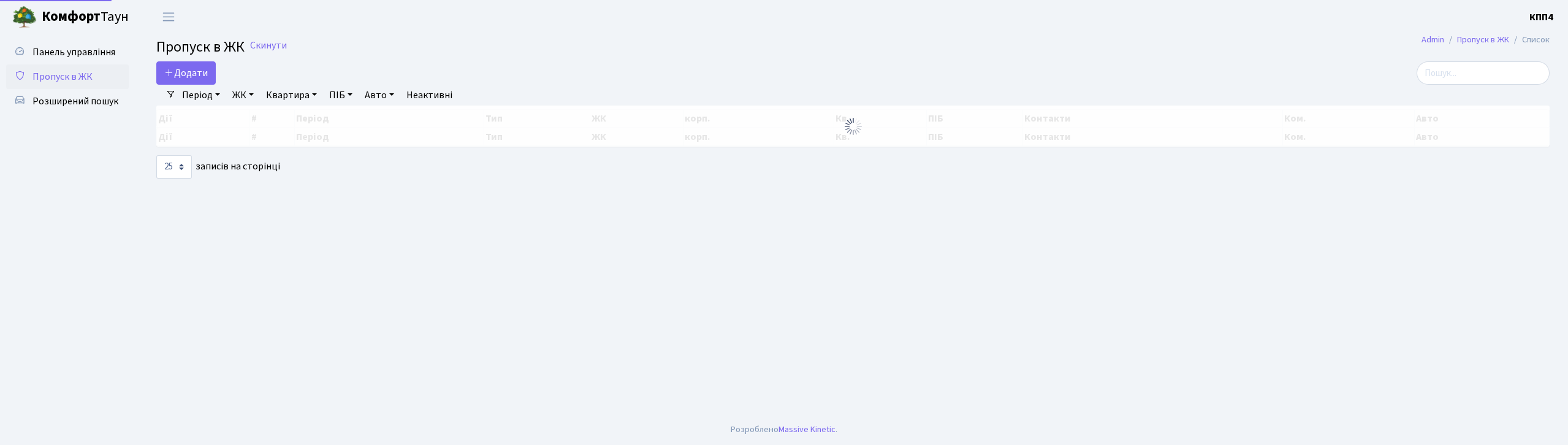
select select "25"
